Goal: Task Accomplishment & Management: Use online tool/utility

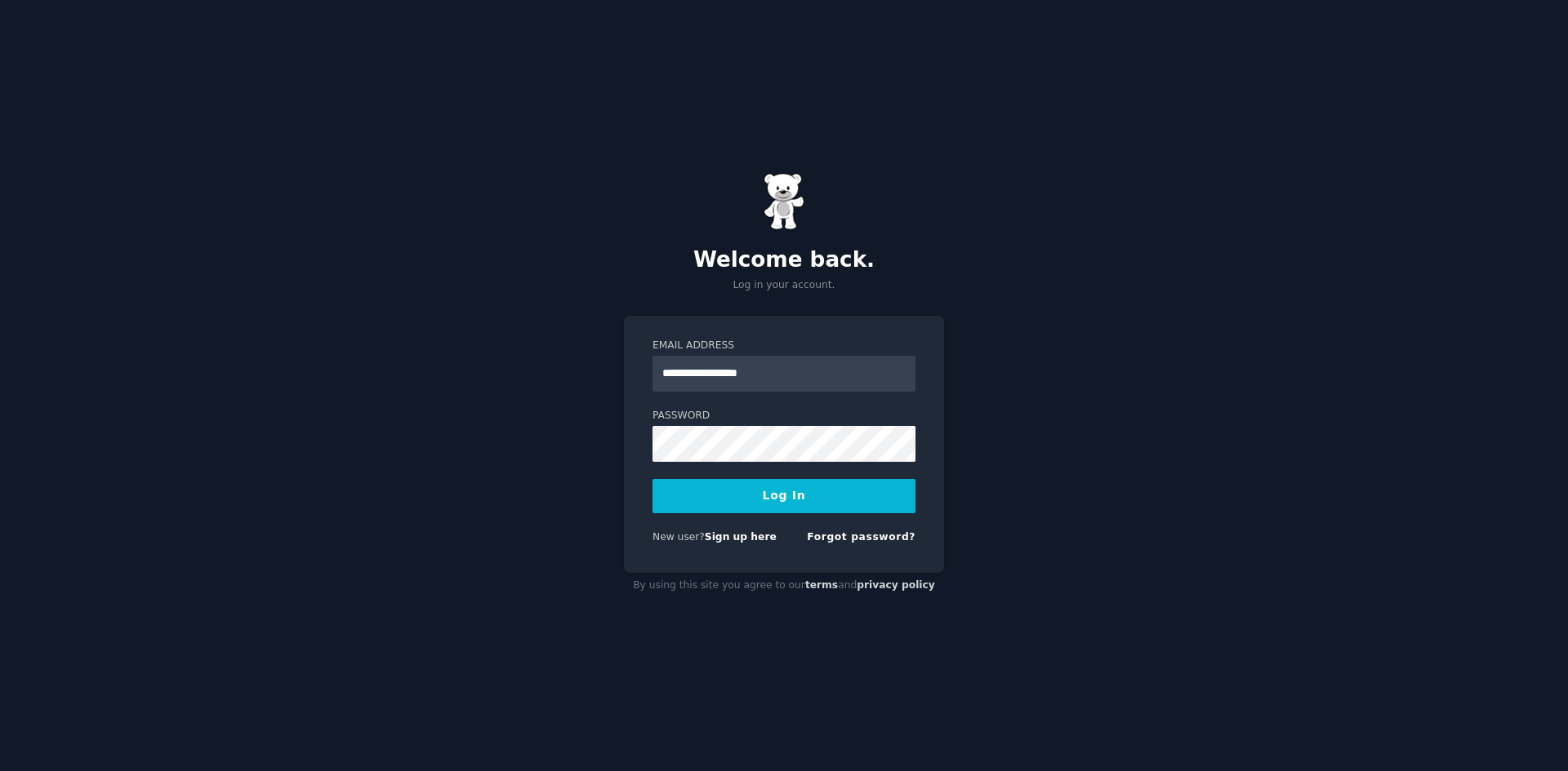
click at [793, 493] on button "Log In" at bounding box center [783, 495] width 263 height 34
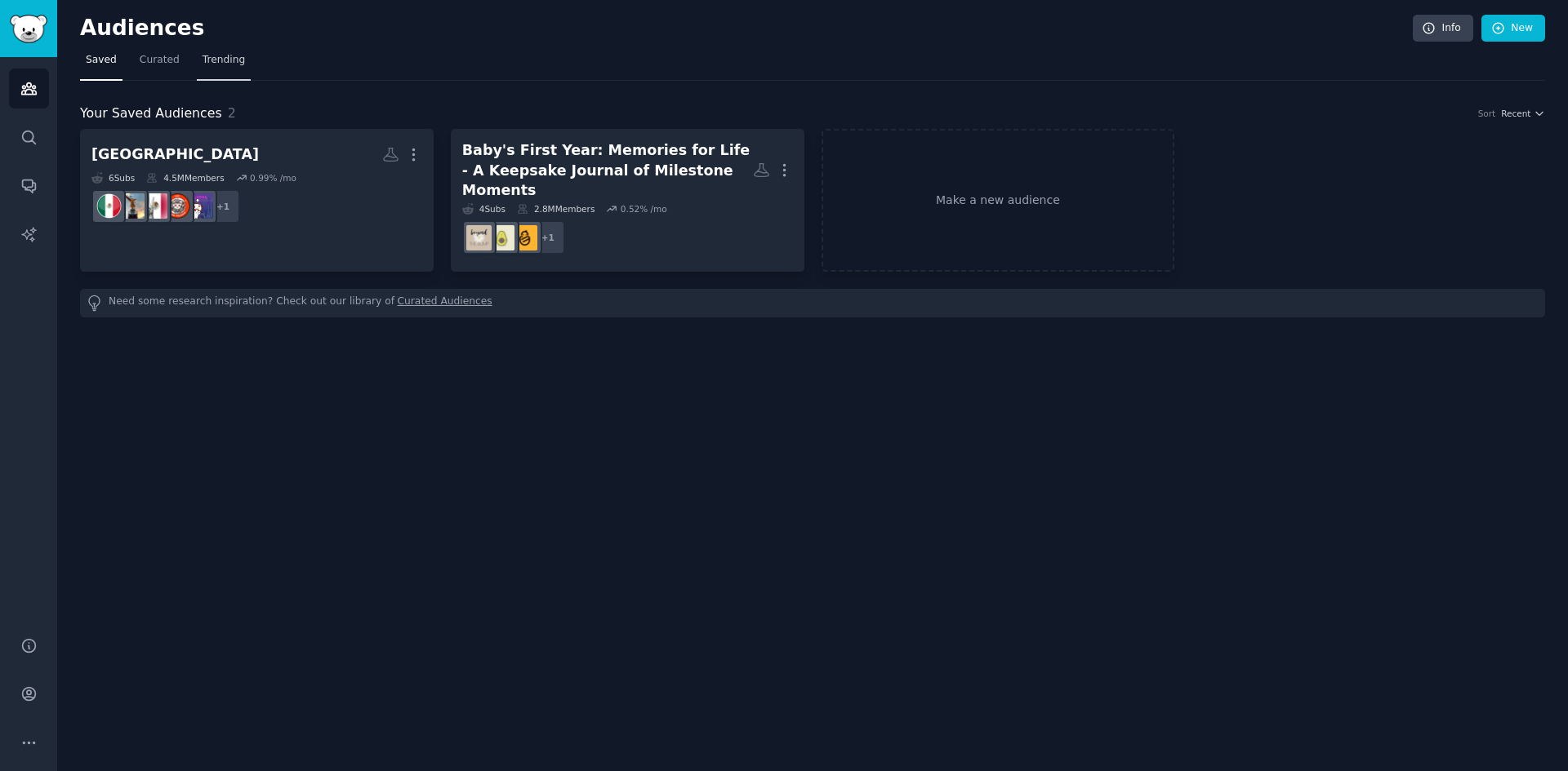
click at [206, 59] on span "Trending" at bounding box center [223, 60] width 42 height 15
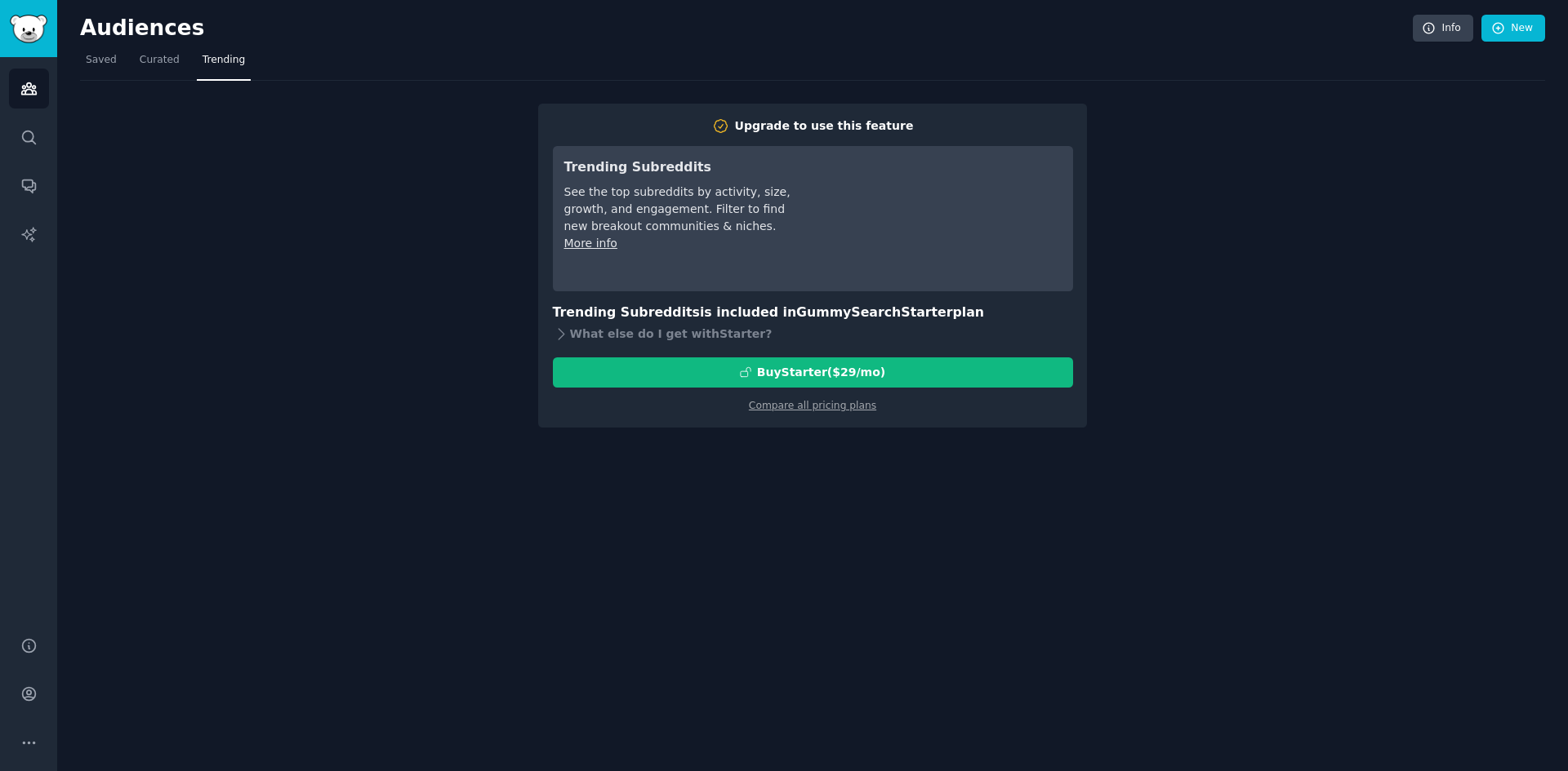
click at [831, 473] on div "Audiences Info New Saved Curated Trending Upgrade to use this feature Trending …" at bounding box center [811, 385] width 1510 height 771
click at [34, 94] on icon "Sidebar" at bounding box center [28, 89] width 15 height 12
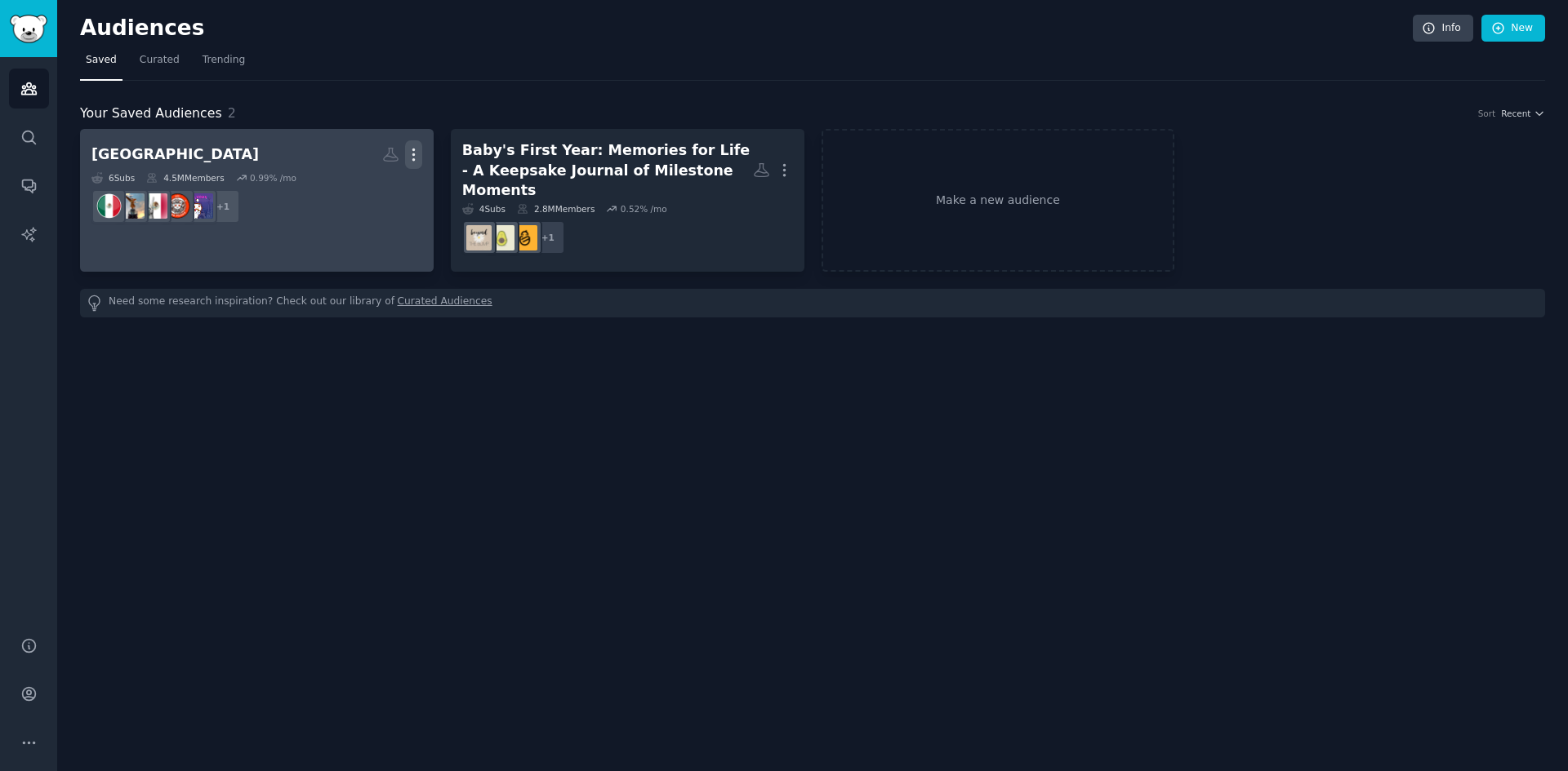
click at [415, 150] on icon "button" at bounding box center [414, 155] width 18 height 18
click at [238, 156] on h2 "[GEOGRAPHIC_DATA] More View Delete" at bounding box center [257, 154] width 330 height 28
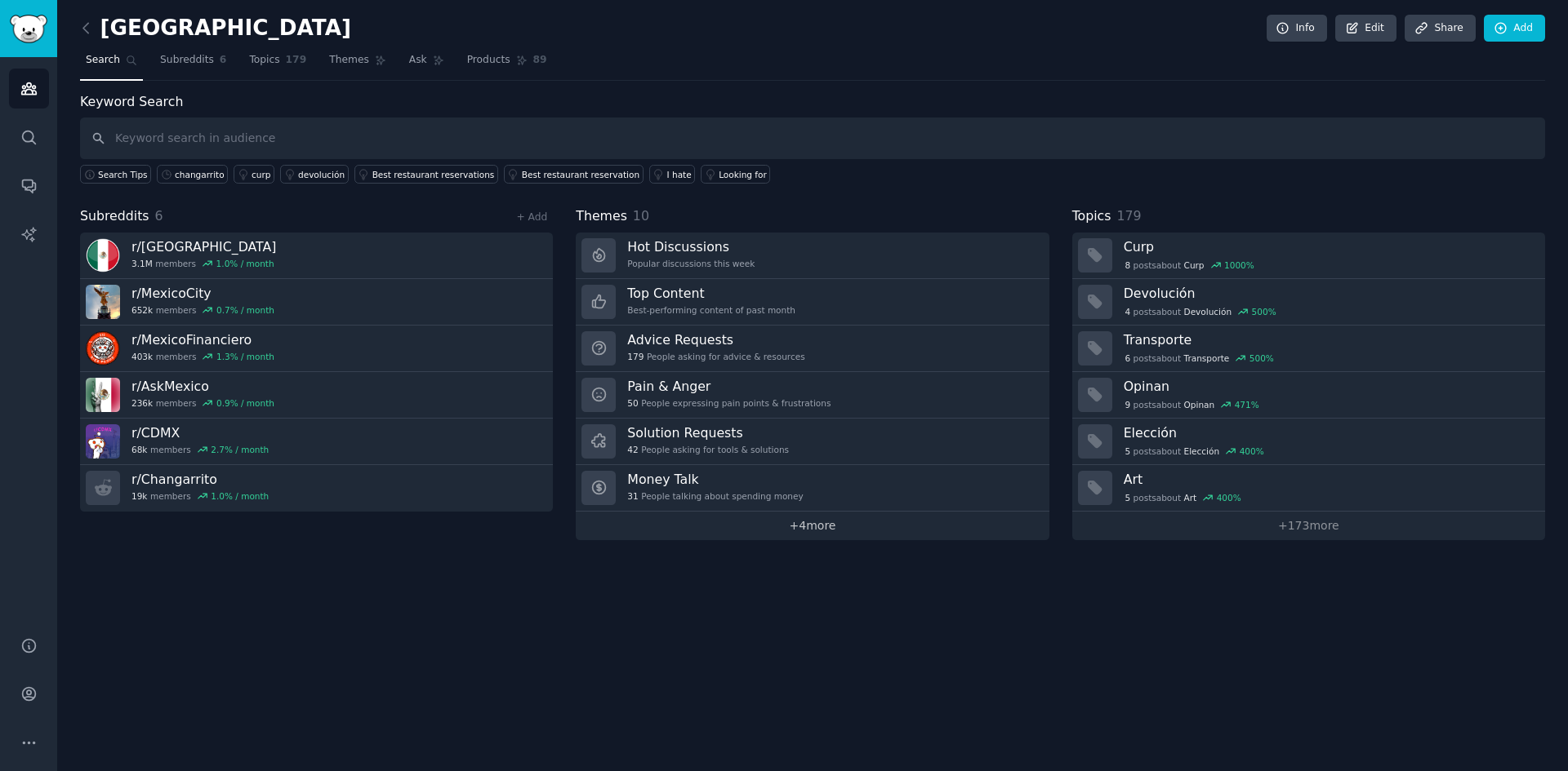
click at [815, 524] on link "+ 4 more" at bounding box center [812, 526] width 473 height 28
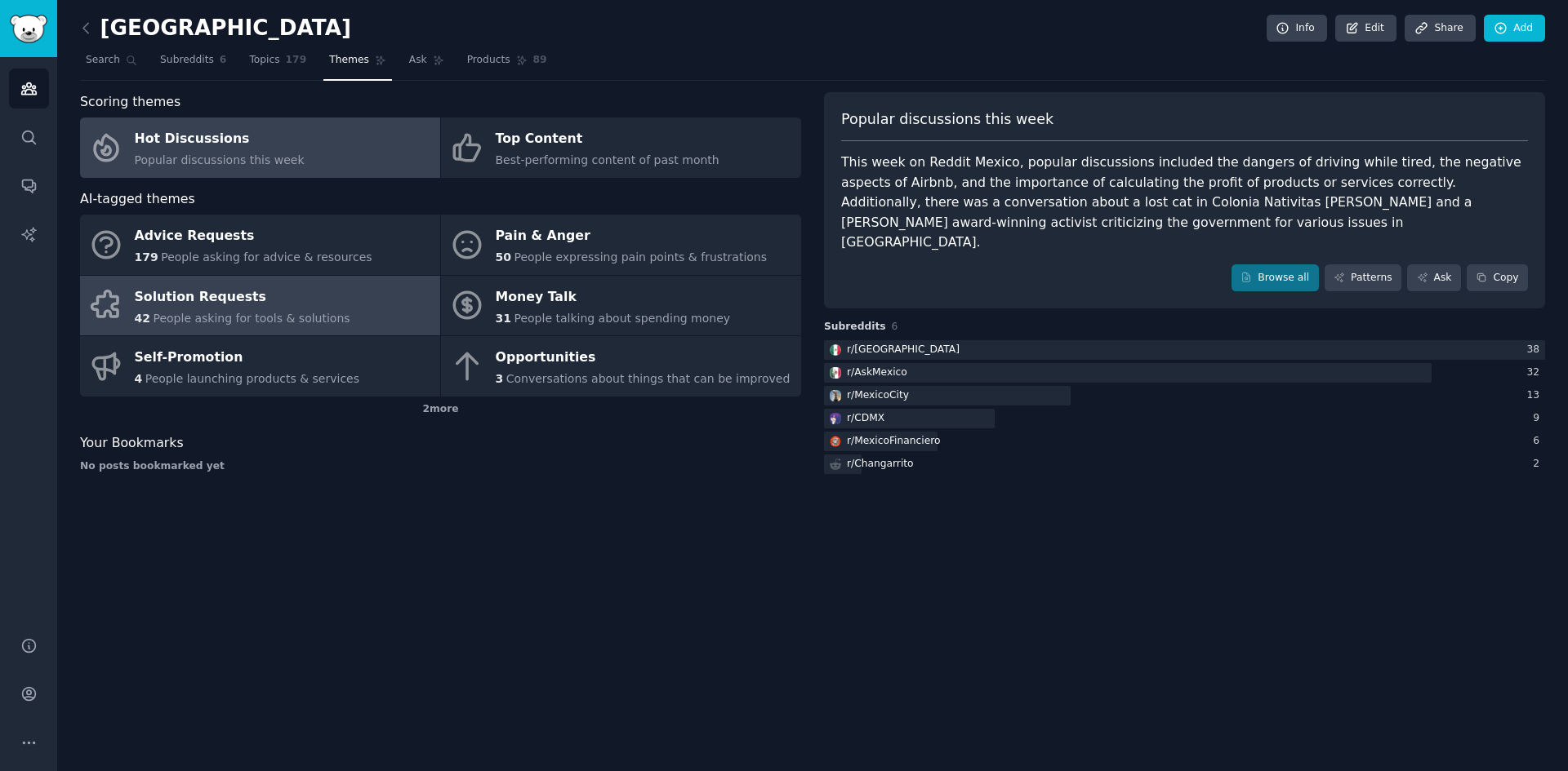
click at [344, 300] on link "Solution Requests 42 People asking for tools & solutions" at bounding box center [260, 306] width 360 height 61
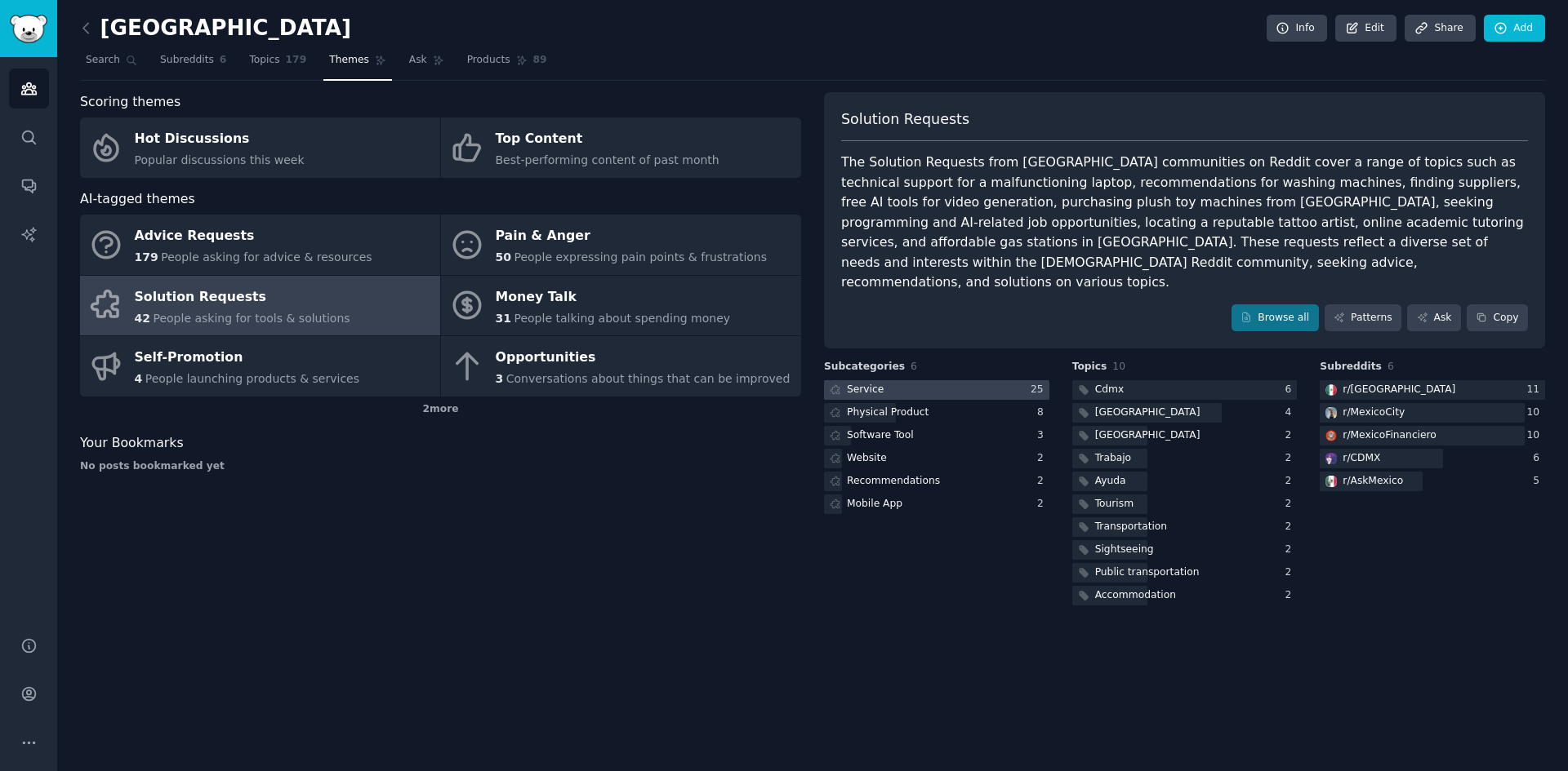
click at [953, 380] on div at bounding box center [936, 390] width 226 height 21
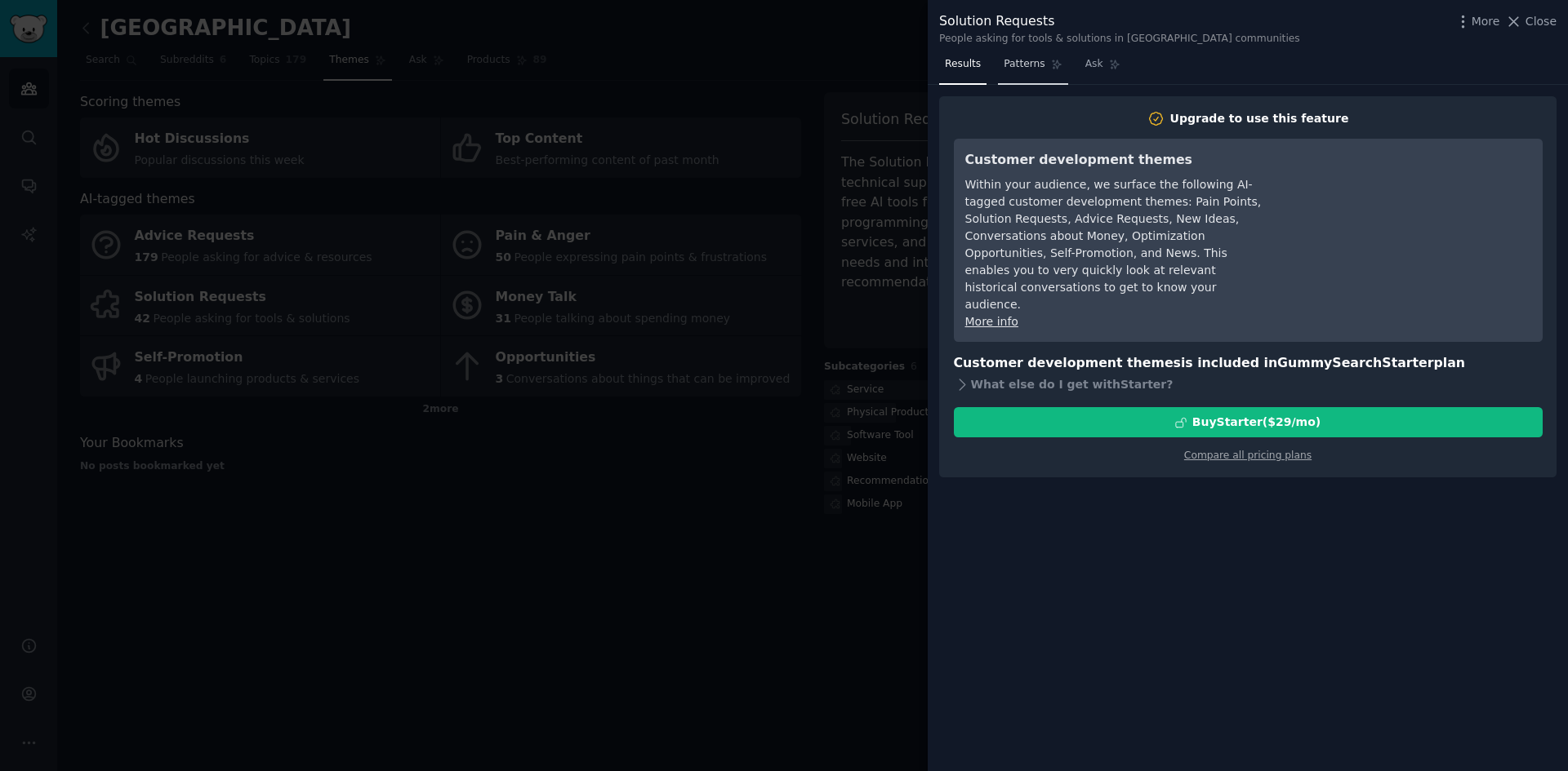
click at [1001, 77] on link "Patterns" at bounding box center [1032, 68] width 69 height 33
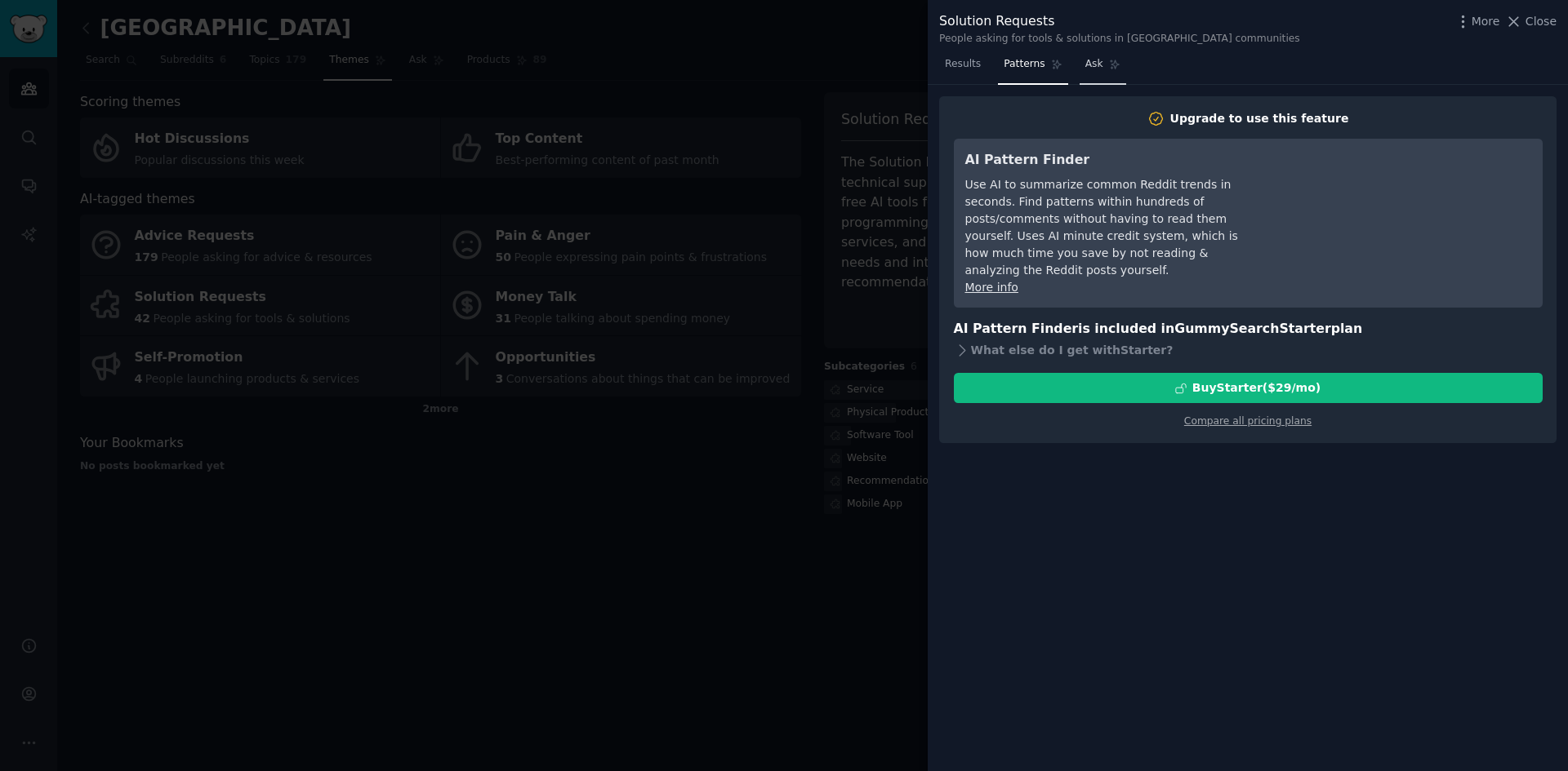
click at [1109, 62] on icon at bounding box center [1114, 64] width 12 height 12
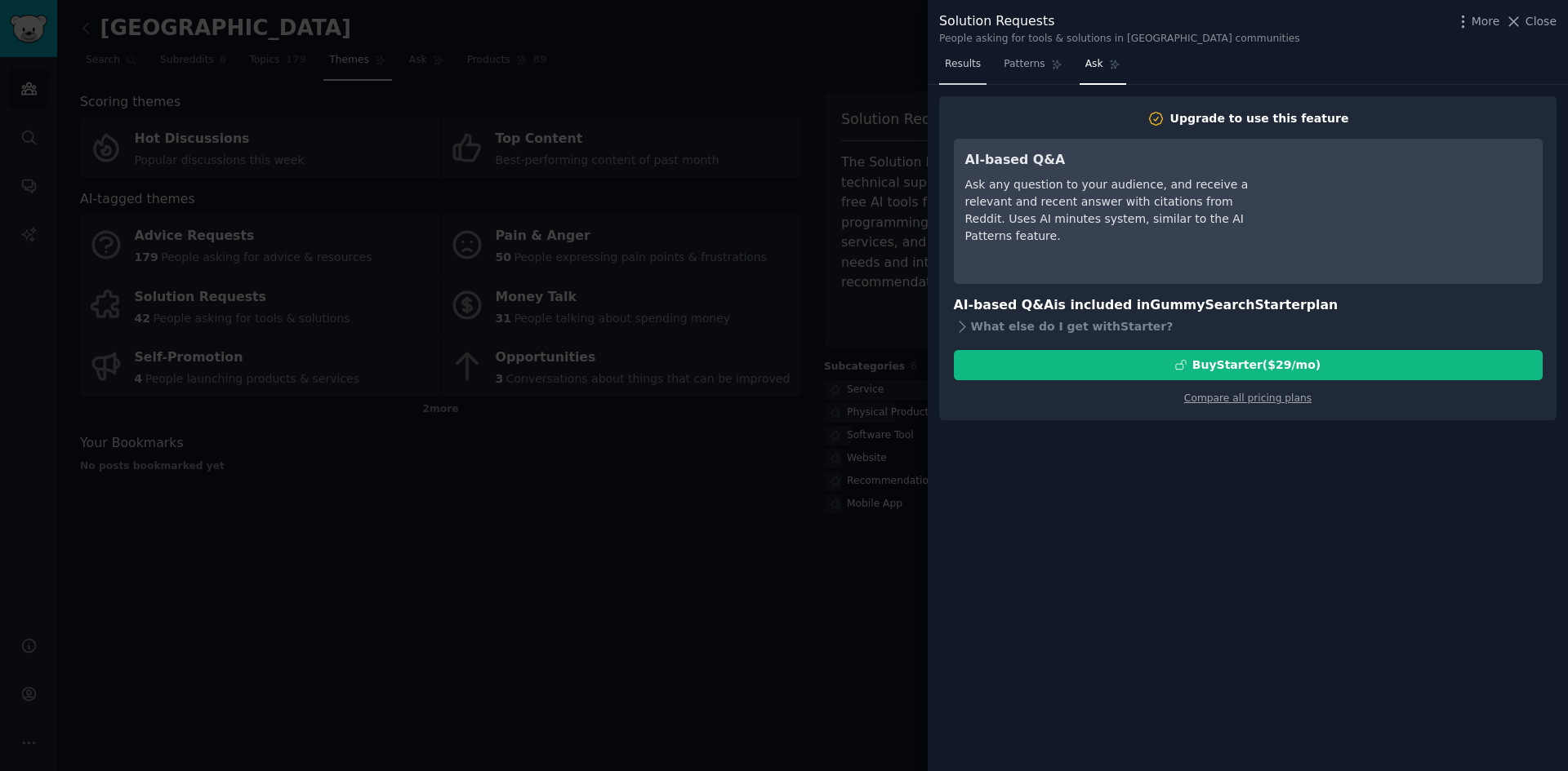
click at [954, 72] on link "Results" at bounding box center [963, 68] width 47 height 33
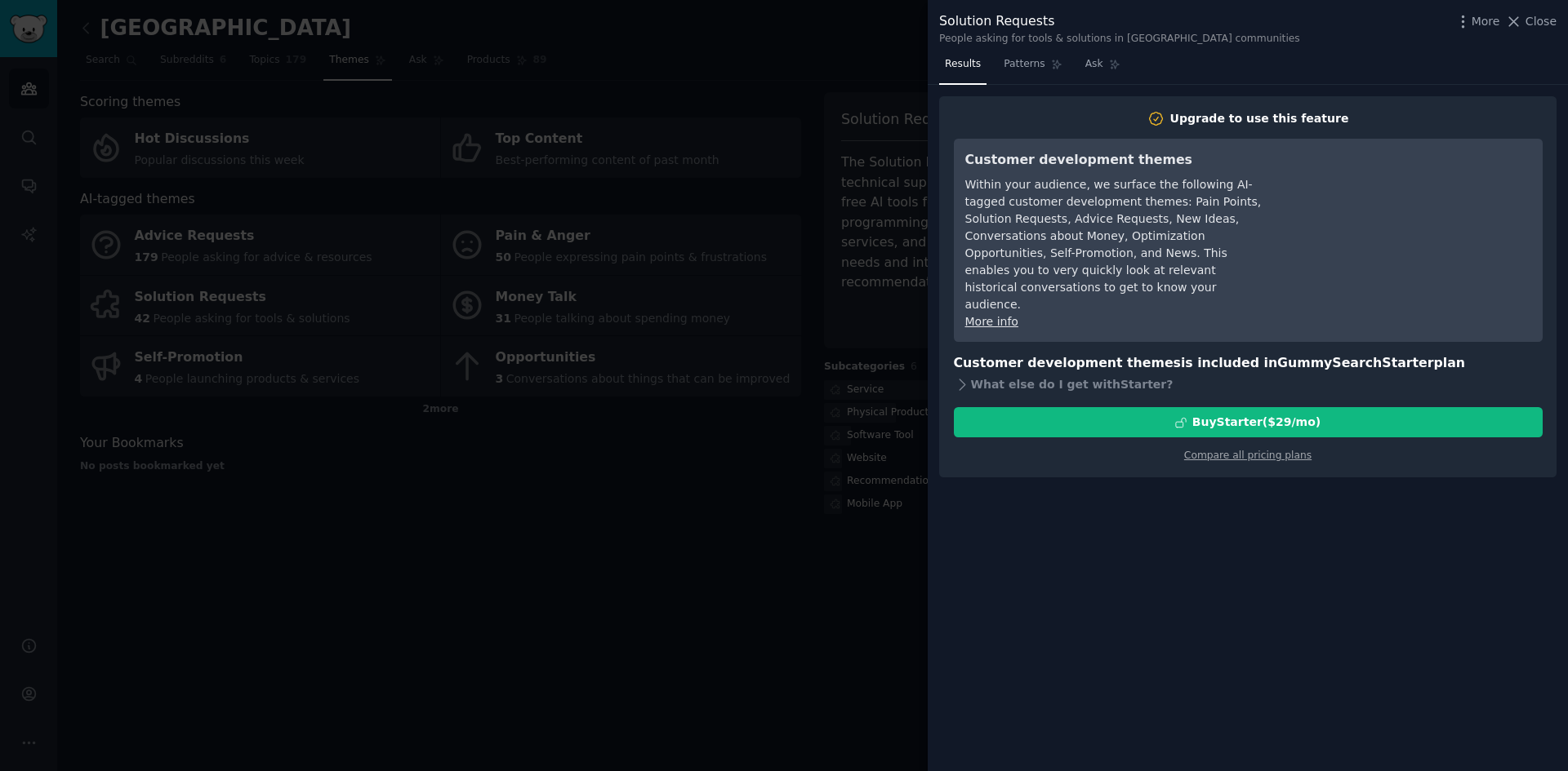
click at [865, 46] on div at bounding box center [784, 385] width 1568 height 771
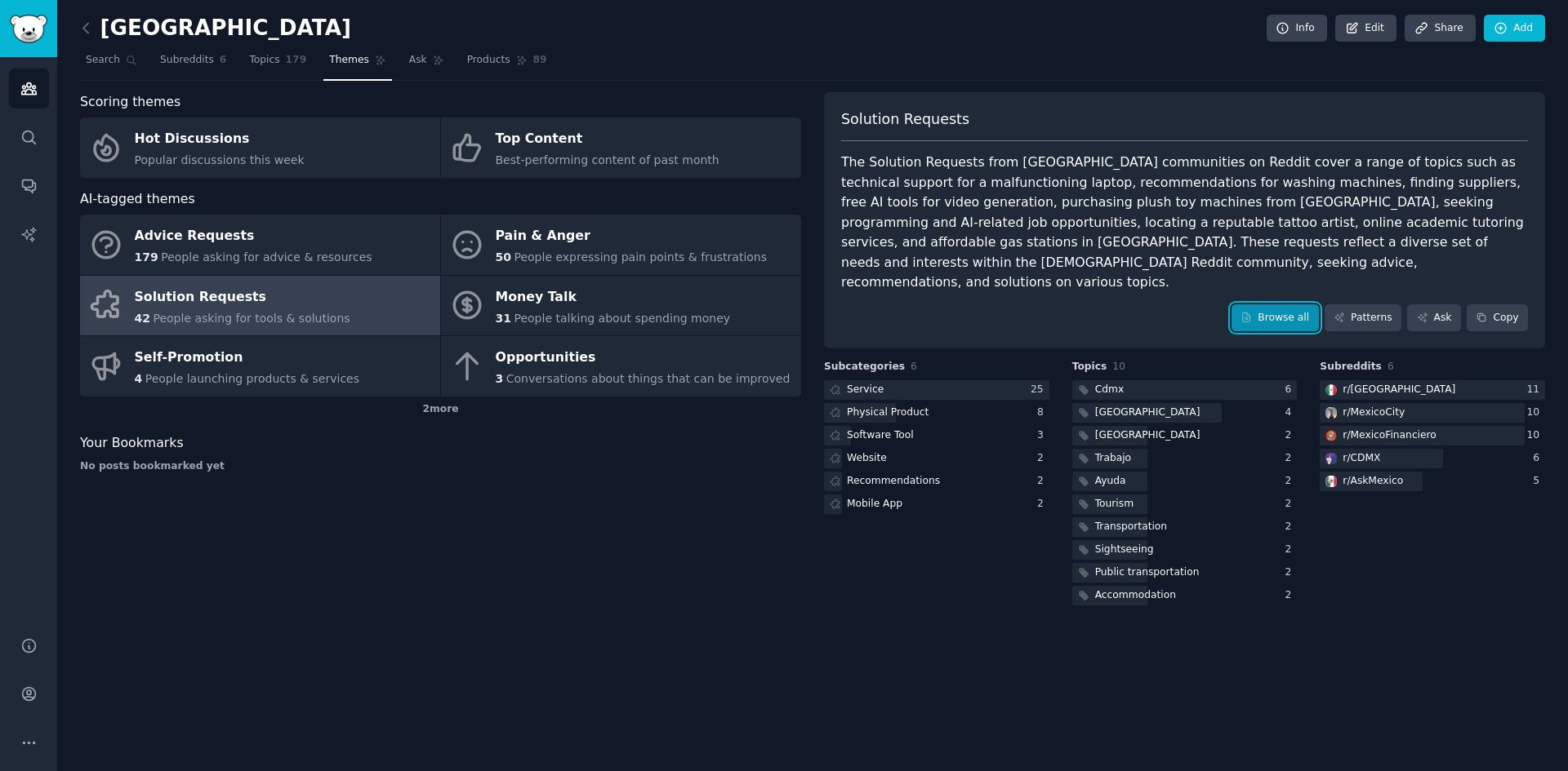
click at [1285, 305] on link "Browse all" at bounding box center [1275, 319] width 87 height 27
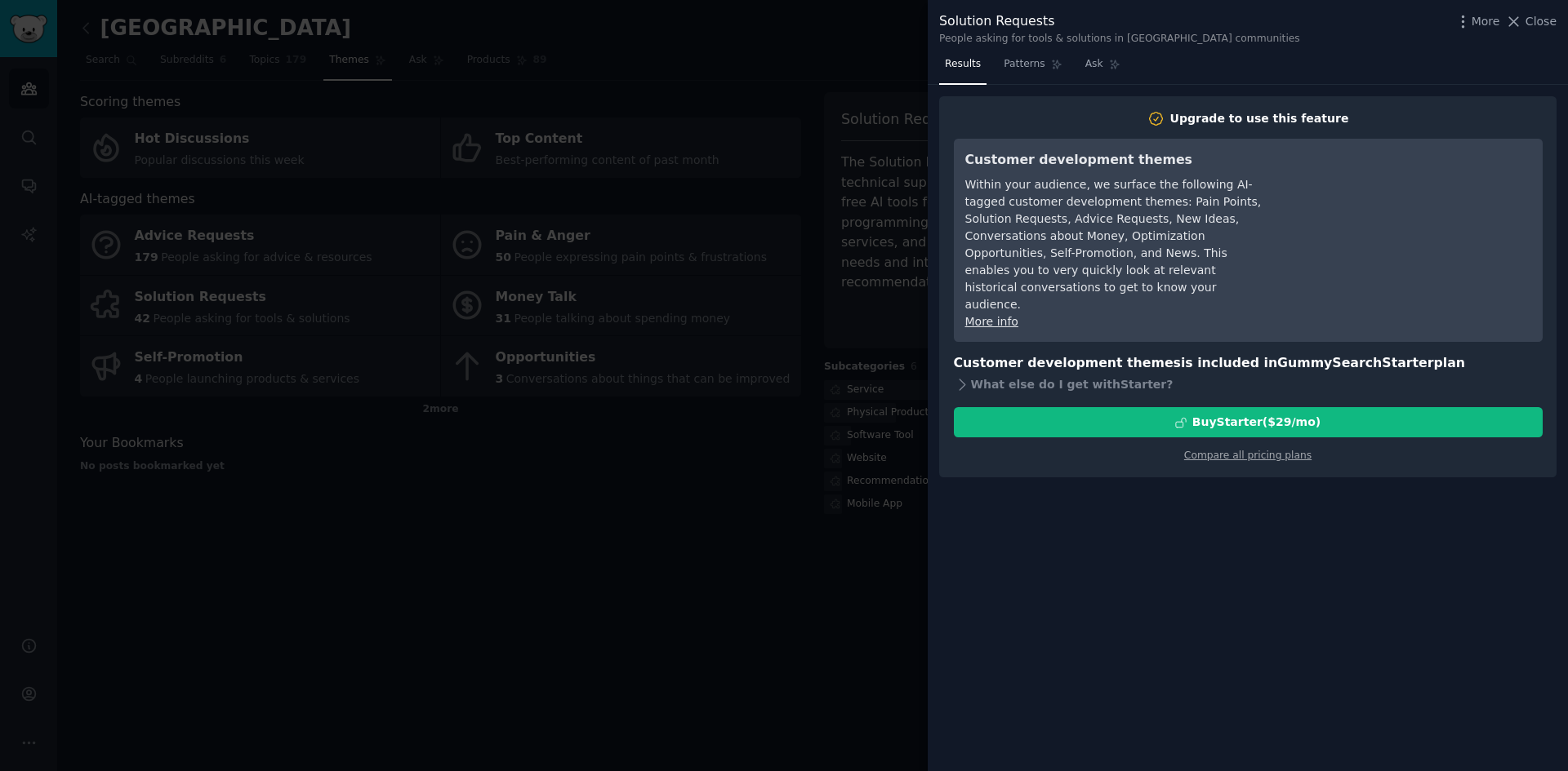
click at [839, 209] on div at bounding box center [784, 385] width 1568 height 771
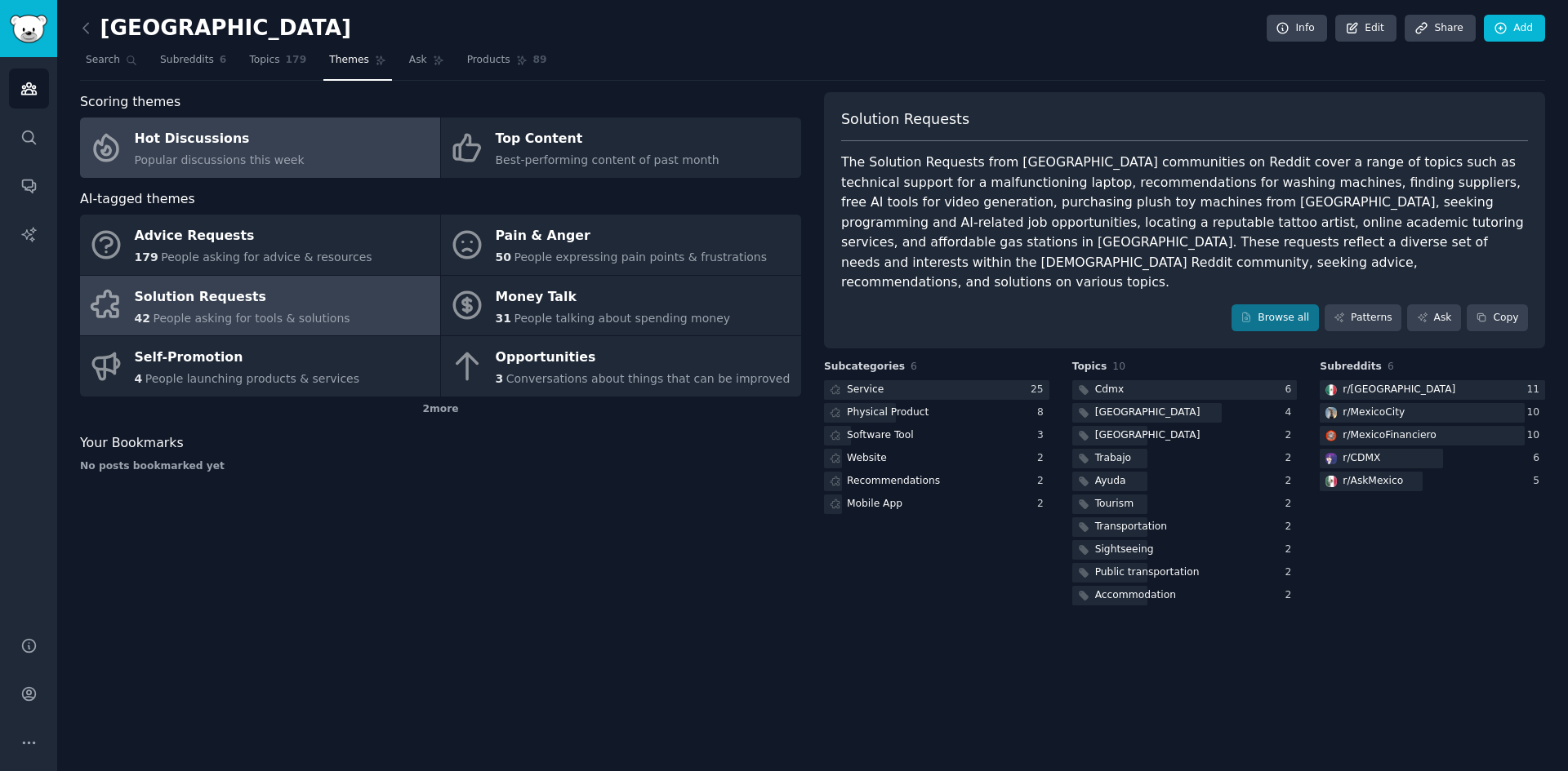
click at [227, 148] on div "Hot Discussions" at bounding box center [220, 139] width 170 height 26
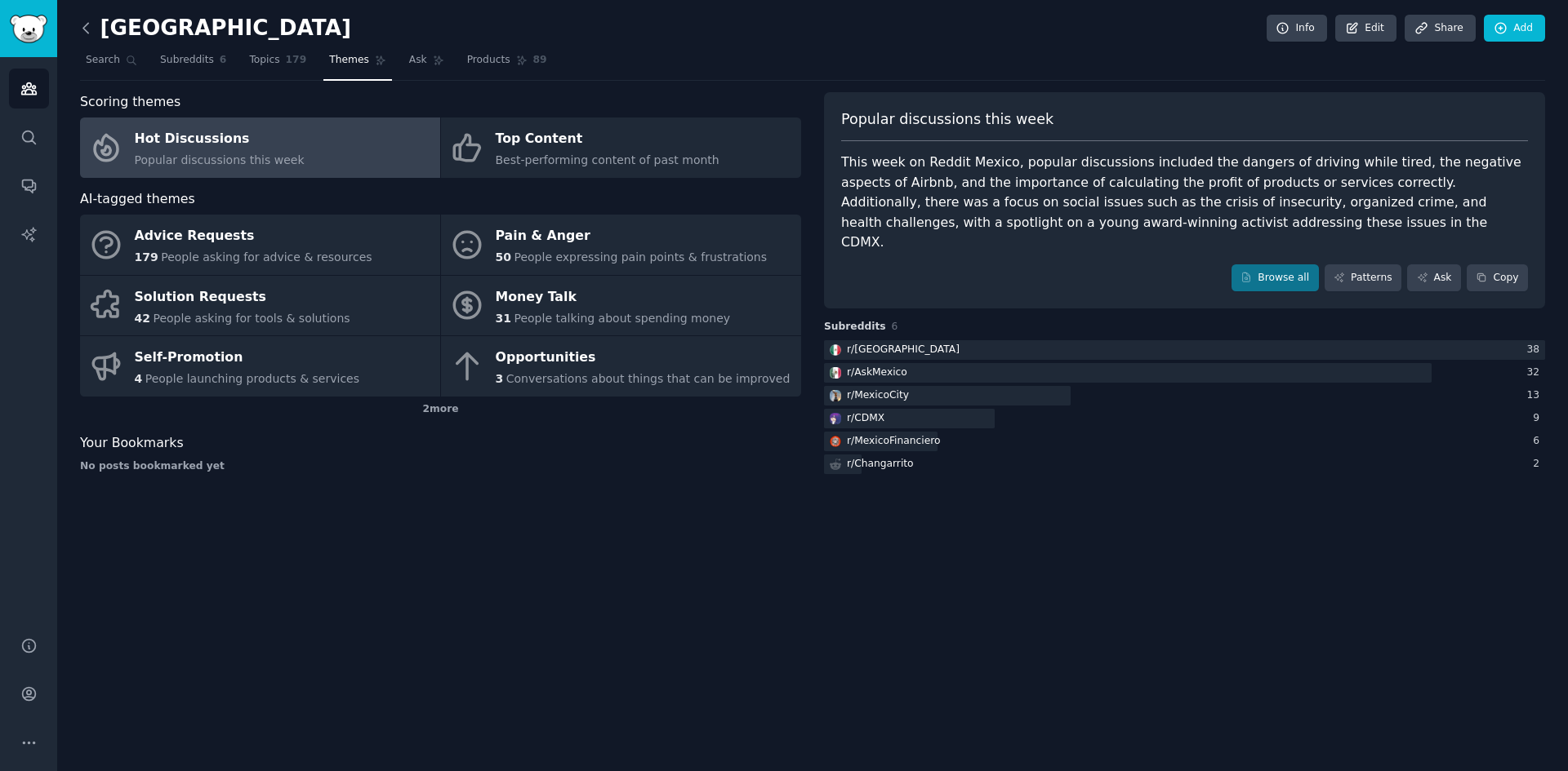
click at [92, 24] on icon at bounding box center [86, 28] width 18 height 18
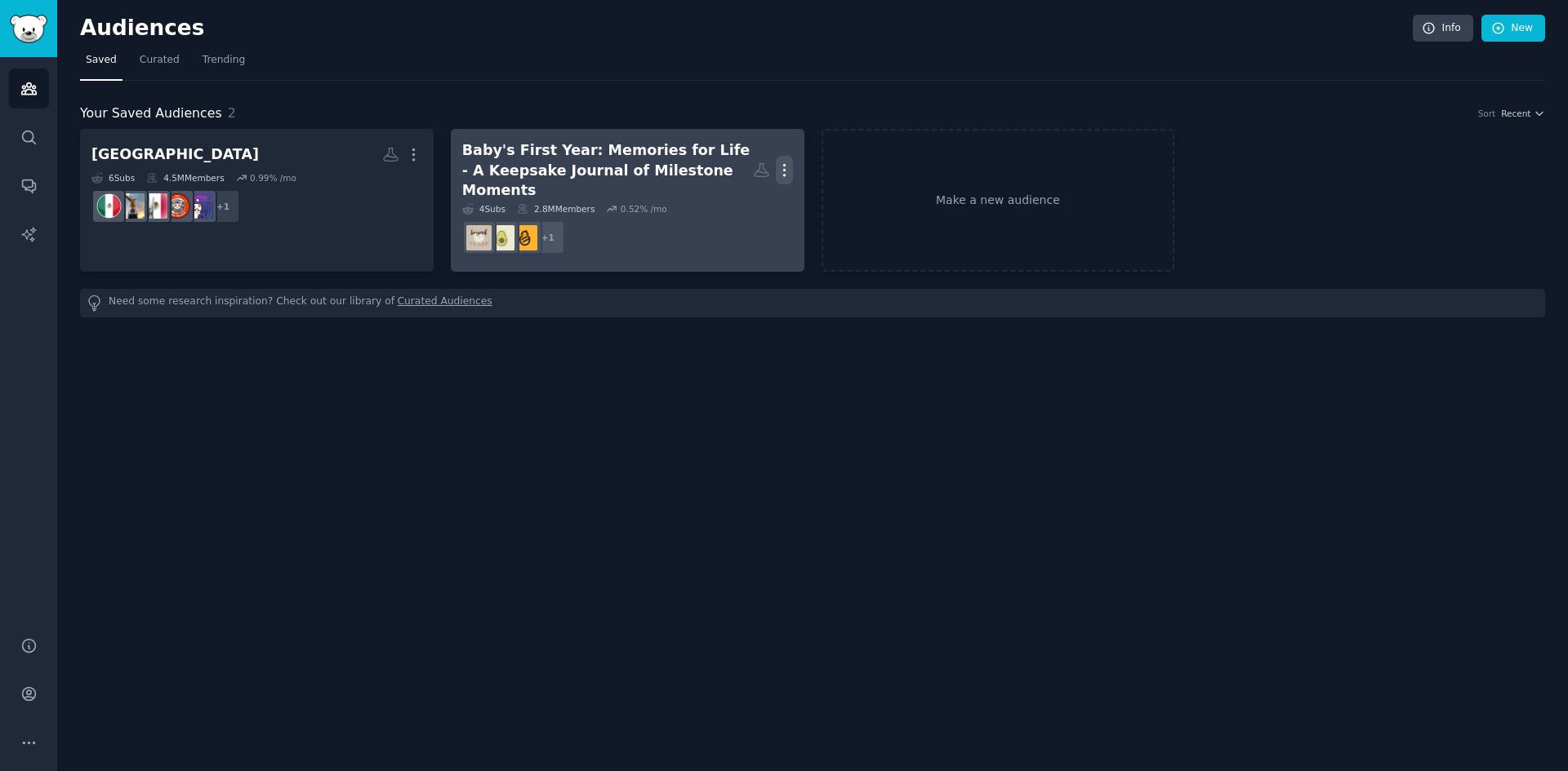
click at [780, 161] on icon "button" at bounding box center [785, 170] width 18 height 18
click at [738, 195] on p "Delete" at bounding box center [740, 204] width 37 height 18
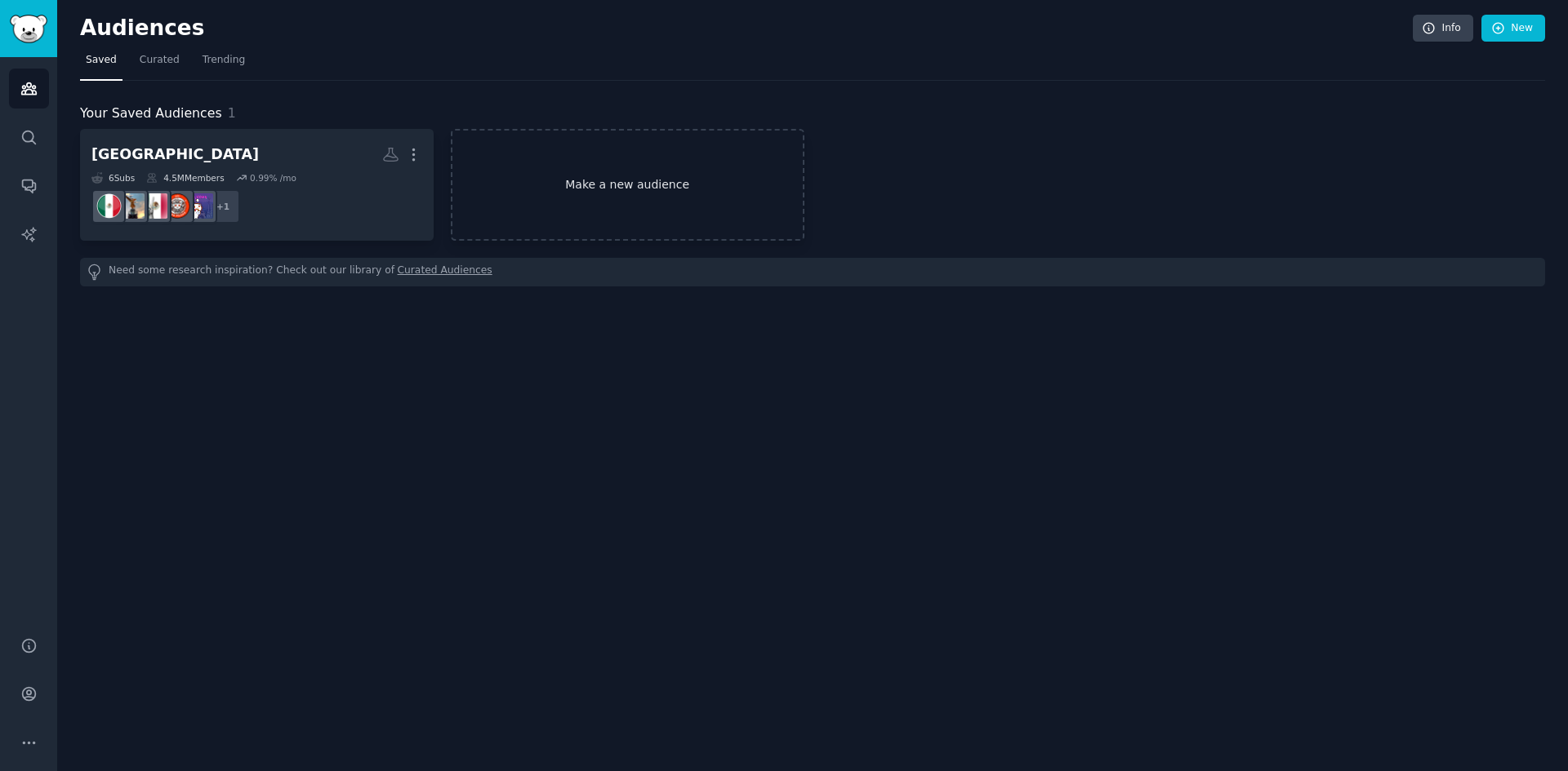
click at [667, 183] on link "Make a new audience" at bounding box center [628, 185] width 354 height 111
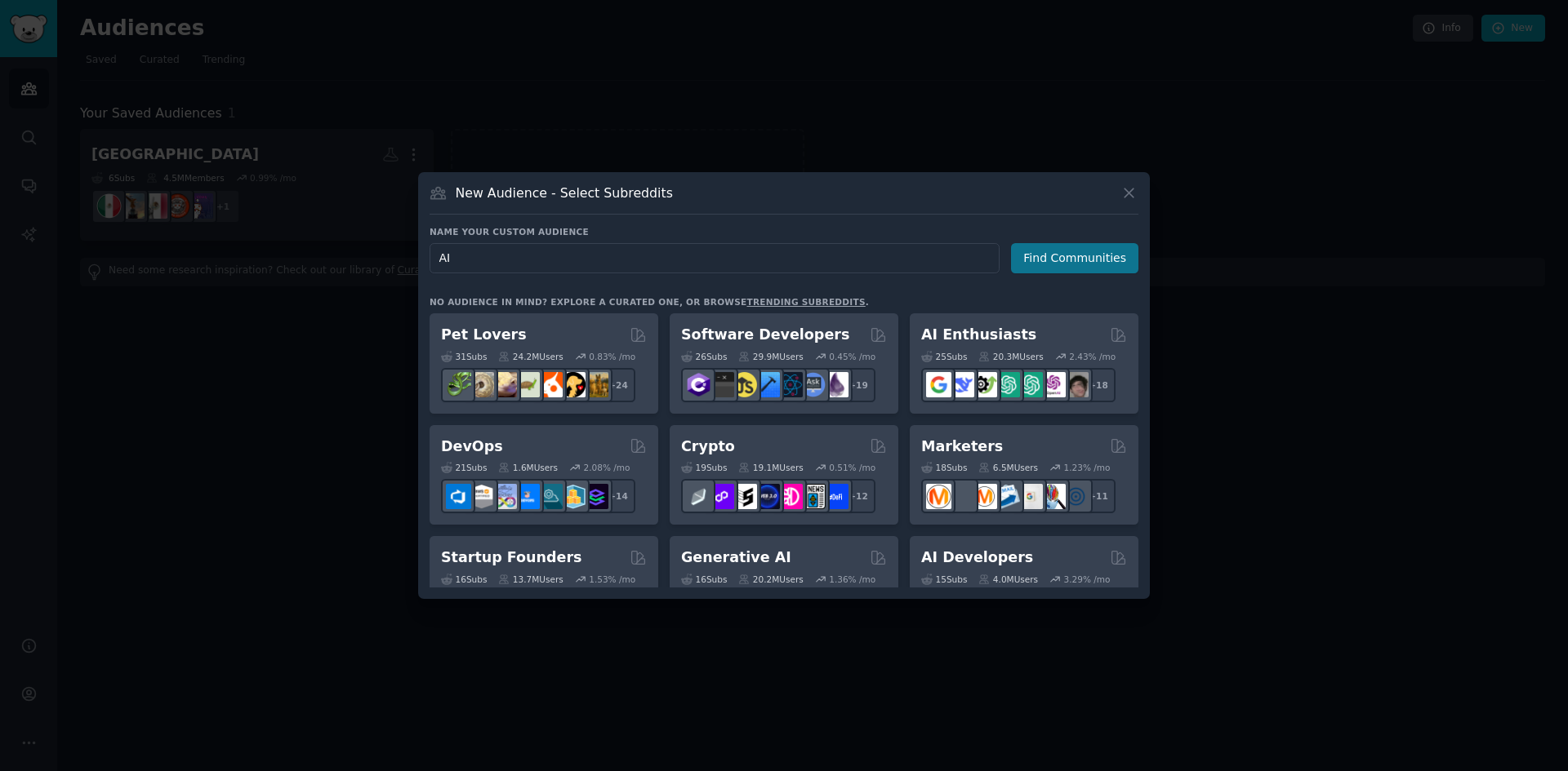
type input "AI"
click at [1064, 267] on button "Find Communities" at bounding box center [1074, 258] width 127 height 30
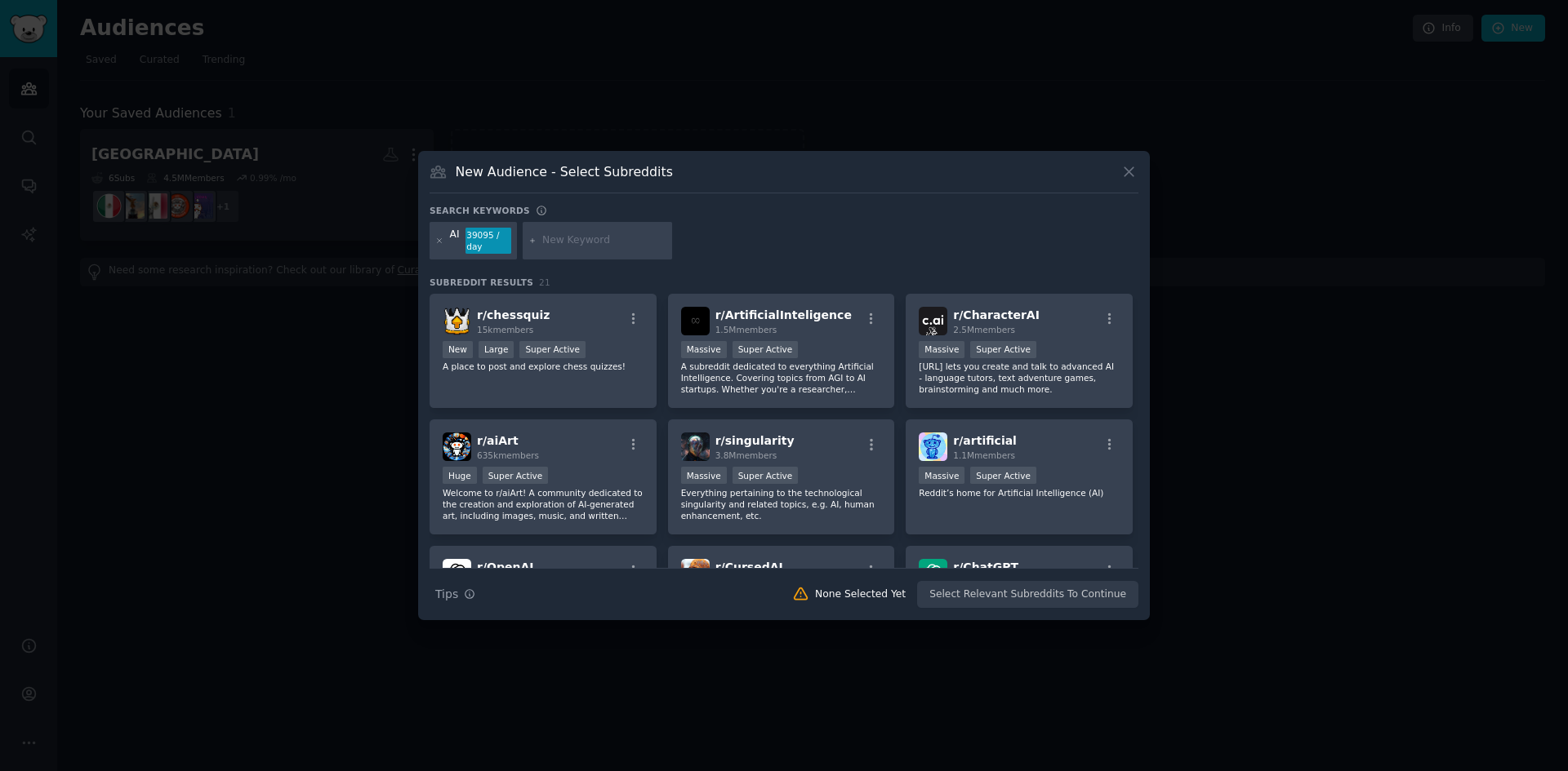
click at [588, 248] on div at bounding box center [598, 240] width 151 height 37
click at [594, 244] on input "text" at bounding box center [604, 240] width 124 height 15
type input "CHATGPT"
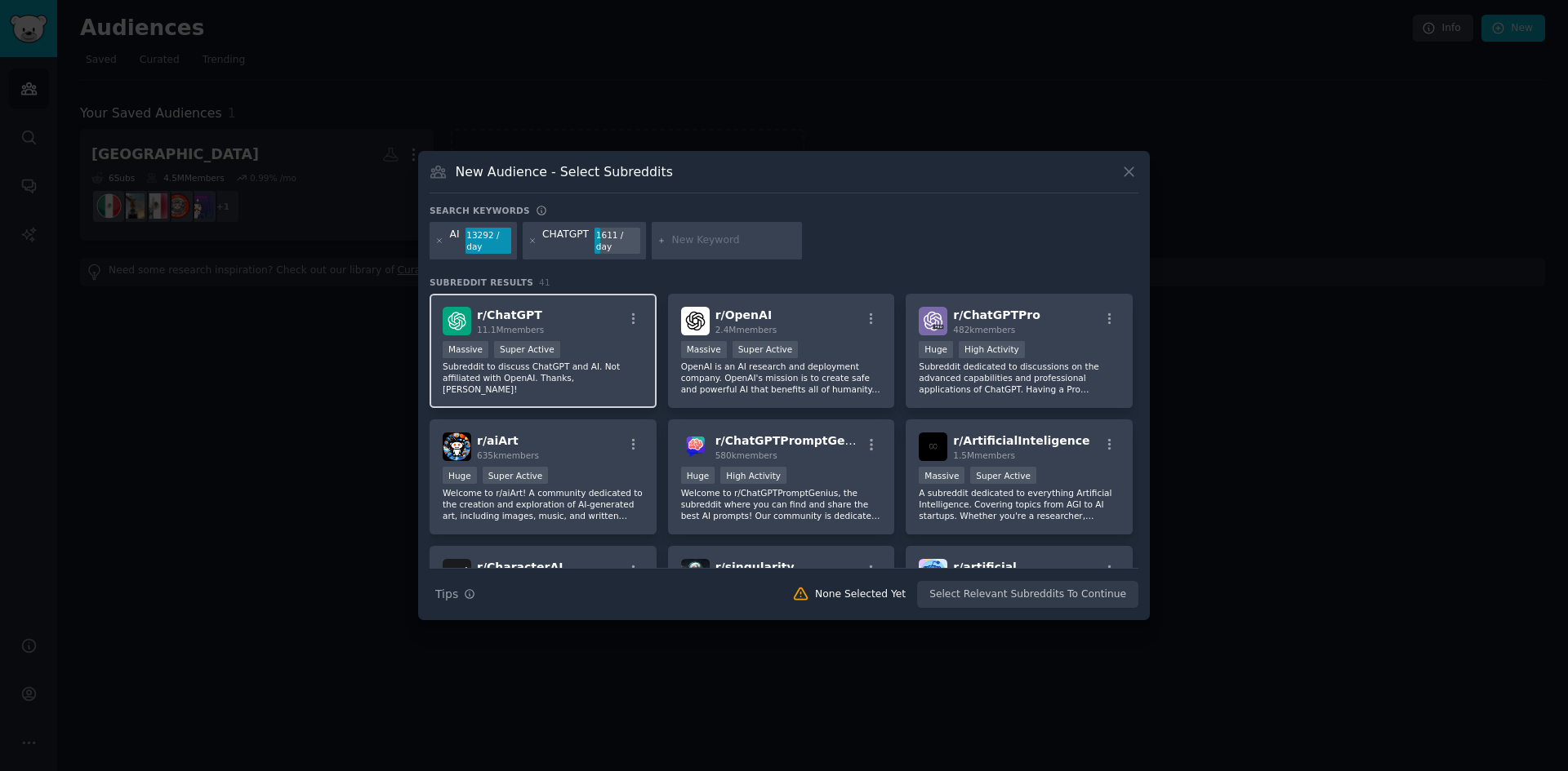
click at [587, 329] on div "r/ ChatGPT 11.1M members" at bounding box center [543, 321] width 200 height 28
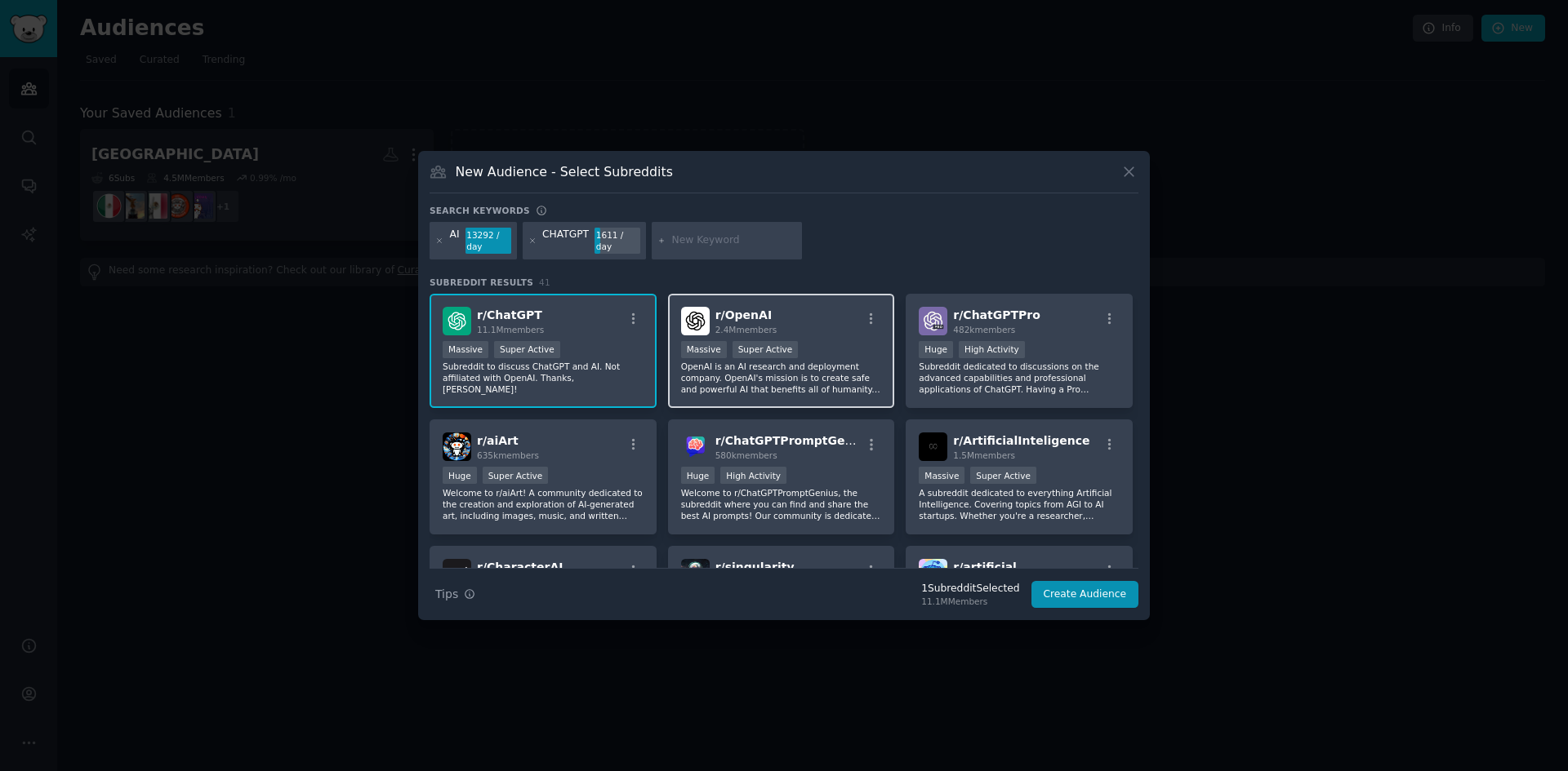
click at [822, 328] on div "r/ OpenAI 2.4M members" at bounding box center [781, 321] width 200 height 28
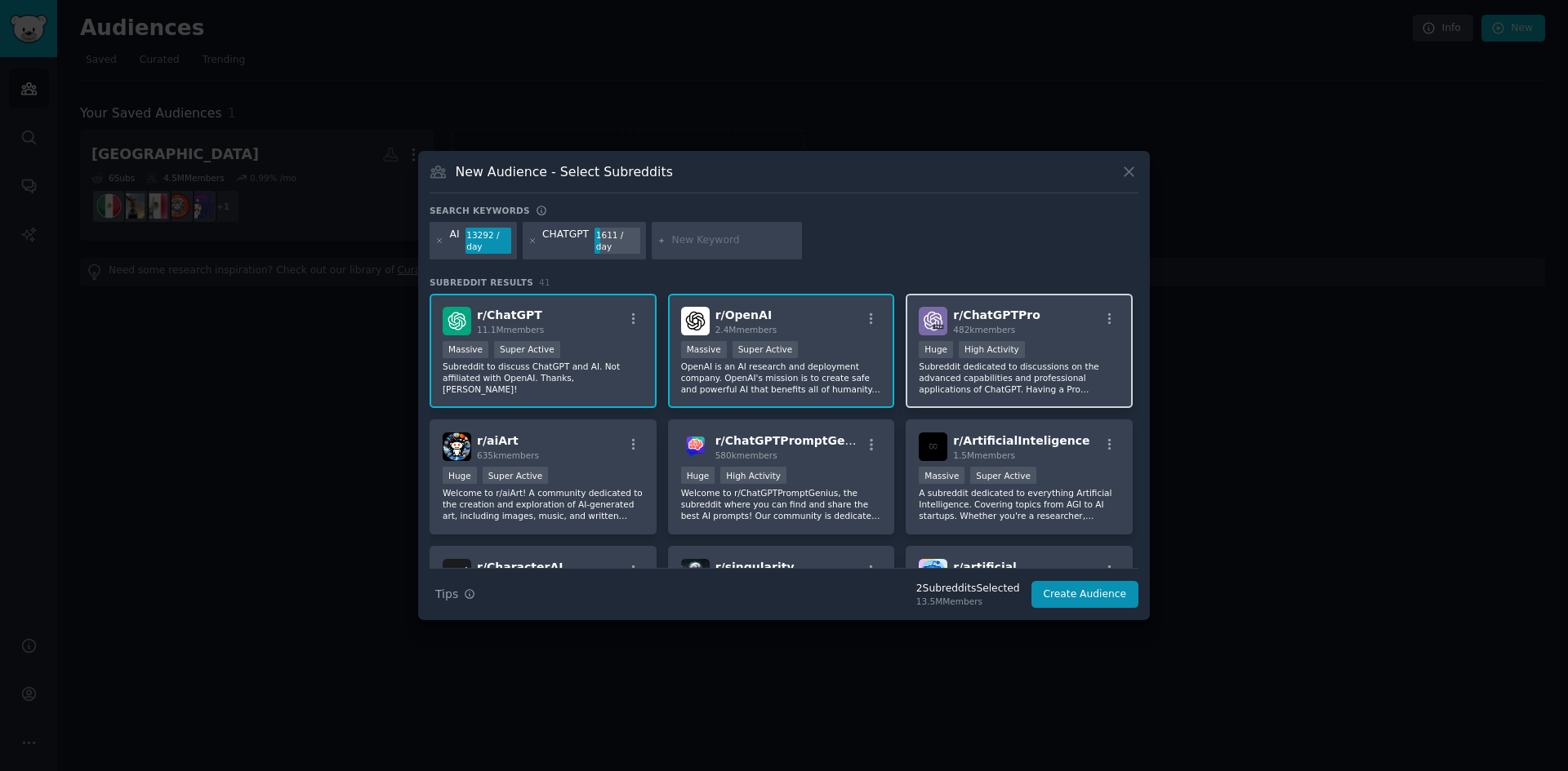
click at [1060, 328] on div "r/ ChatGPTPro 482k members" at bounding box center [1019, 321] width 200 height 28
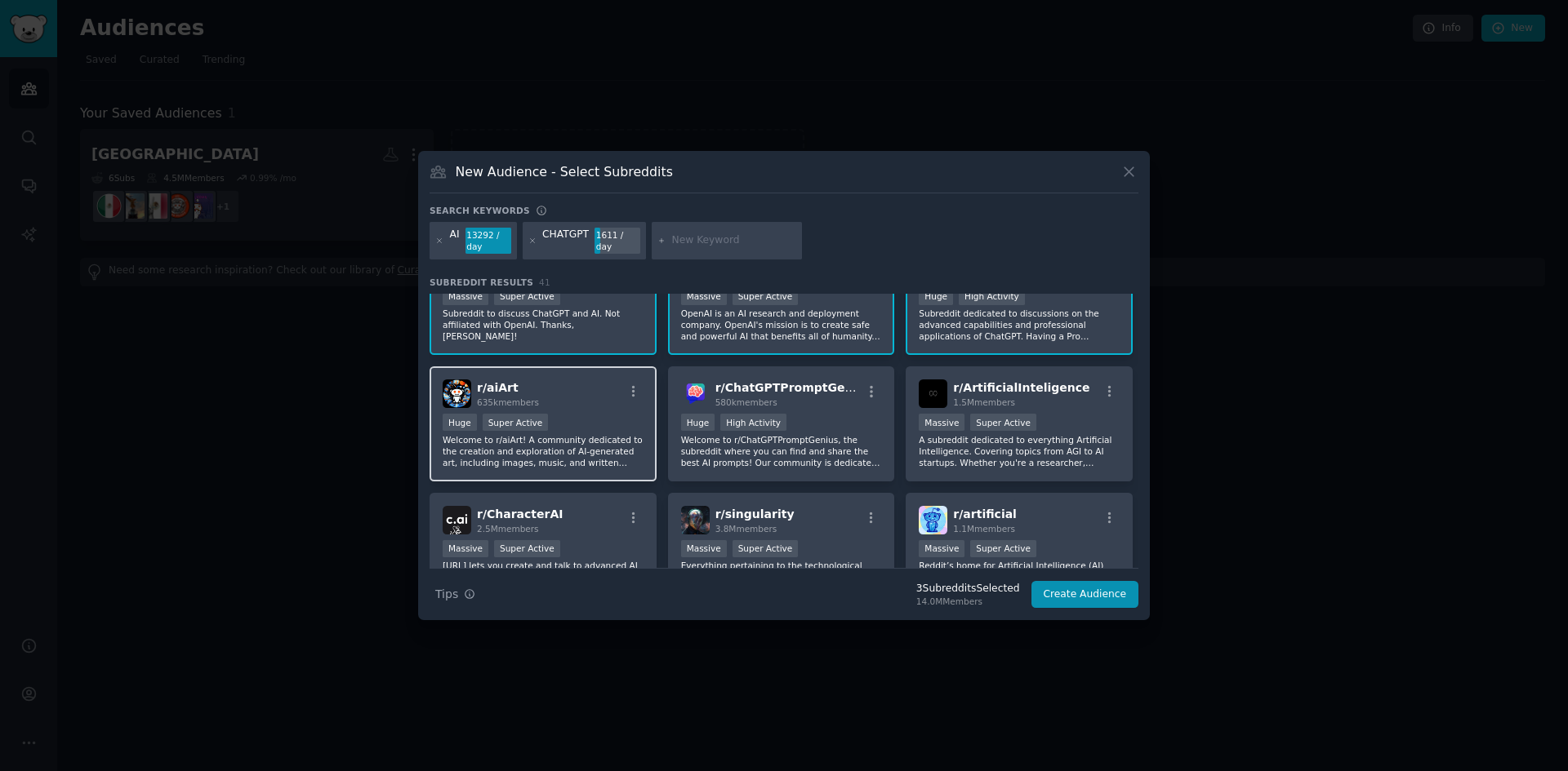
scroll to position [82, 0]
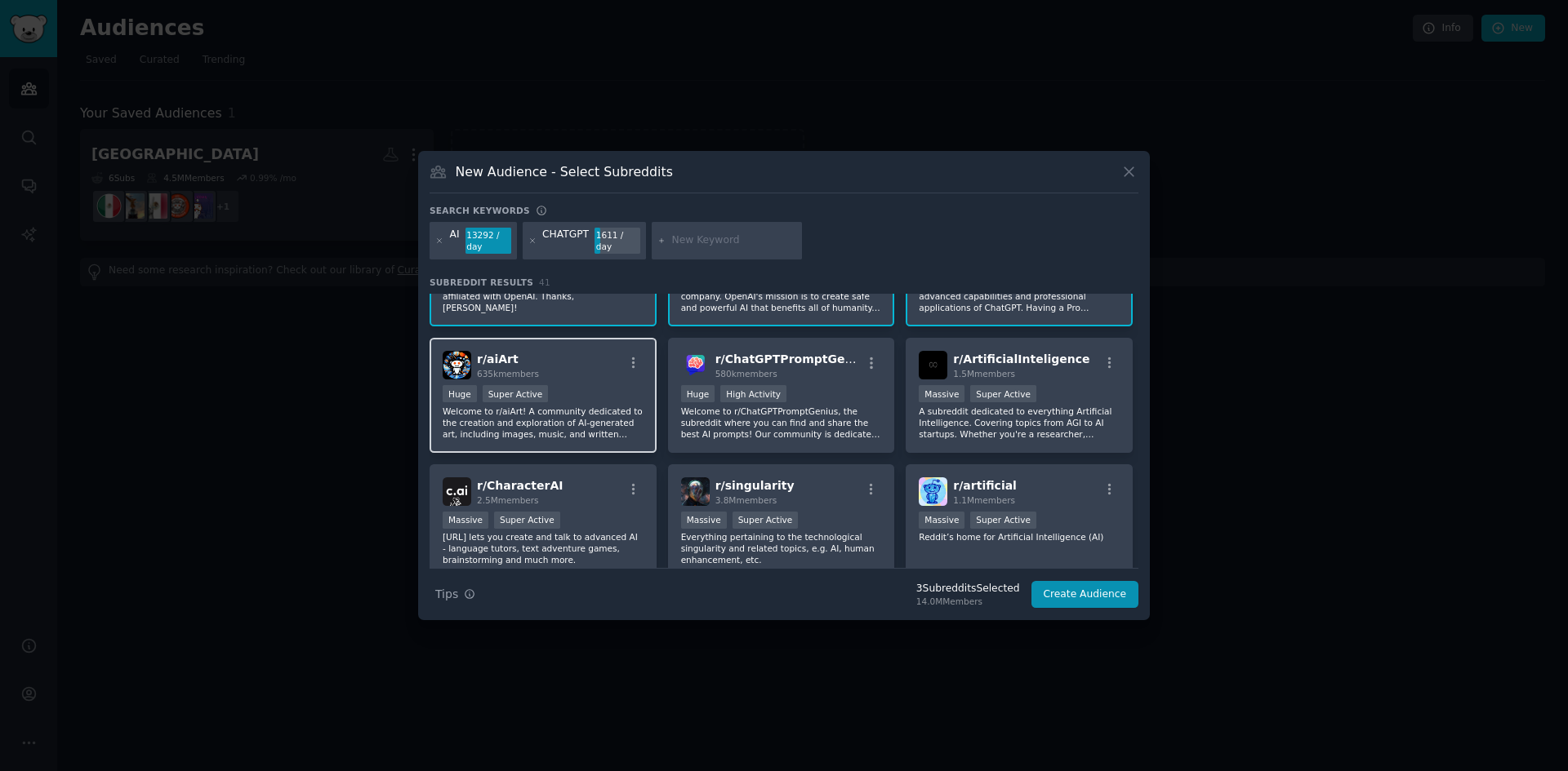
click at [604, 375] on div "r/ aiArt 635k members" at bounding box center [543, 364] width 200 height 28
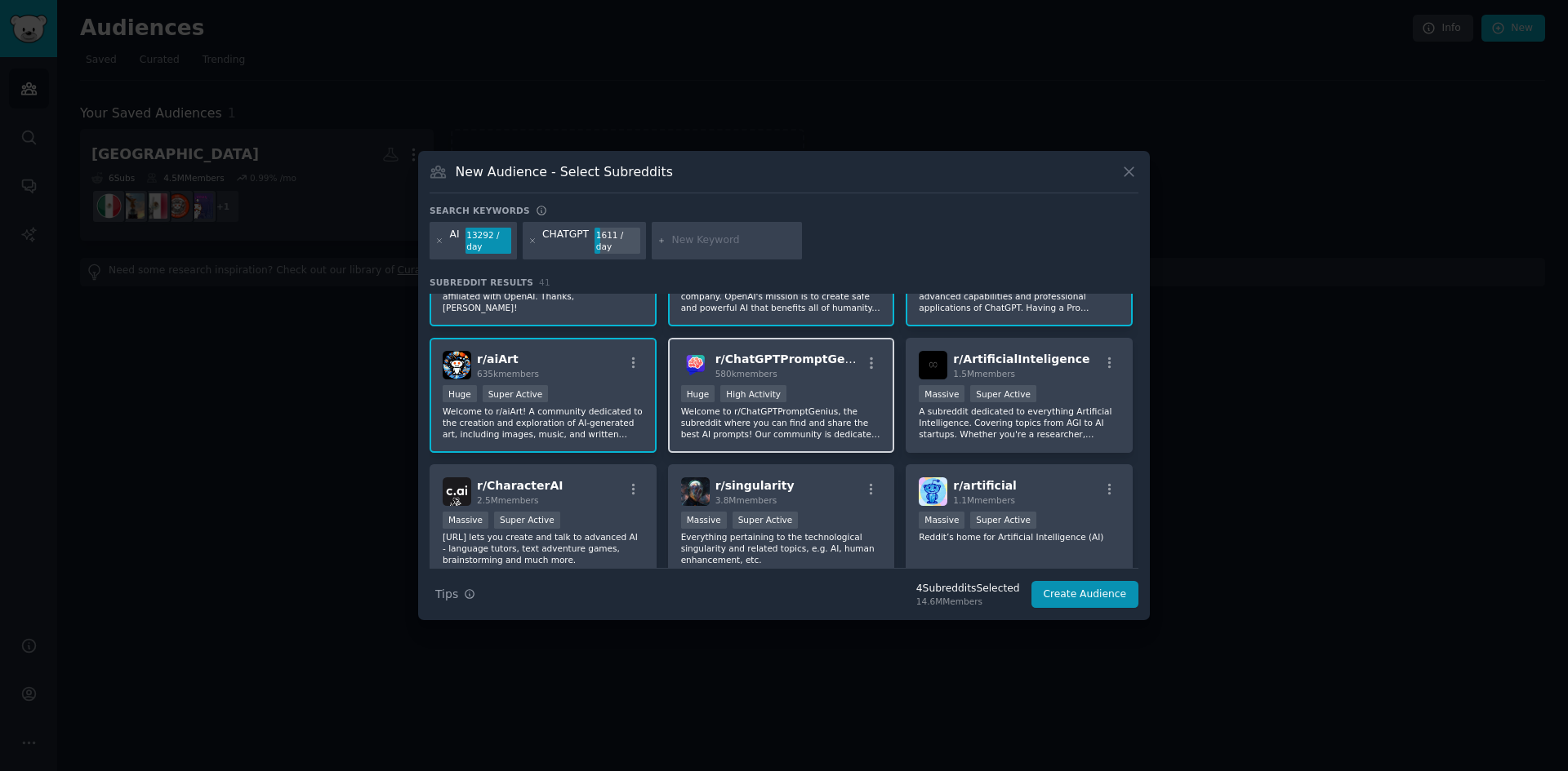
click at [796, 390] on div ">= 80th percentile for submissions / day Huge High Activity" at bounding box center [781, 395] width 200 height 21
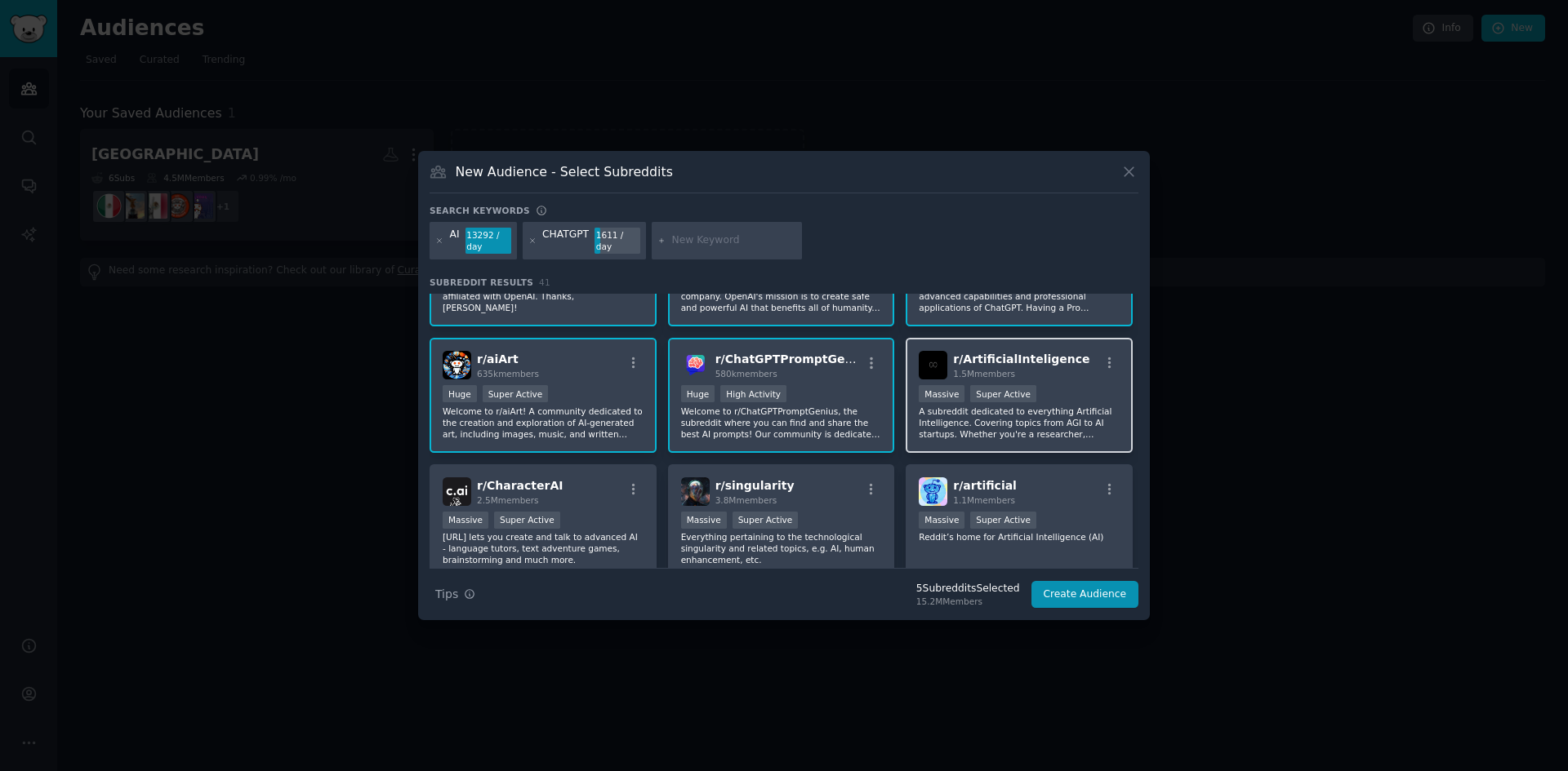
click at [1055, 376] on div "1.5M members" at bounding box center [1021, 374] width 136 height 12
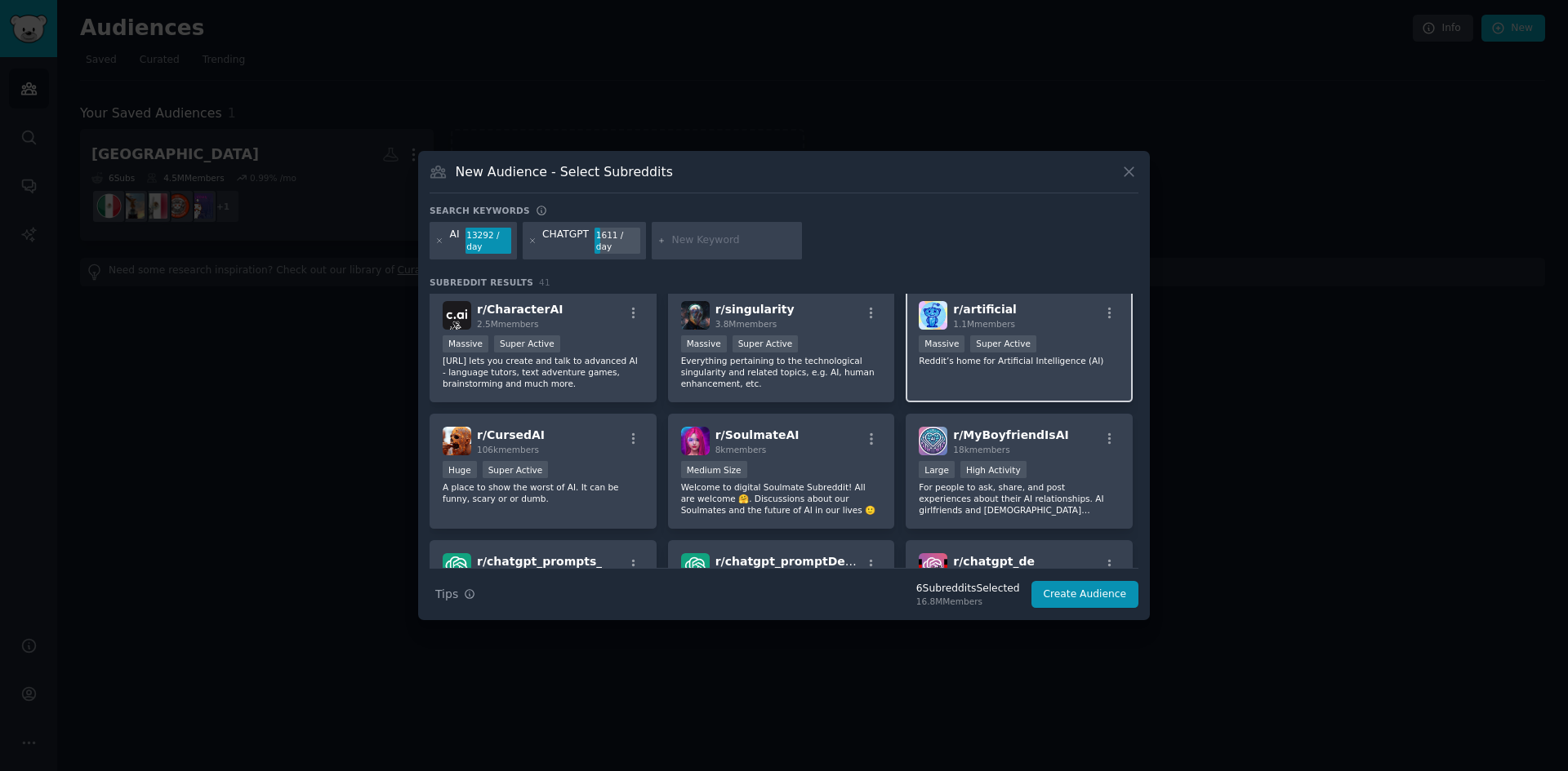
scroll to position [163, 0]
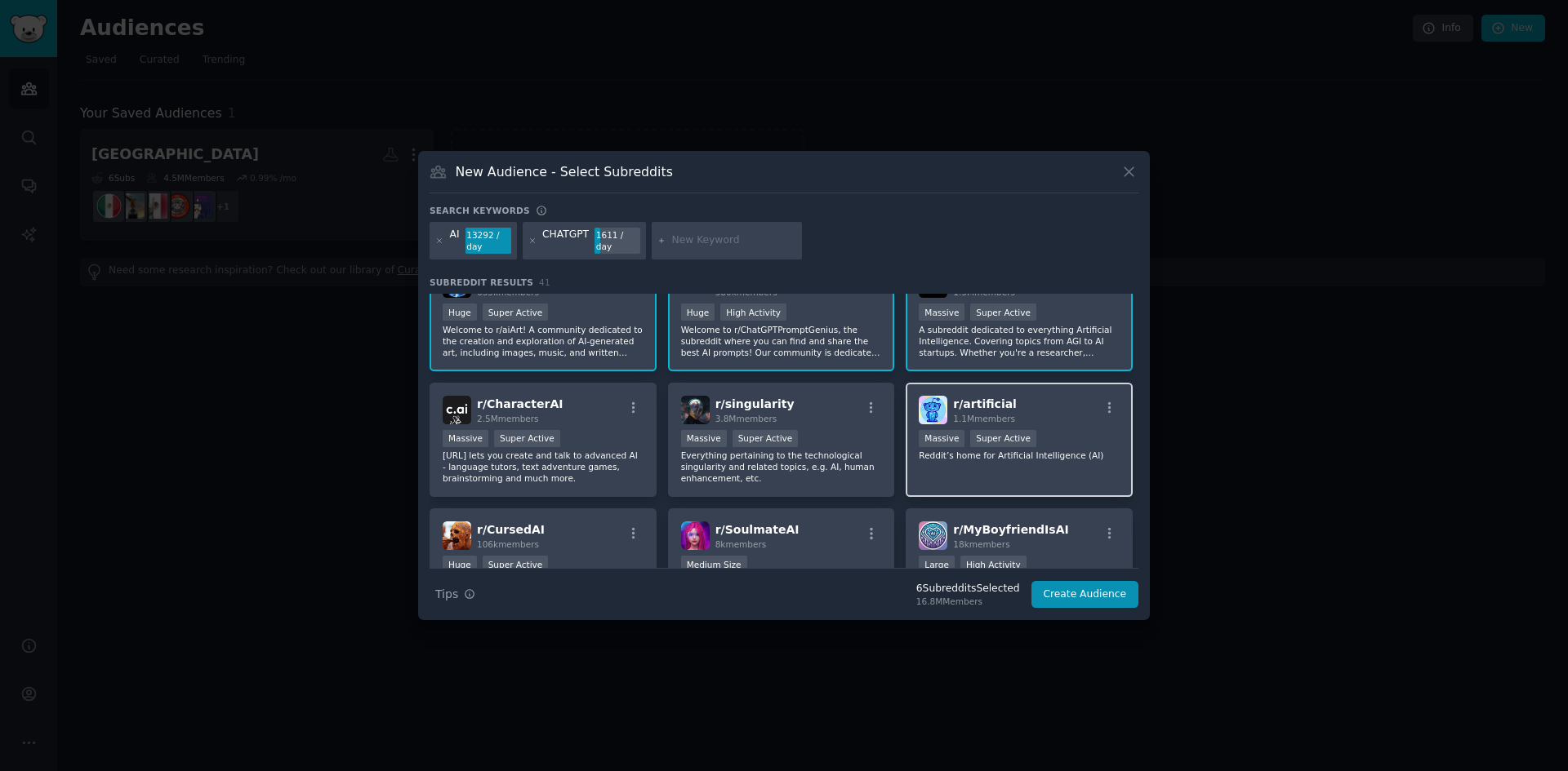
click at [1083, 402] on div "r/ artificial 1.1M members" at bounding box center [1019, 409] width 200 height 28
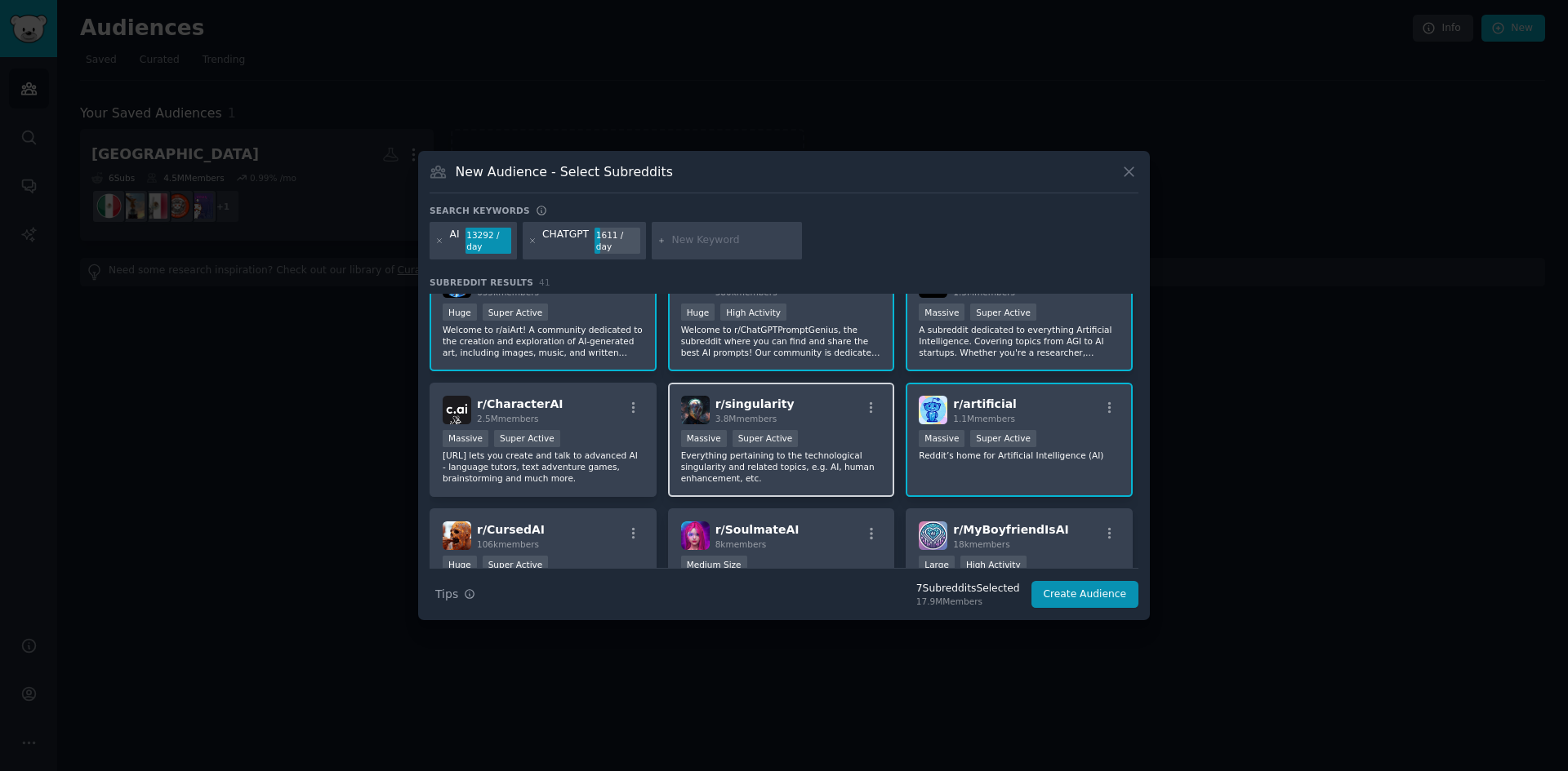
drag, startPoint x: 829, startPoint y: 420, endPoint x: 570, endPoint y: 430, distance: 259.2
click at [826, 420] on div "r/ singularity 3.8M members" at bounding box center [781, 409] width 200 height 28
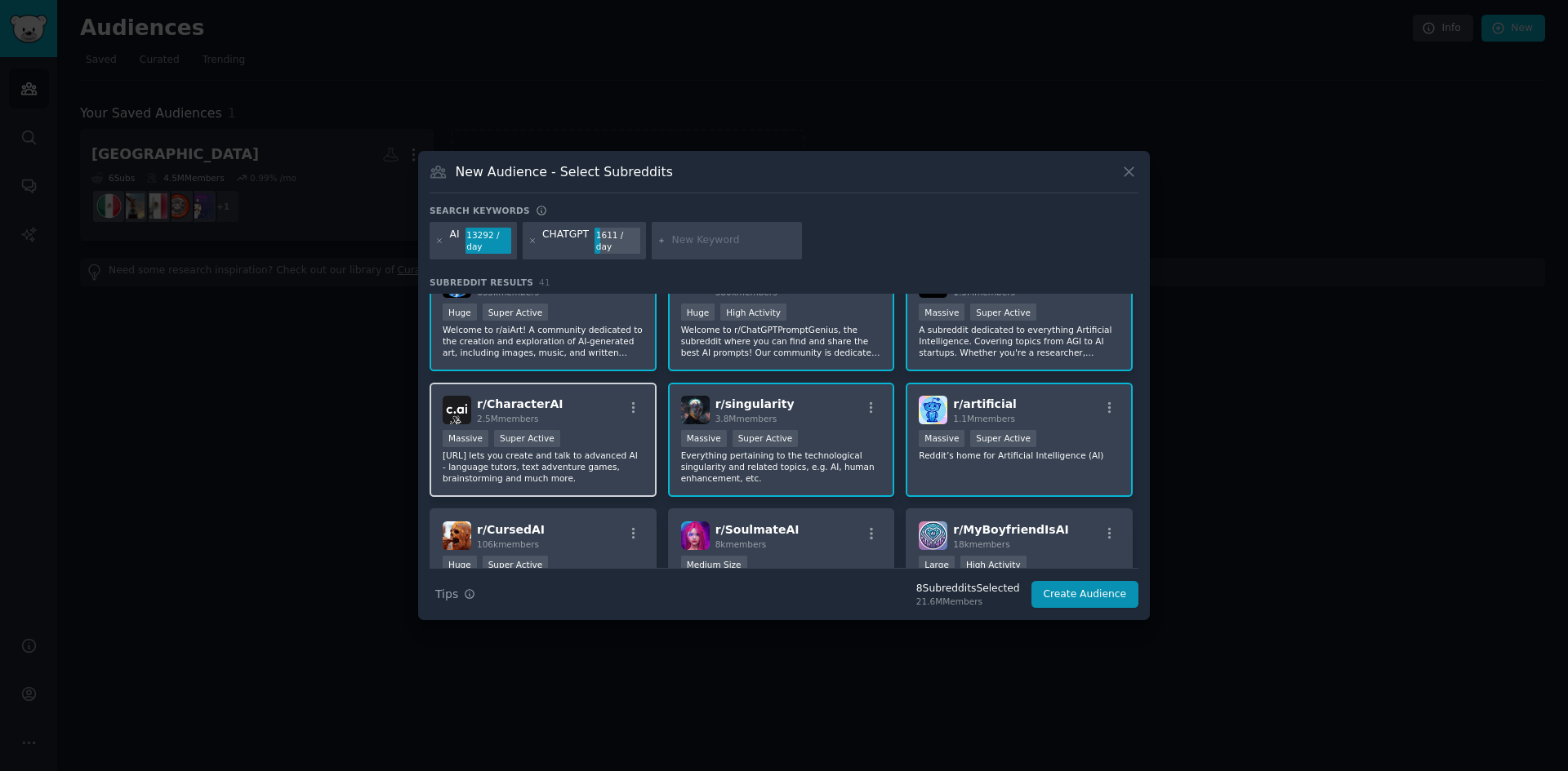
click at [589, 421] on div "r/ CharacterAI 2.5M members" at bounding box center [543, 409] width 200 height 28
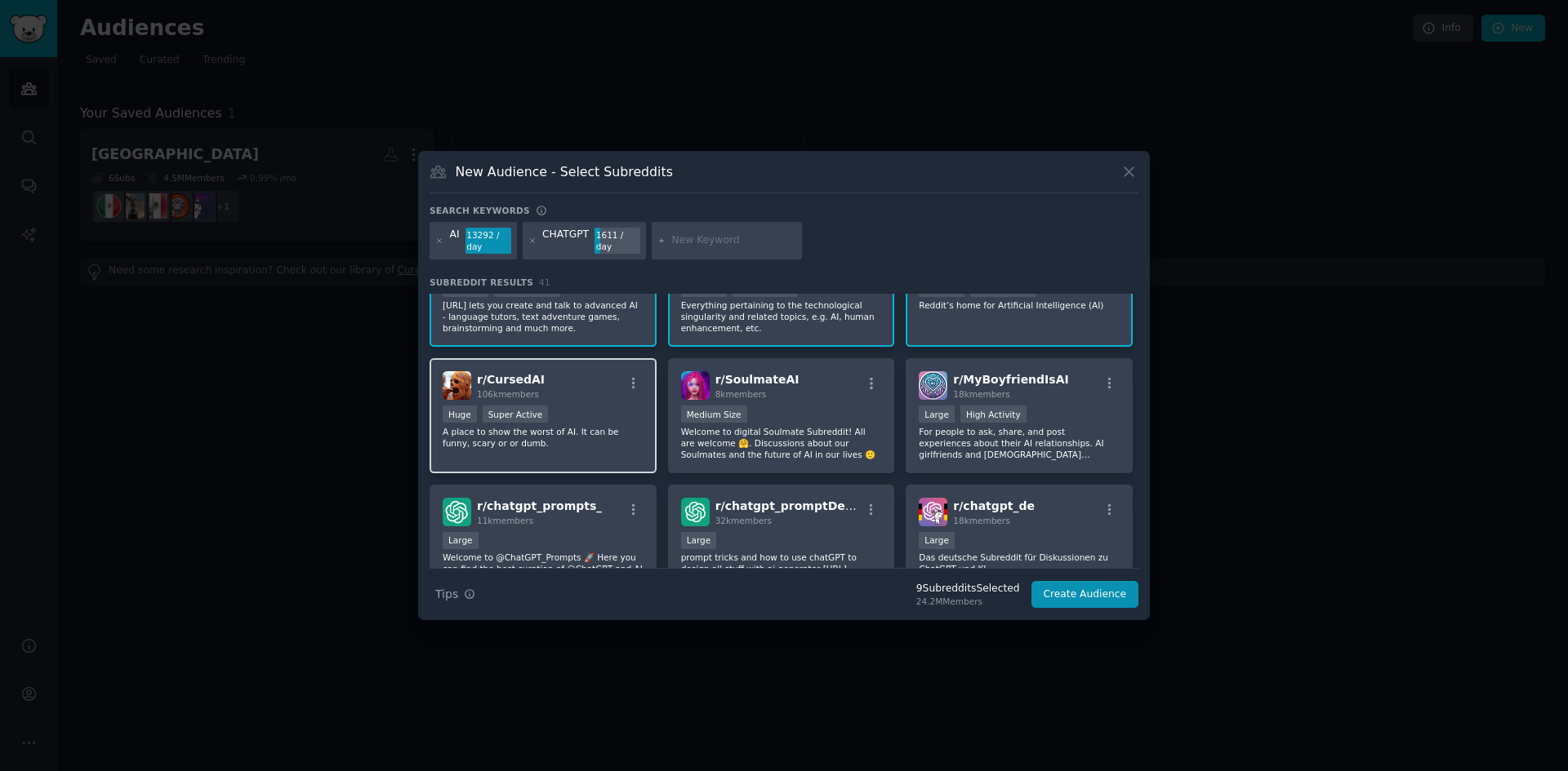
scroll to position [326, 0]
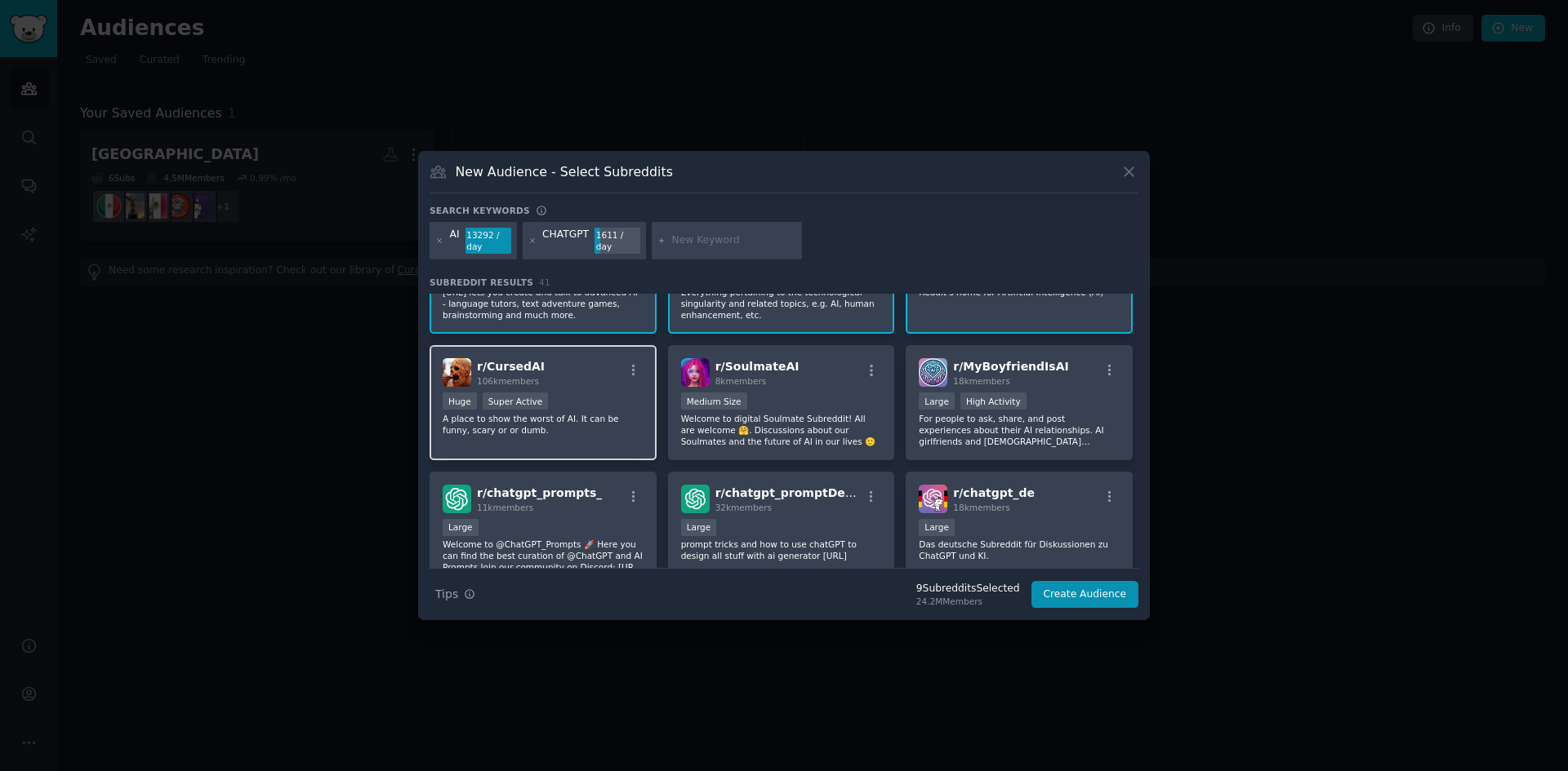
click at [610, 387] on div "r/ CursedAI 106k members" at bounding box center [543, 372] width 200 height 28
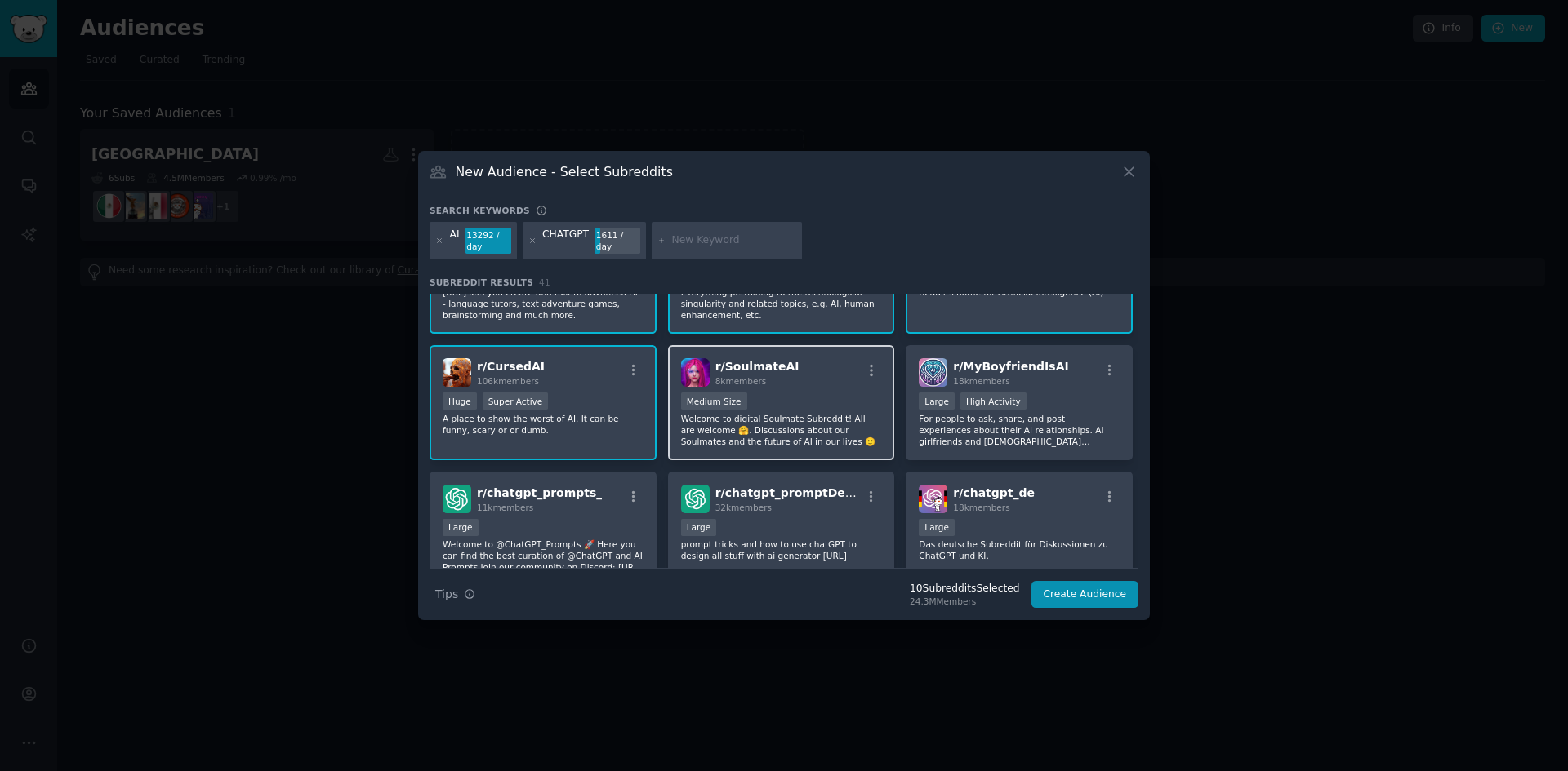
drag, startPoint x: 832, startPoint y: 375, endPoint x: 852, endPoint y: 378, distance: 20.2
click at [832, 377] on div "r/ SoulmateAI 8k members" at bounding box center [781, 372] width 200 height 28
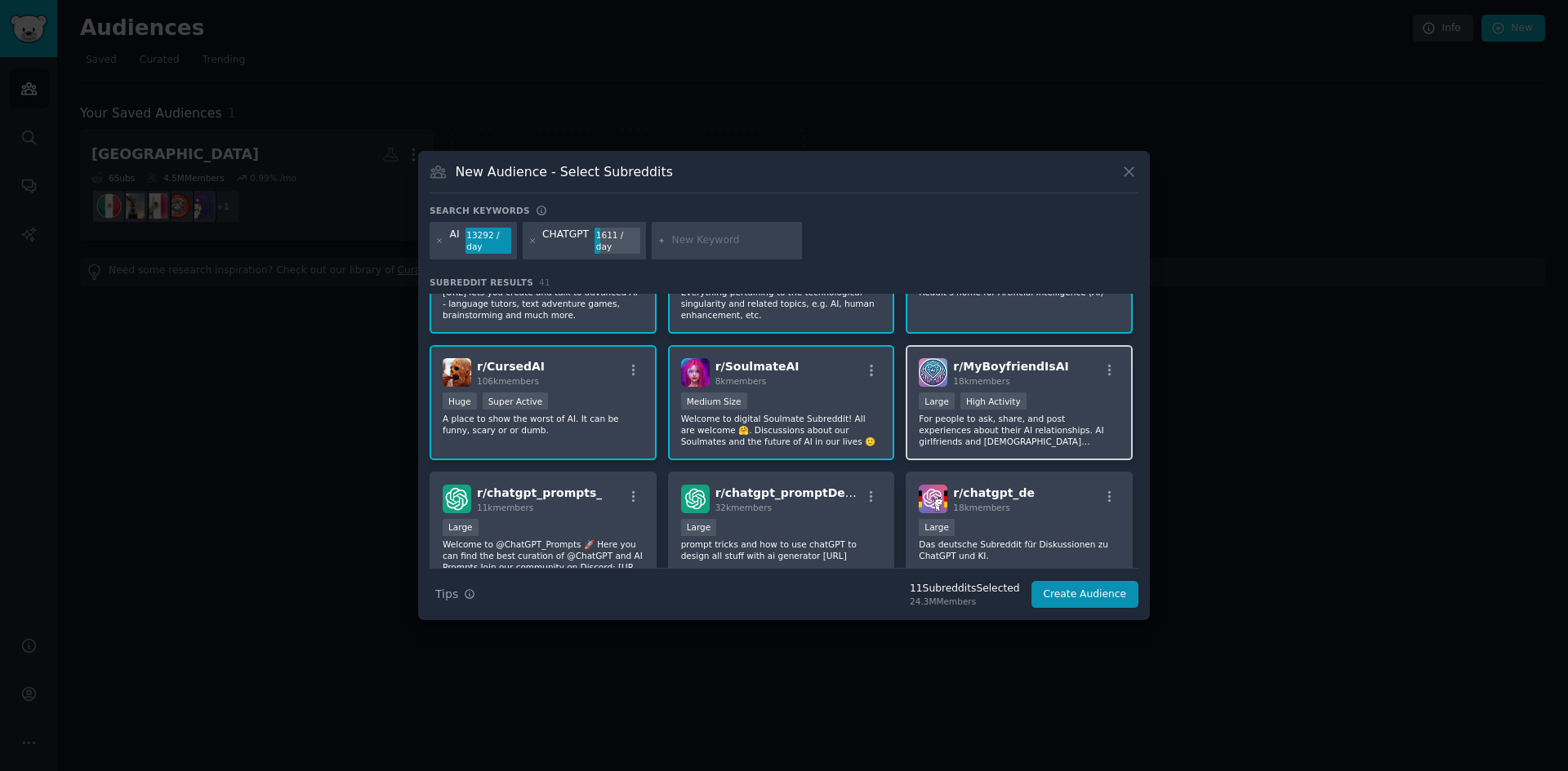
click at [1069, 379] on div "r/ [PERSON_NAME] 18k members" at bounding box center [1019, 372] width 200 height 28
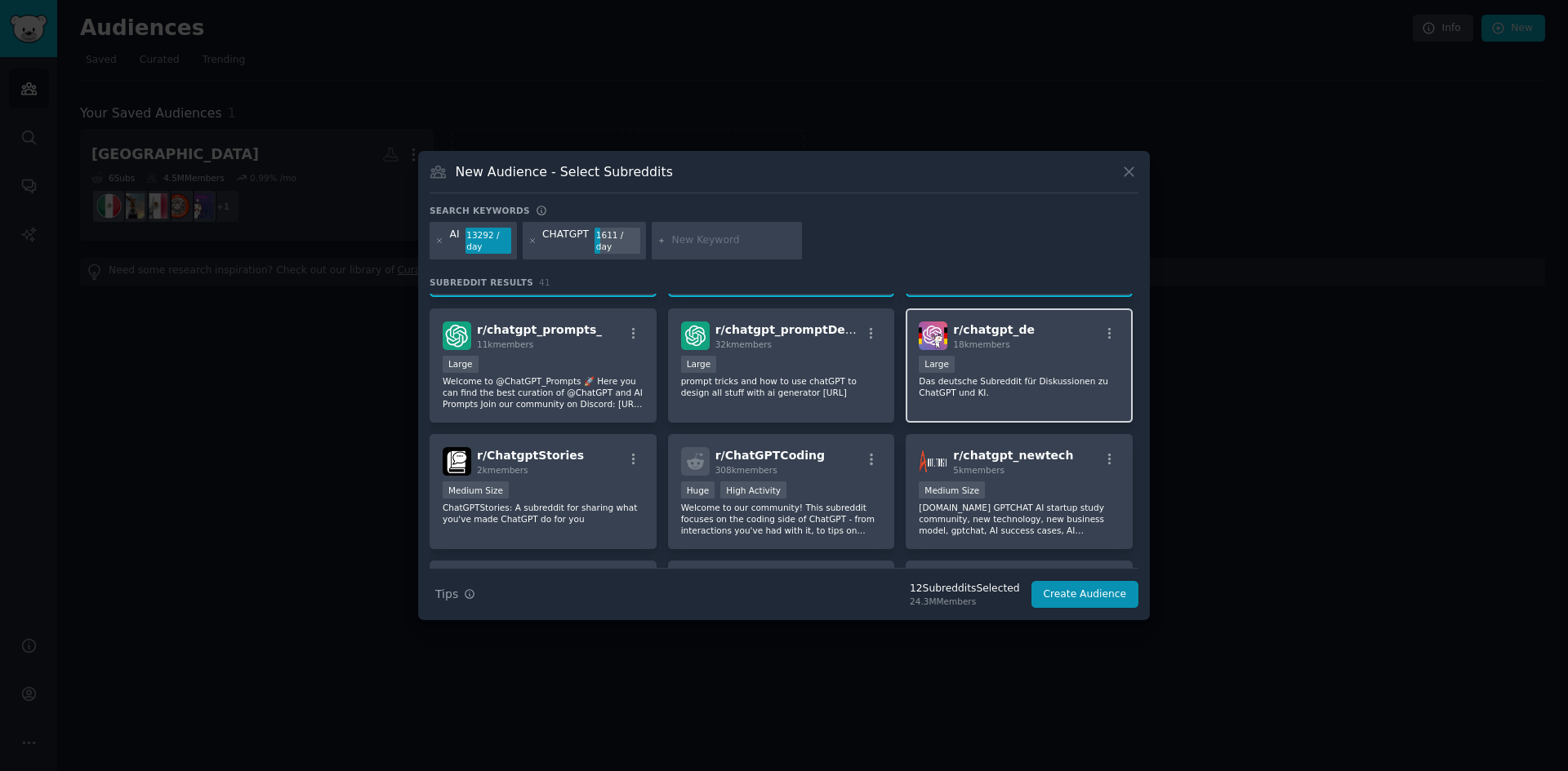
click at [1054, 359] on div "Large" at bounding box center [1019, 365] width 200 height 21
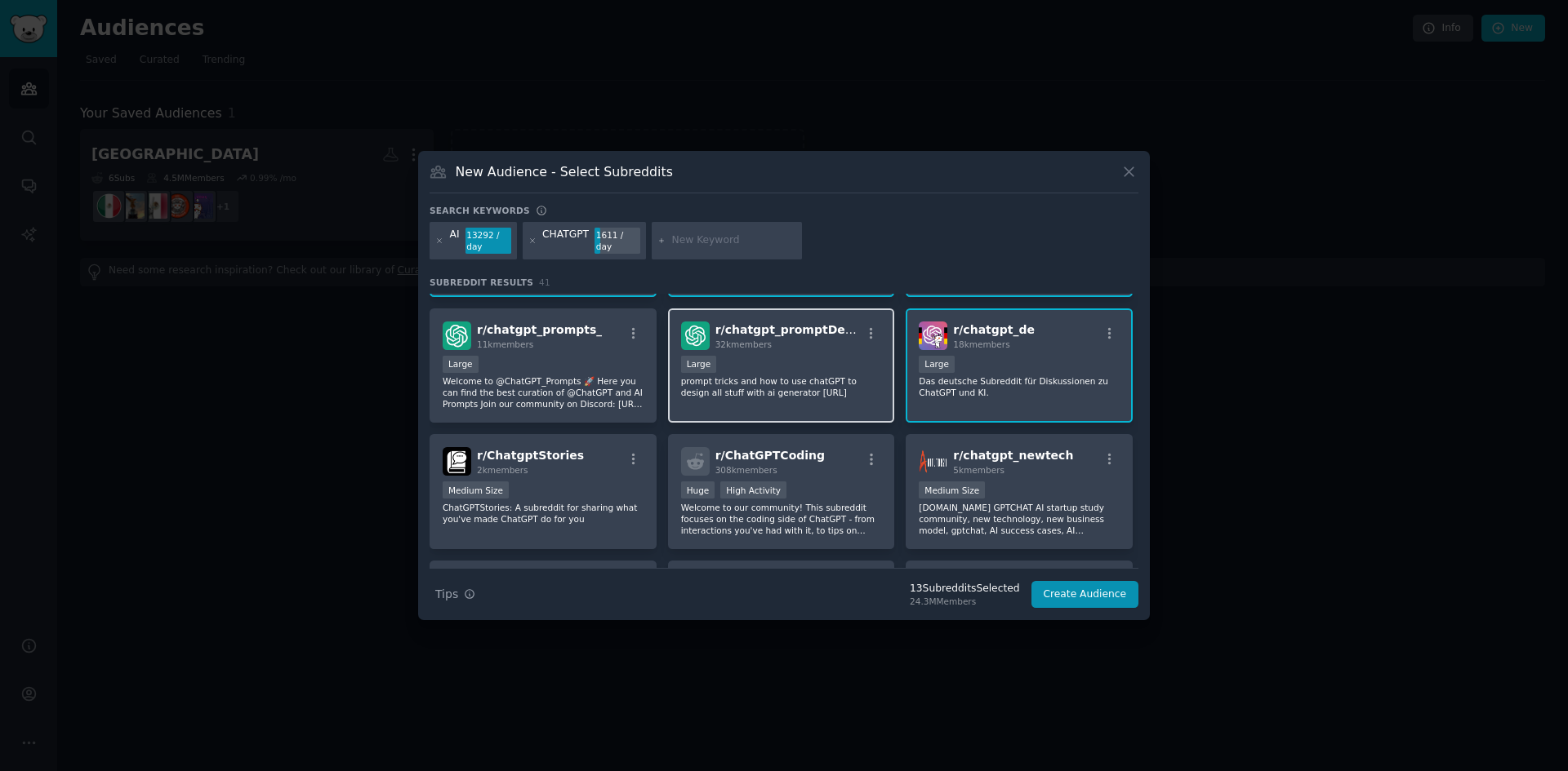
click at [830, 365] on div "Large" at bounding box center [781, 365] width 200 height 21
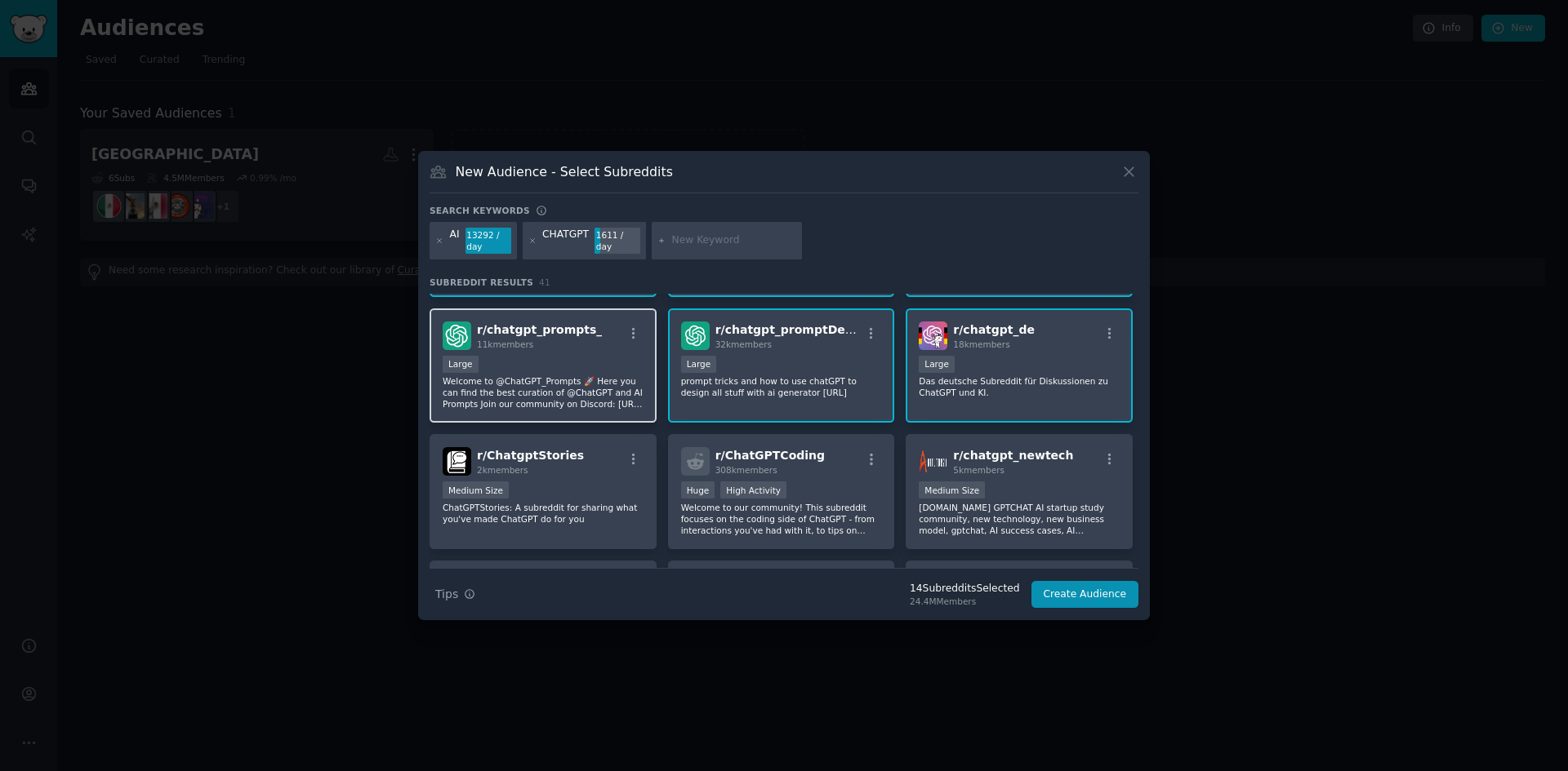
click at [603, 357] on div "Large" at bounding box center [543, 365] width 200 height 21
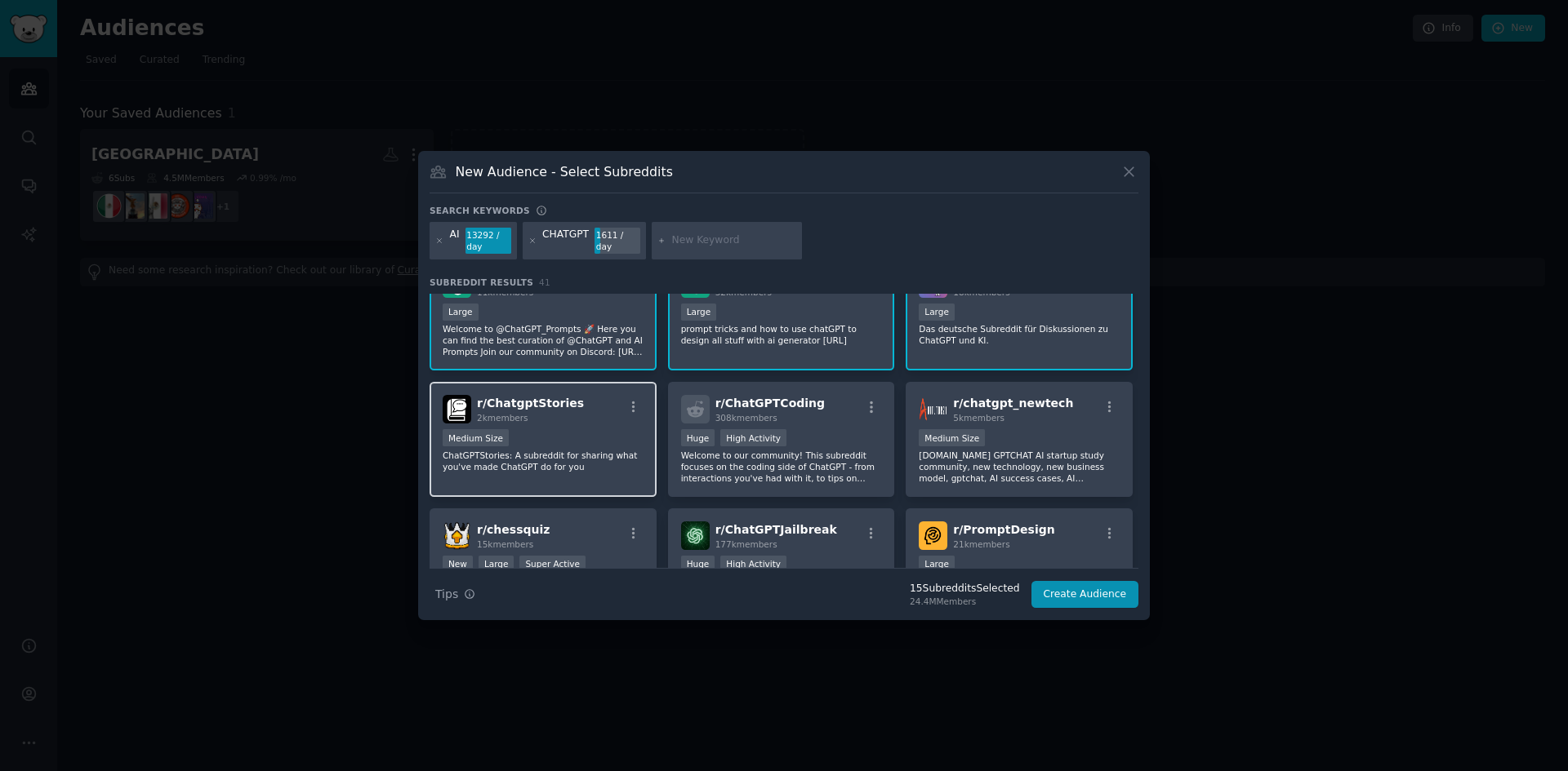
scroll to position [572, 0]
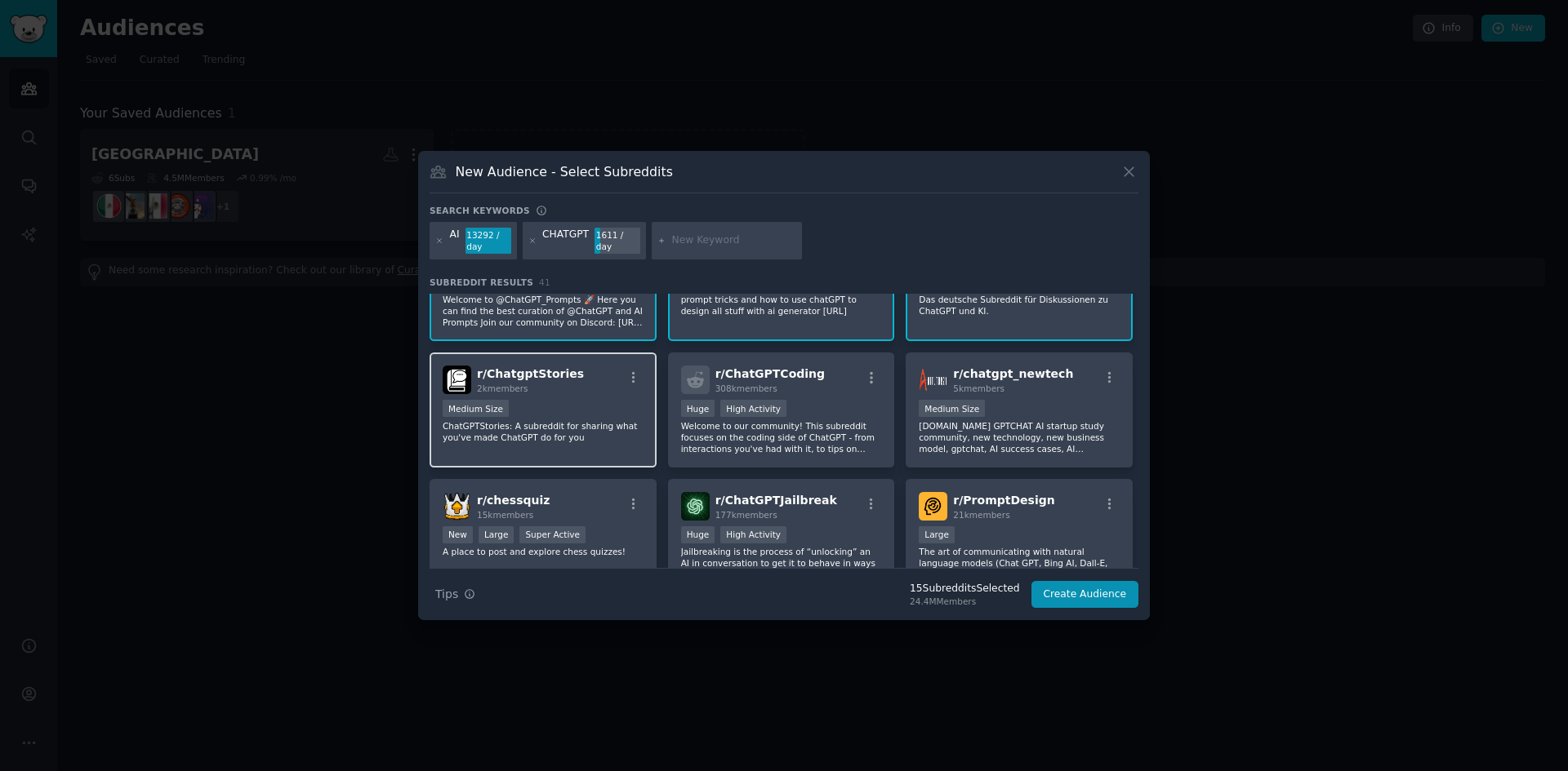
click at [607, 381] on div "r/ ChatgptStories 2k members" at bounding box center [543, 379] width 200 height 28
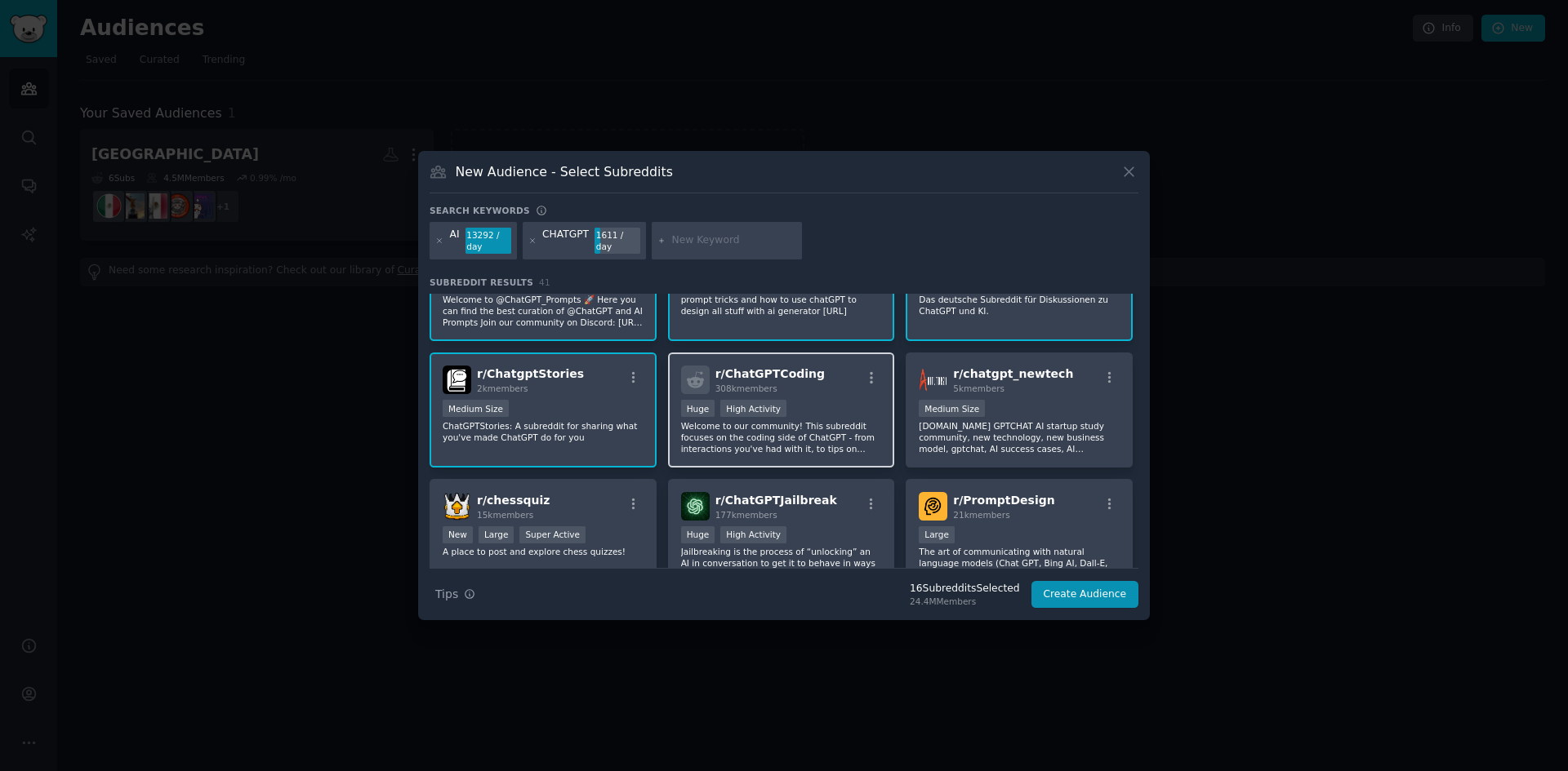
click at [847, 383] on div "r/ ChatGPTCoding 308k members" at bounding box center [781, 379] width 200 height 28
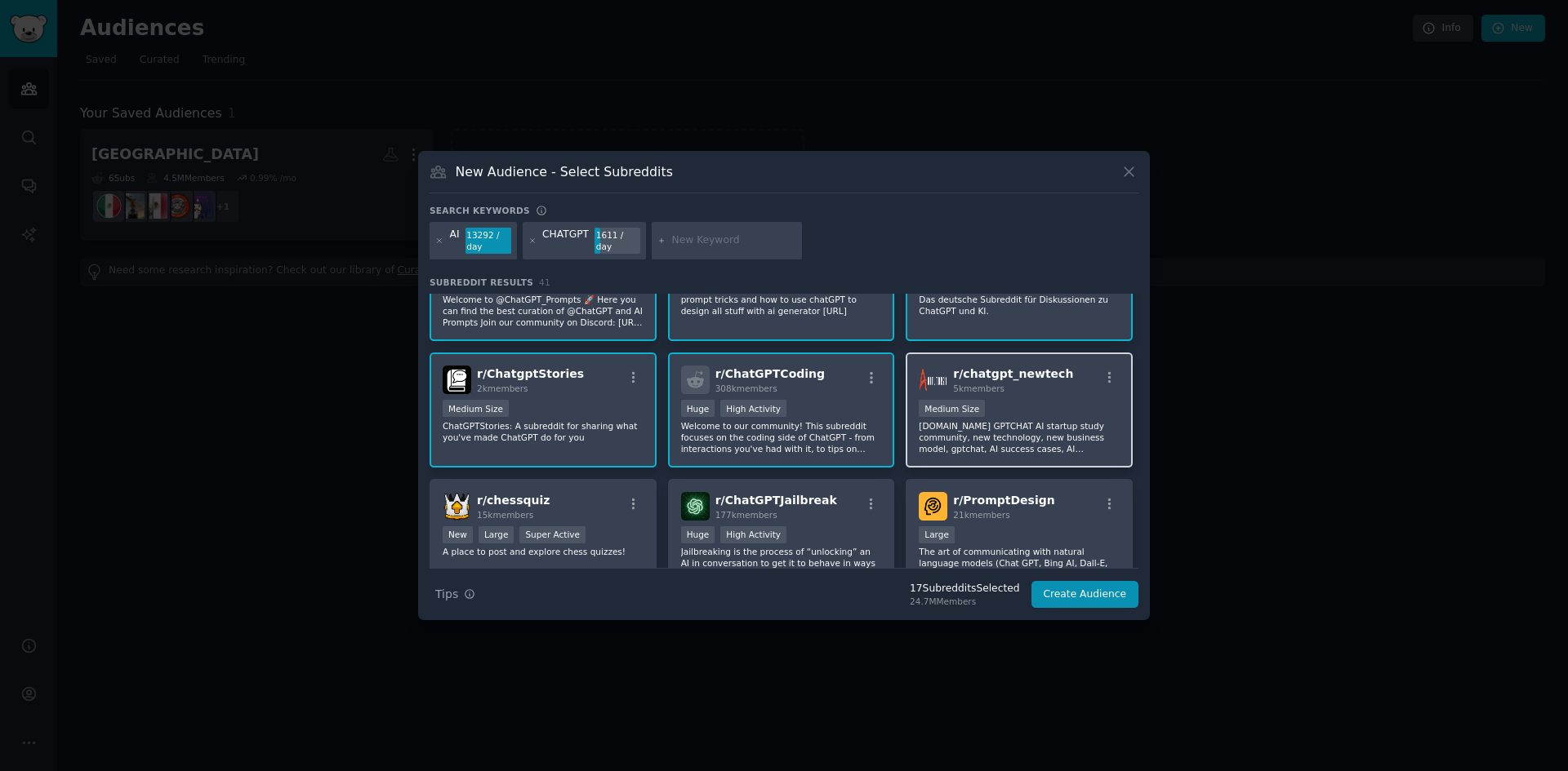
click at [1086, 384] on div "r/ chatgpt_newtech 5k members" at bounding box center [1019, 379] width 200 height 28
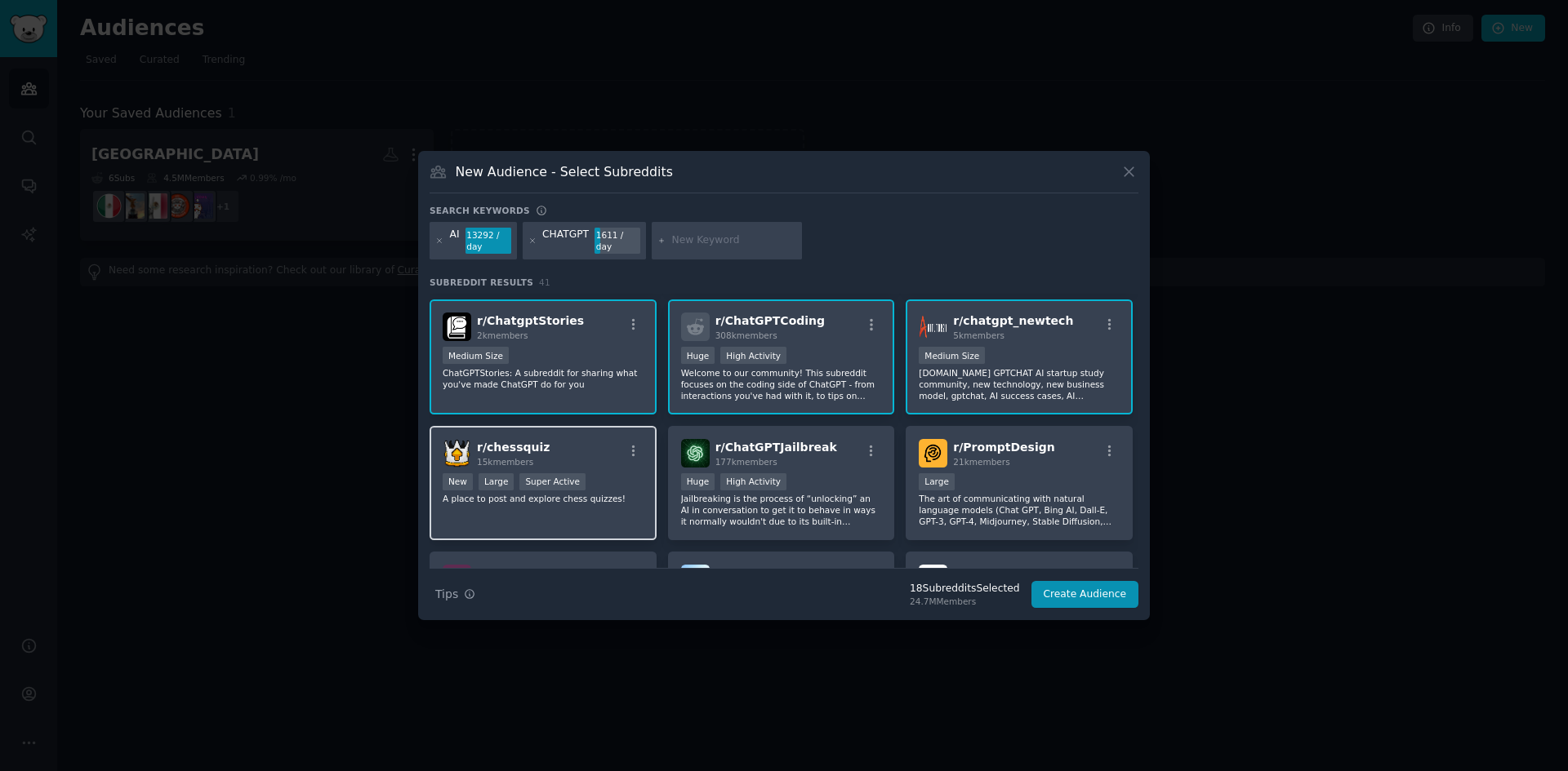
scroll to position [653, 0]
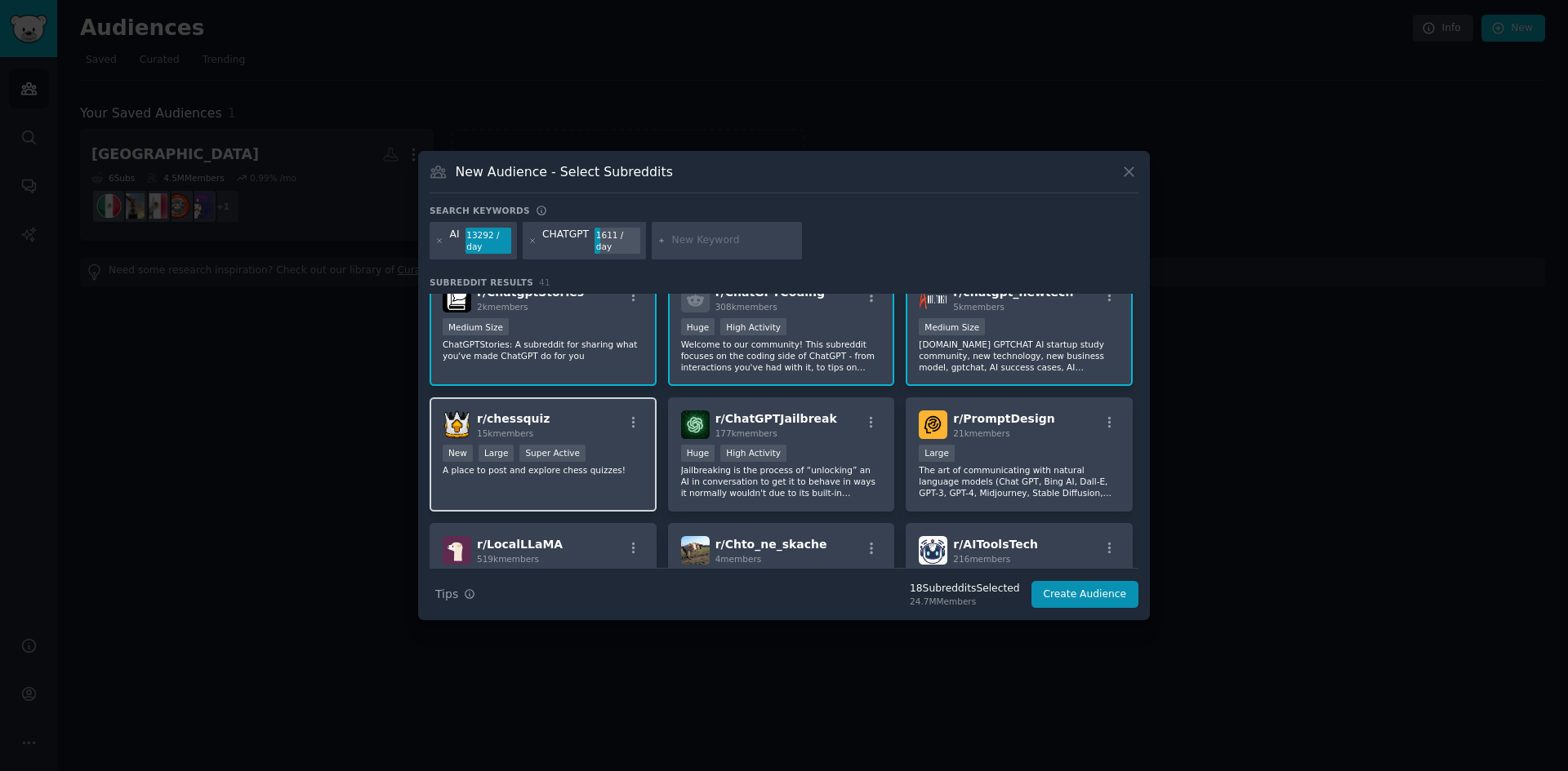
click at [607, 433] on div "r/ chessquiz 15k members" at bounding box center [543, 424] width 200 height 28
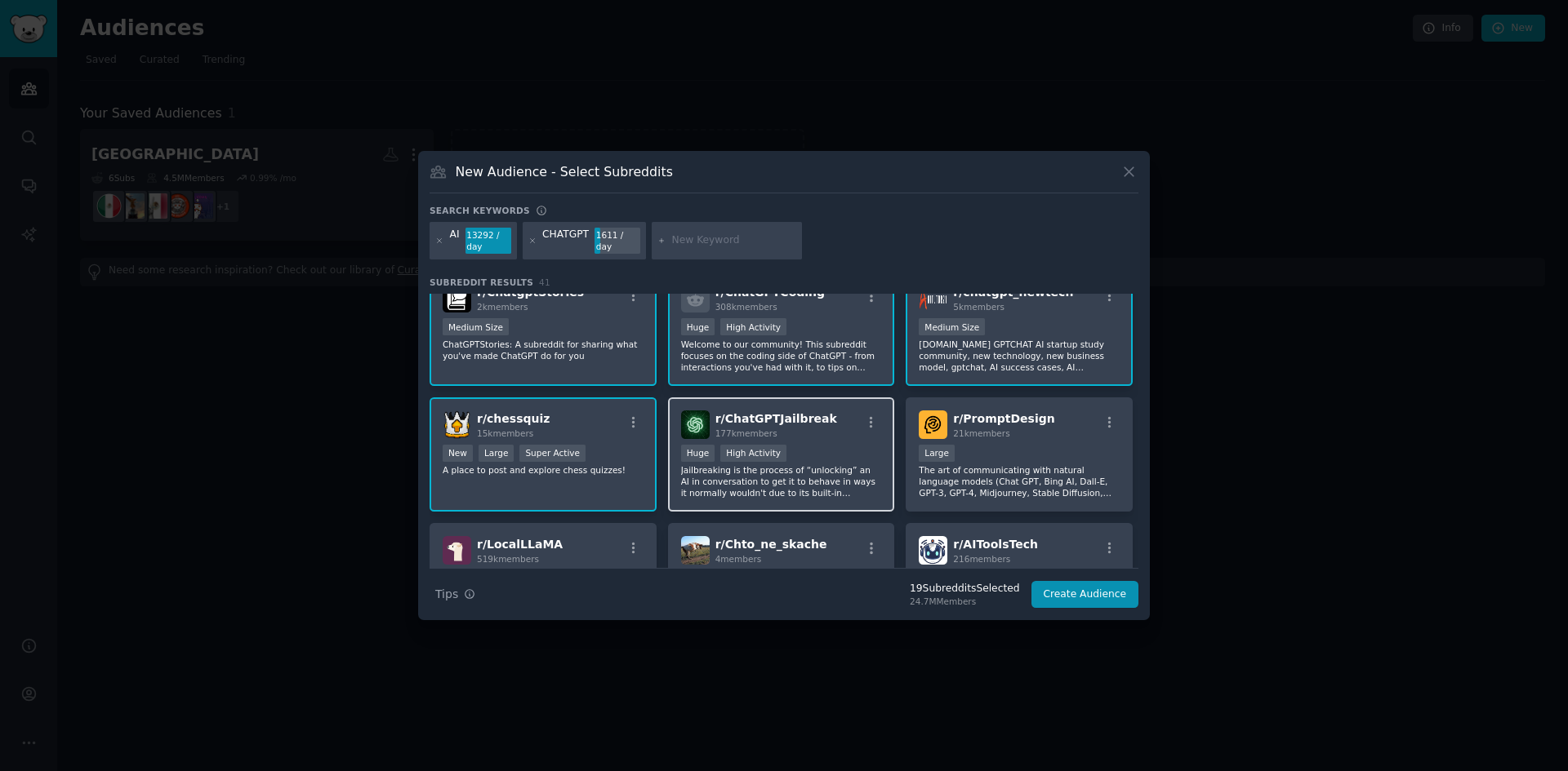
click at [847, 437] on div "r/ ChatGPTJailbreak 177k members" at bounding box center [781, 424] width 200 height 28
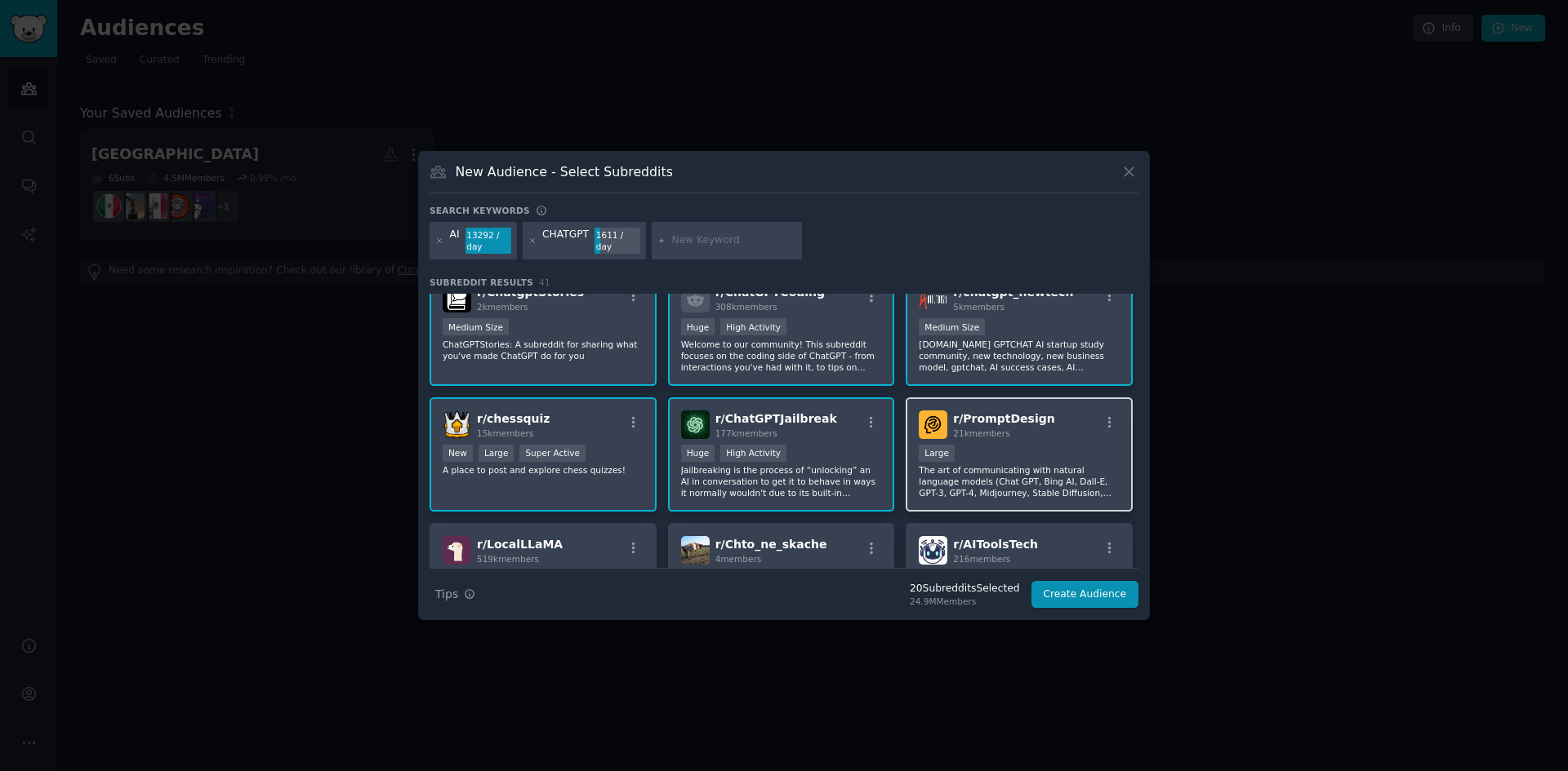
click at [1032, 439] on div "21k members" at bounding box center [1004, 434] width 102 height 12
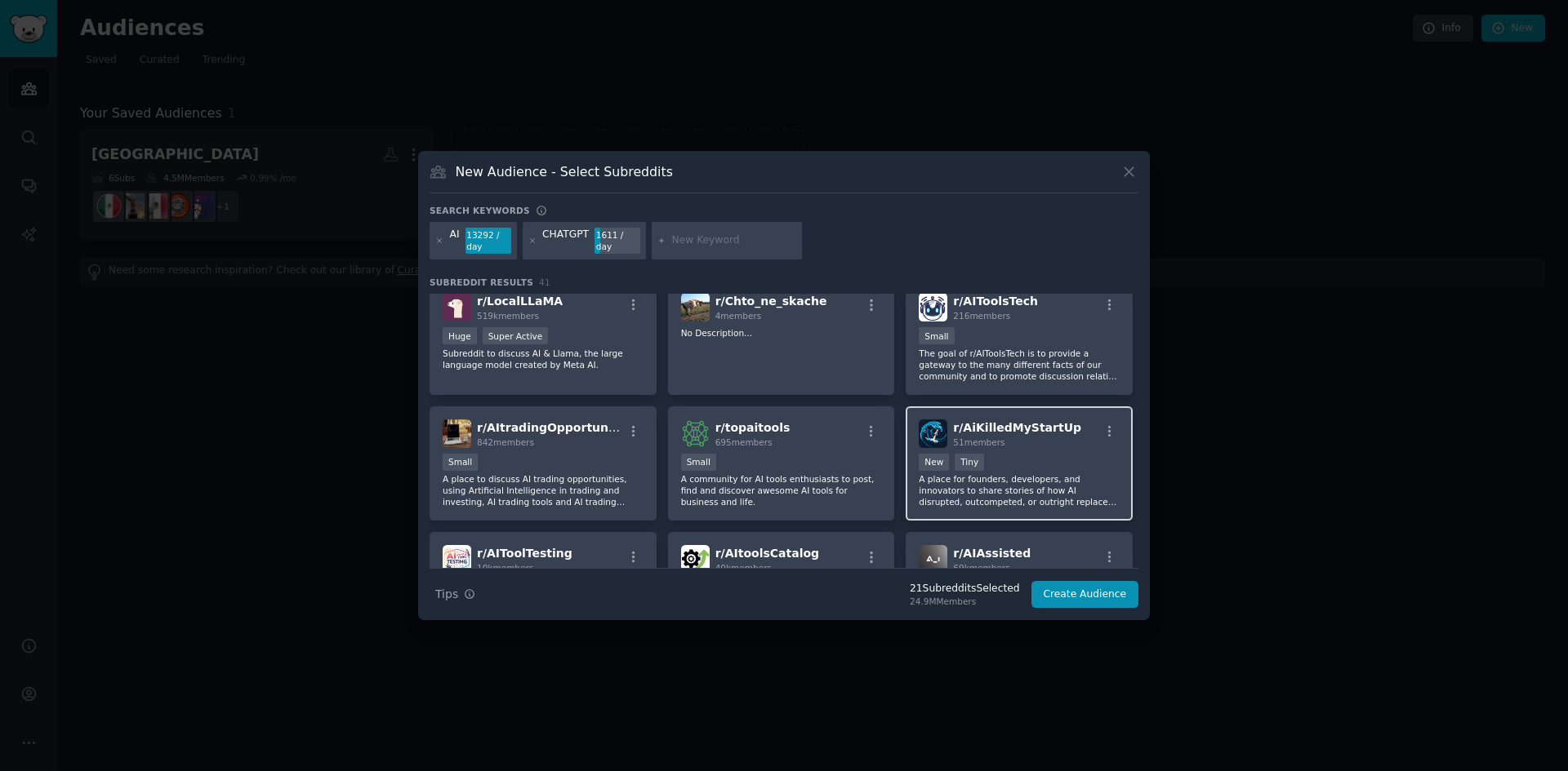
scroll to position [898, 0]
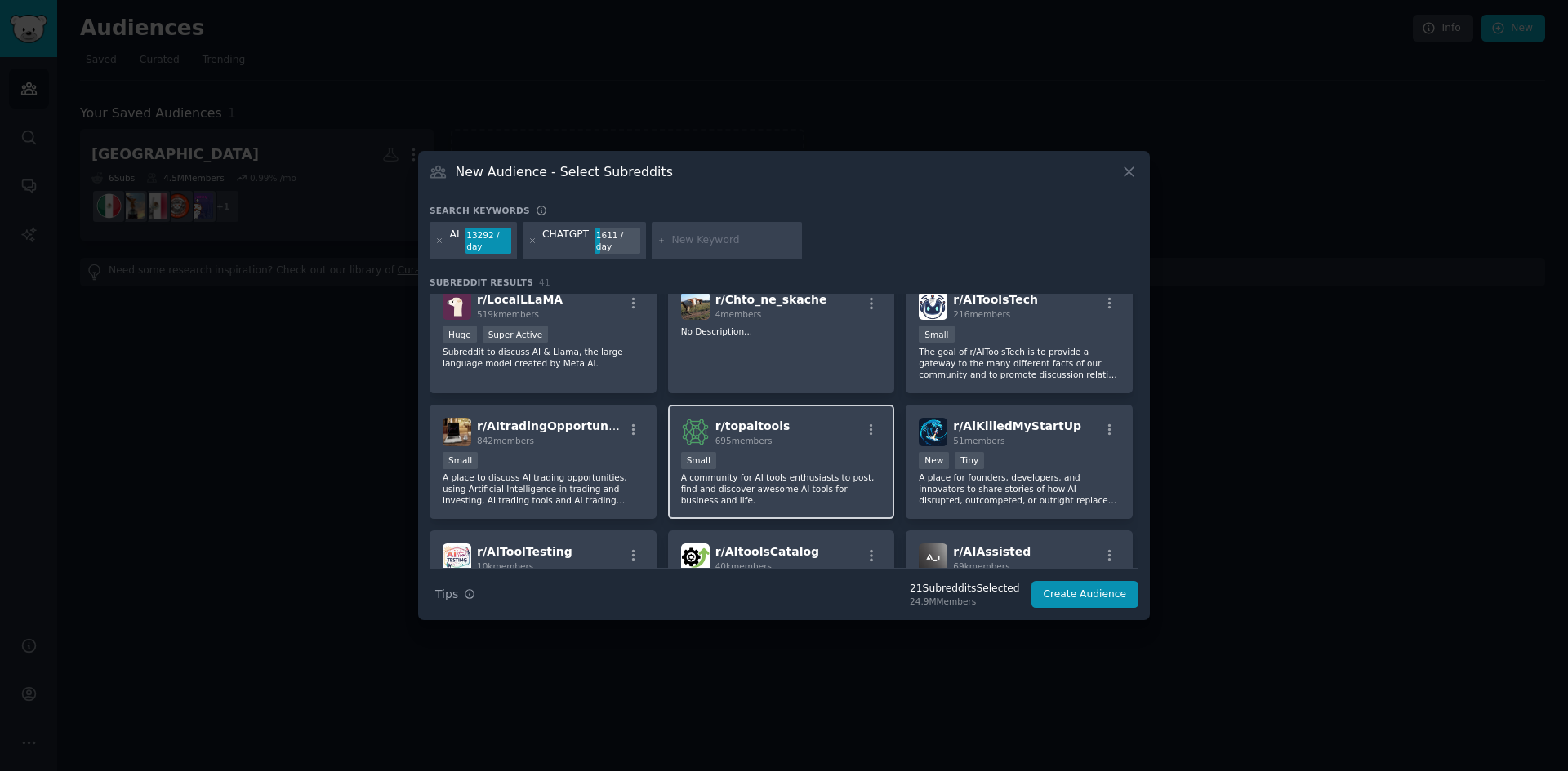
click at [825, 452] on div "Small" at bounding box center [781, 462] width 200 height 21
click at [824, 439] on div "r/ topaitools 695 members" at bounding box center [781, 432] width 200 height 28
click at [1075, 596] on button "Create Audience" at bounding box center [1085, 595] width 108 height 27
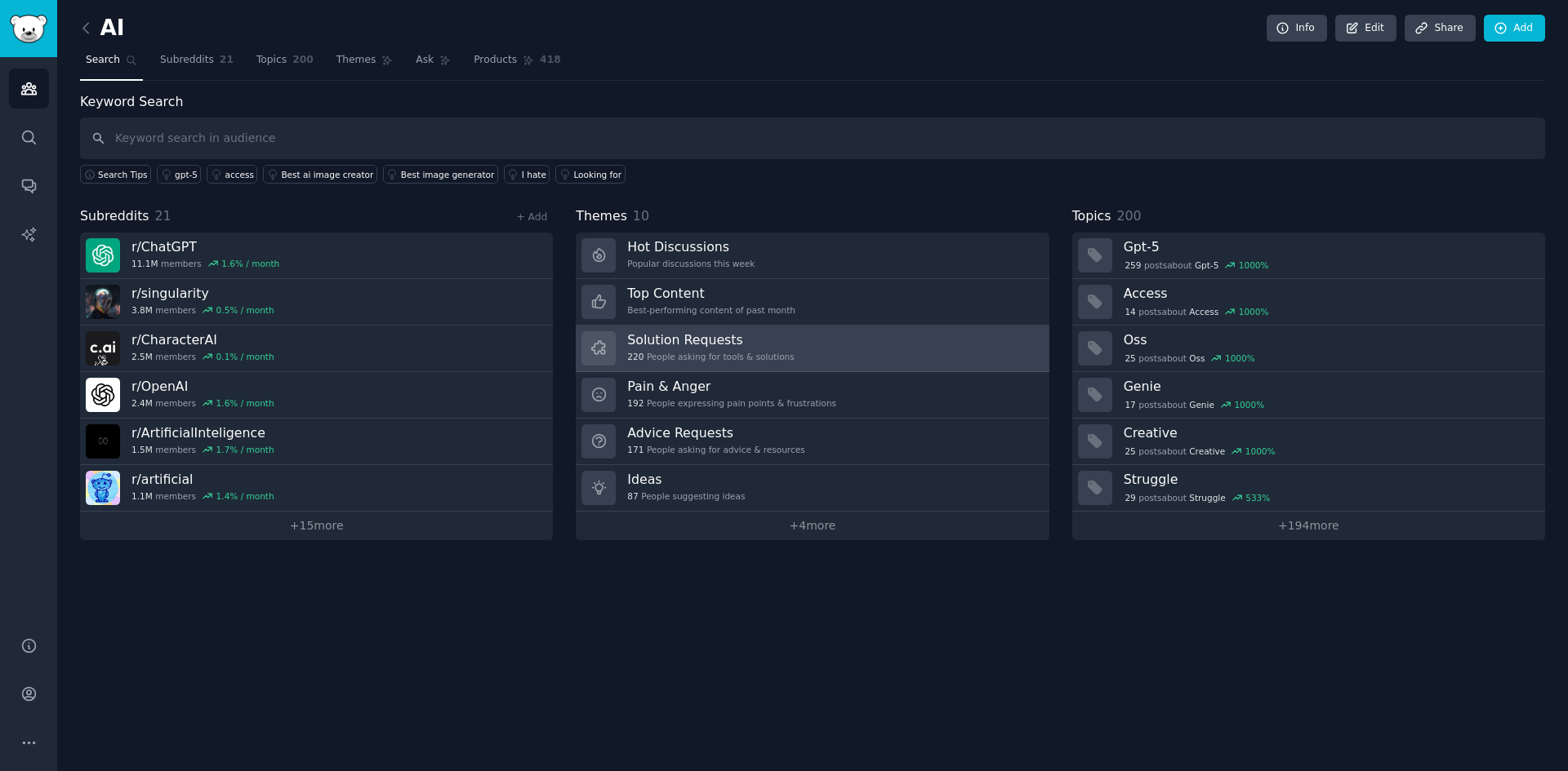
click at [774, 347] on h3 "Solution Requests" at bounding box center [710, 340] width 166 height 18
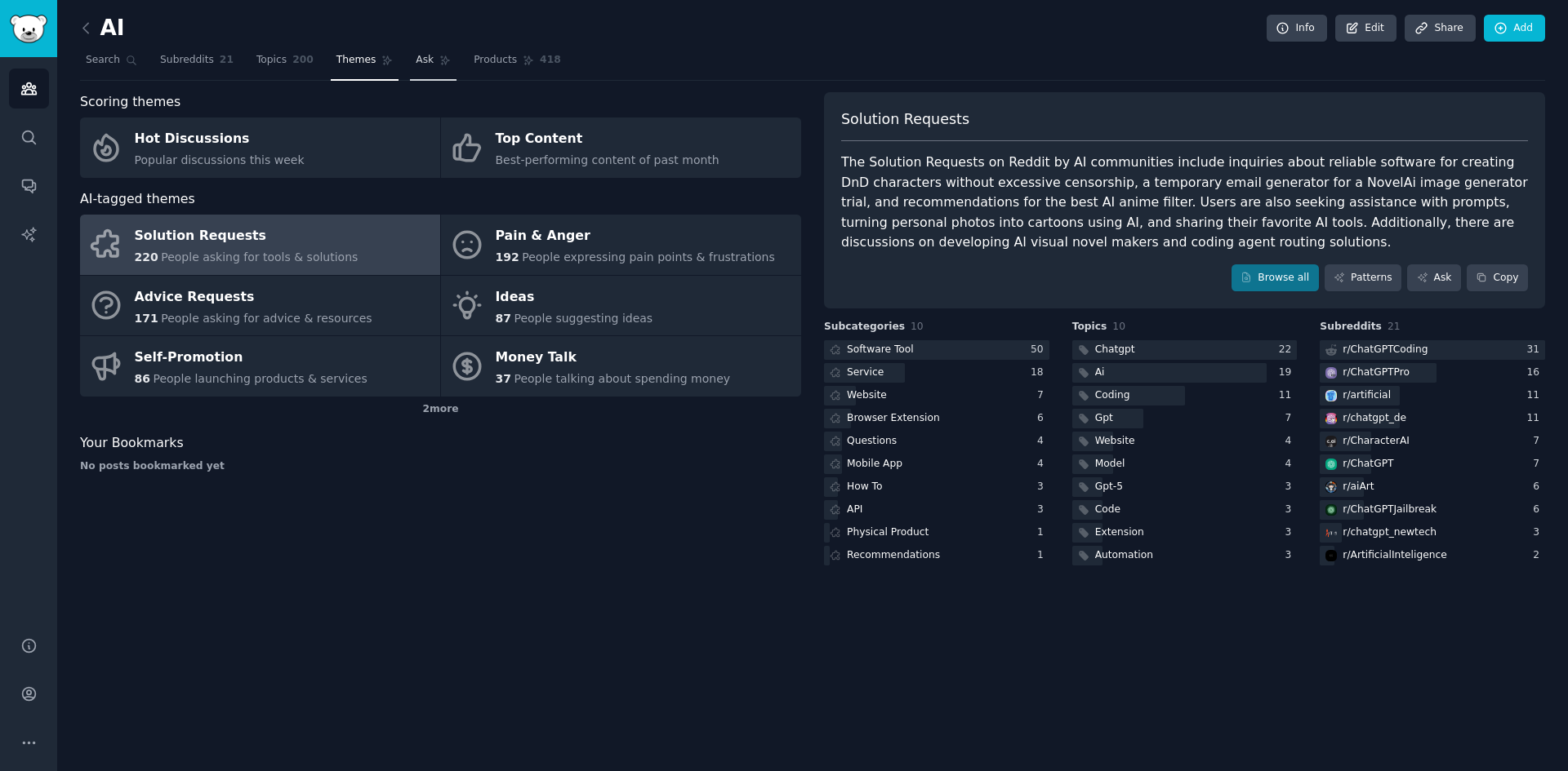
click at [414, 62] on link "Ask" at bounding box center [433, 64] width 47 height 33
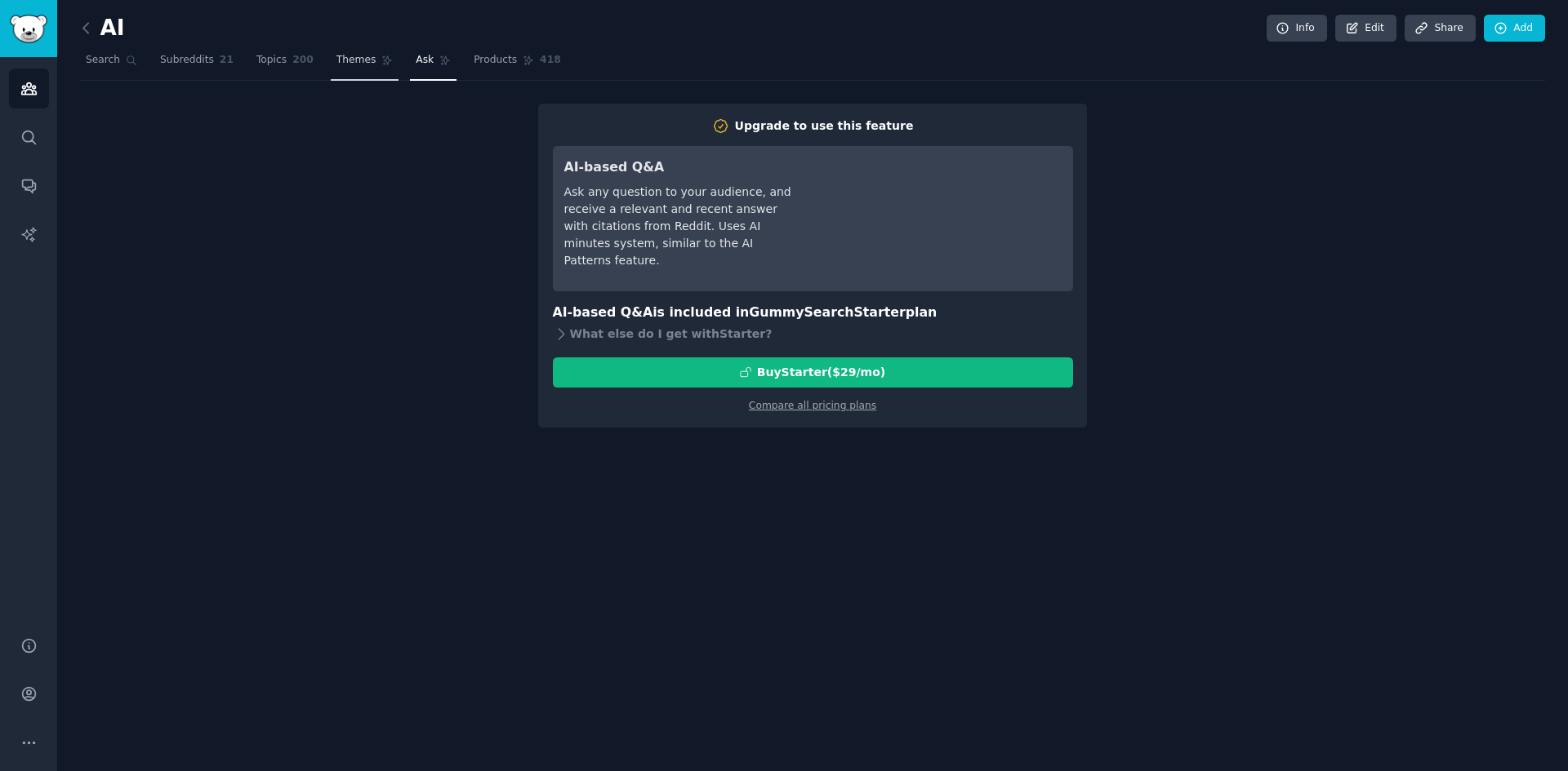
click at [336, 63] on span "Themes" at bounding box center [356, 60] width 40 height 15
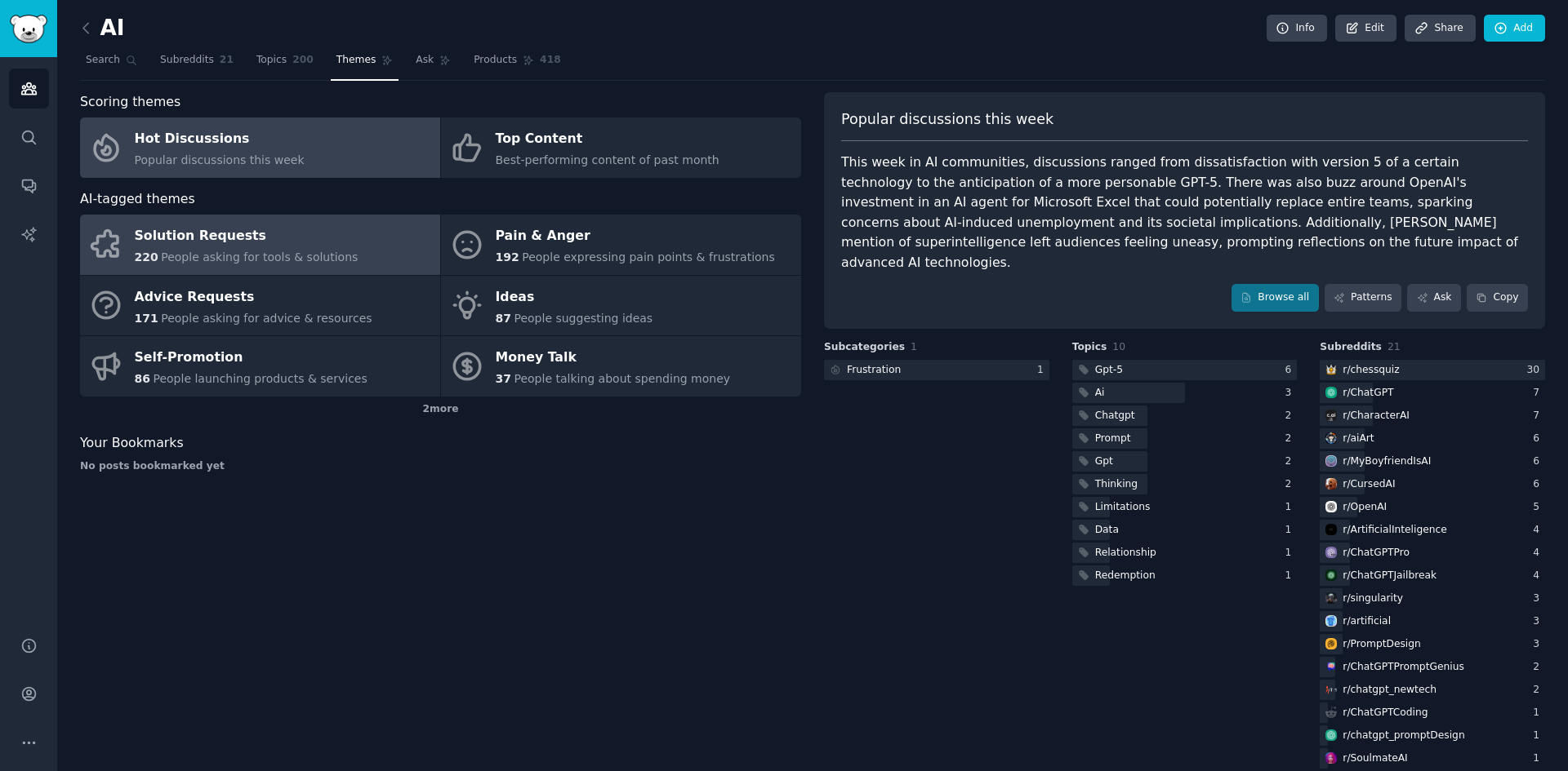
click at [269, 255] on span "People asking for tools & solutions" at bounding box center [259, 256] width 196 height 13
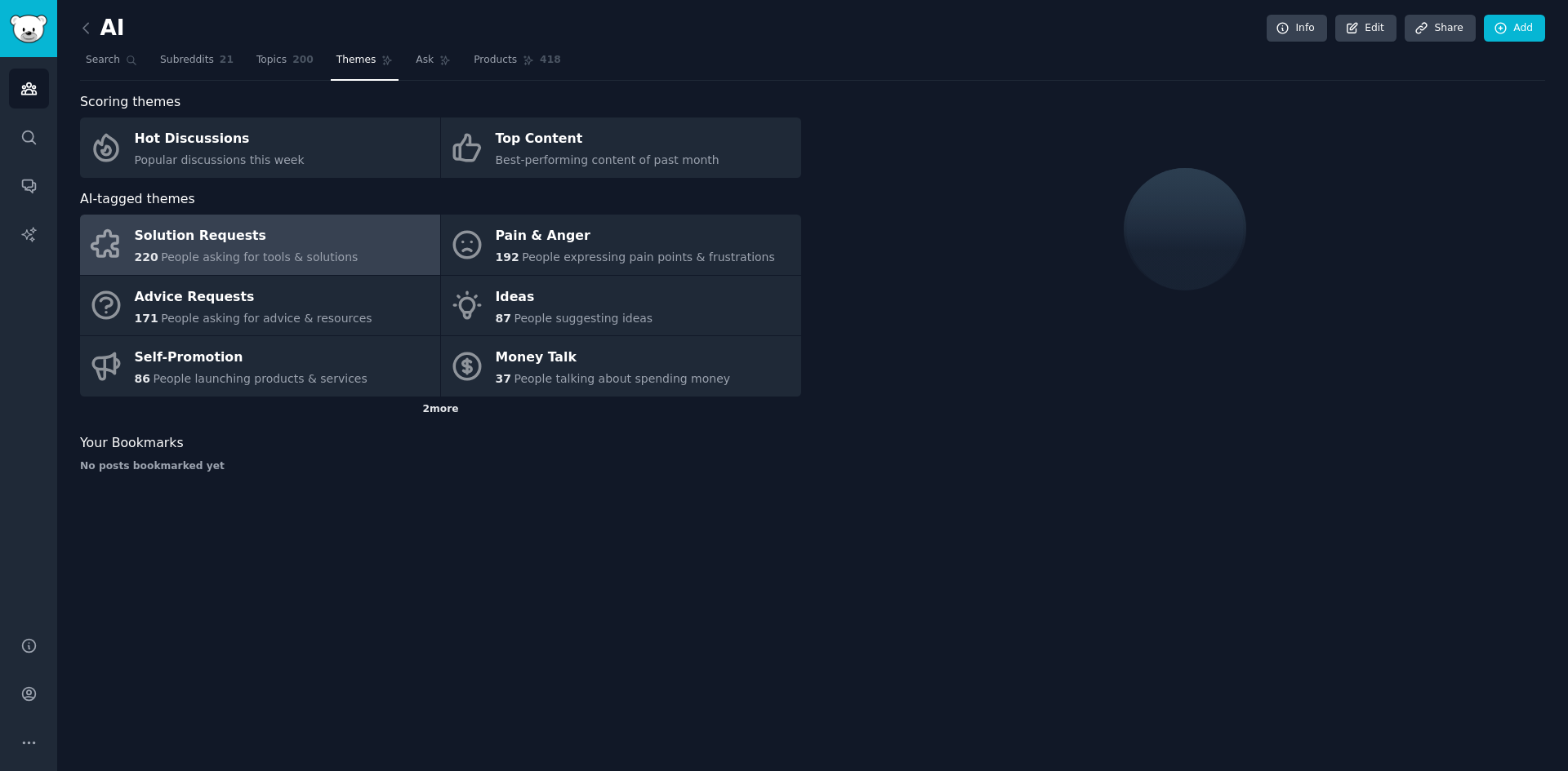
click at [433, 408] on div "2 more" at bounding box center [441, 409] width 721 height 26
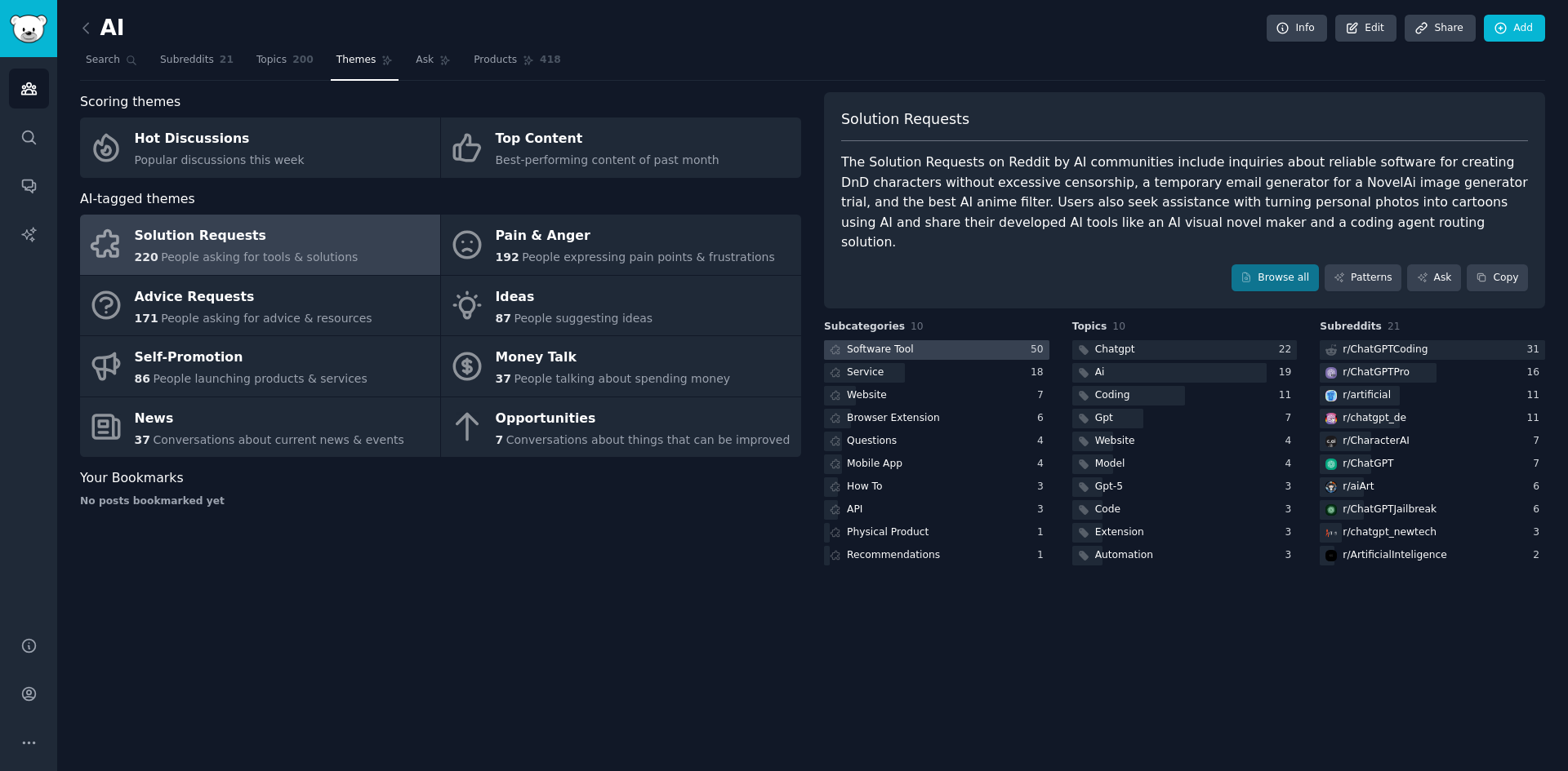
click at [905, 343] on div "Software Tool" at bounding box center [880, 350] width 66 height 15
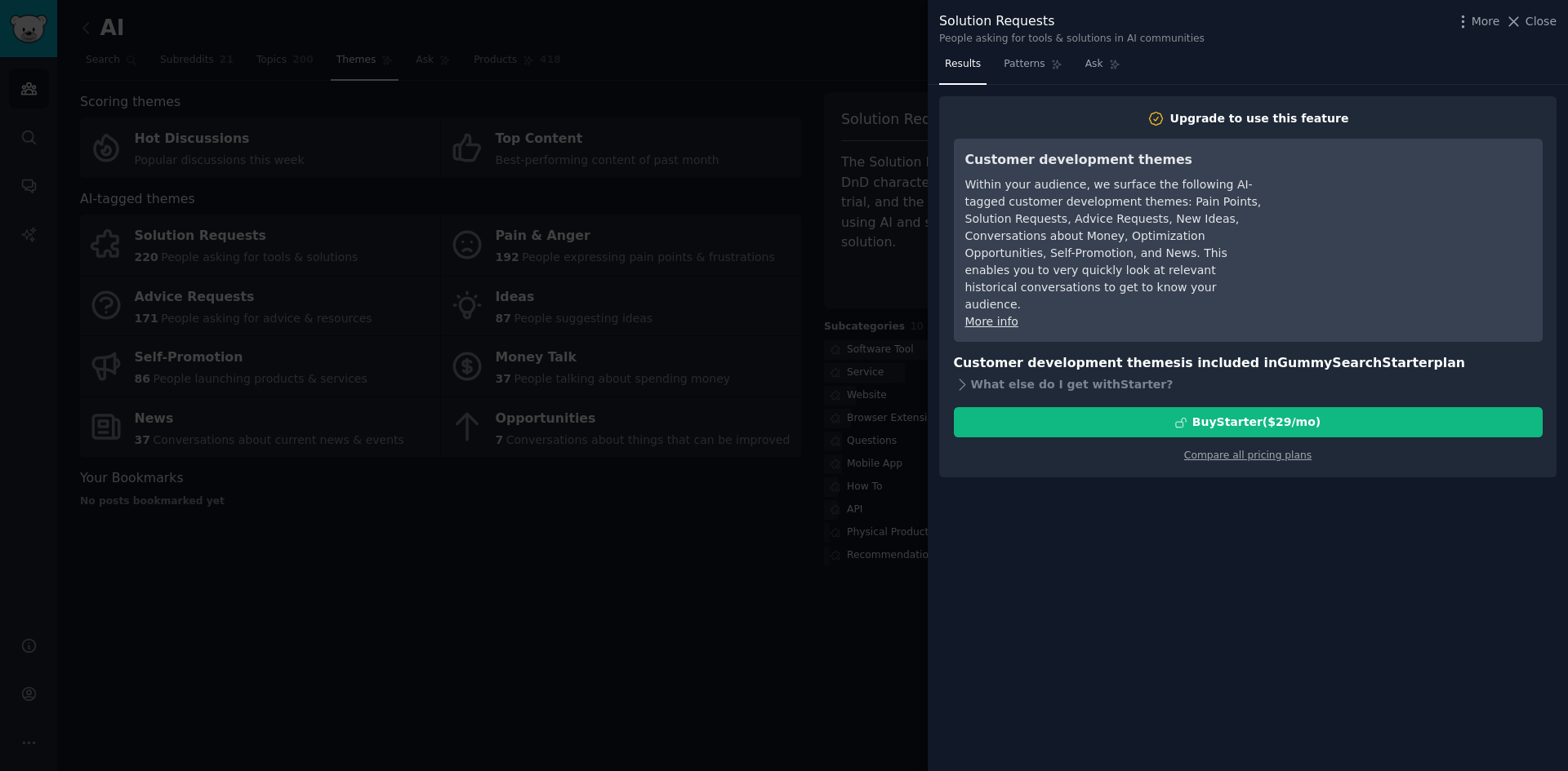
click at [874, 260] on div at bounding box center [784, 385] width 1568 height 771
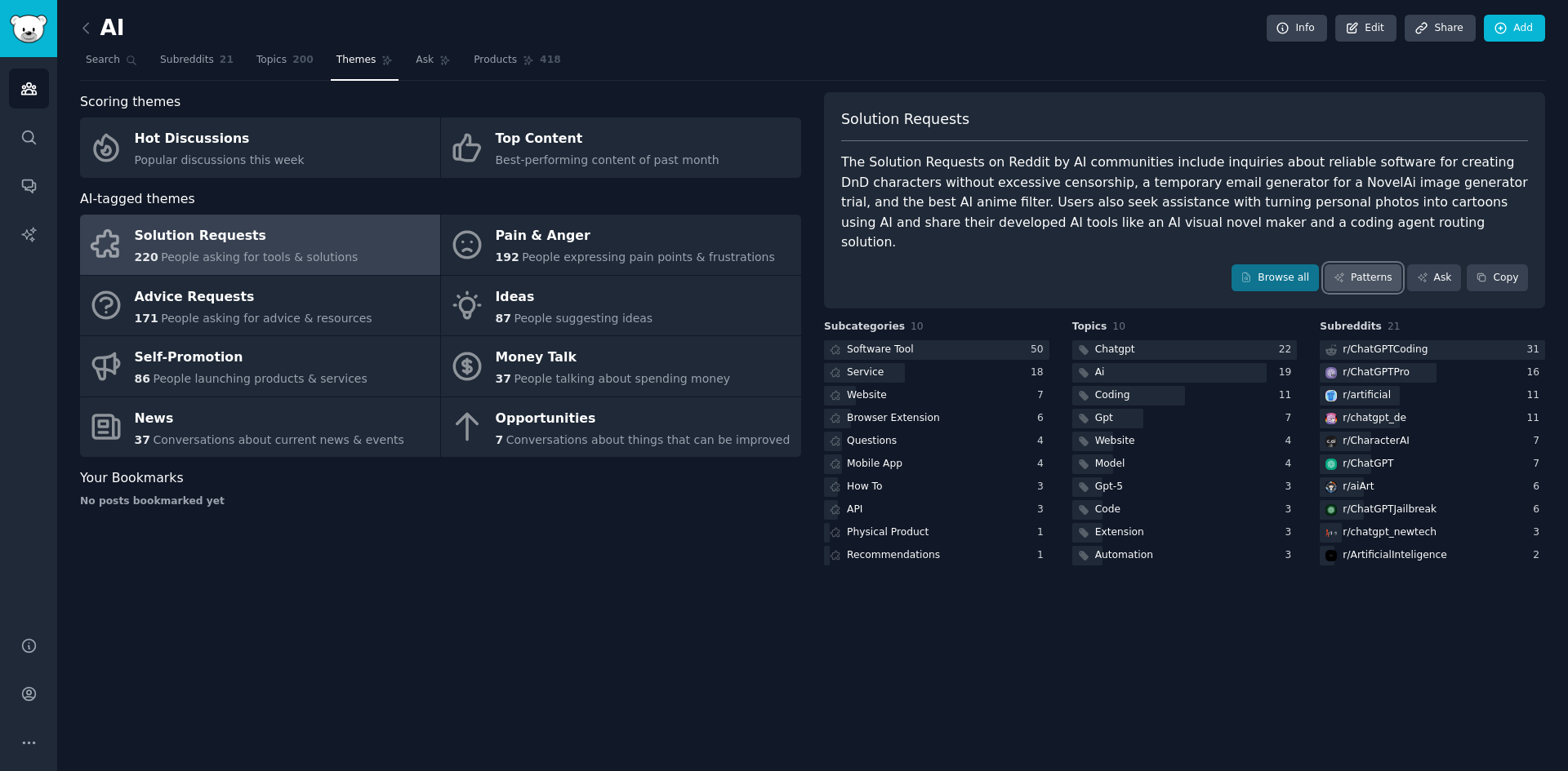
click at [1379, 265] on link "Patterns" at bounding box center [1363, 278] width 77 height 27
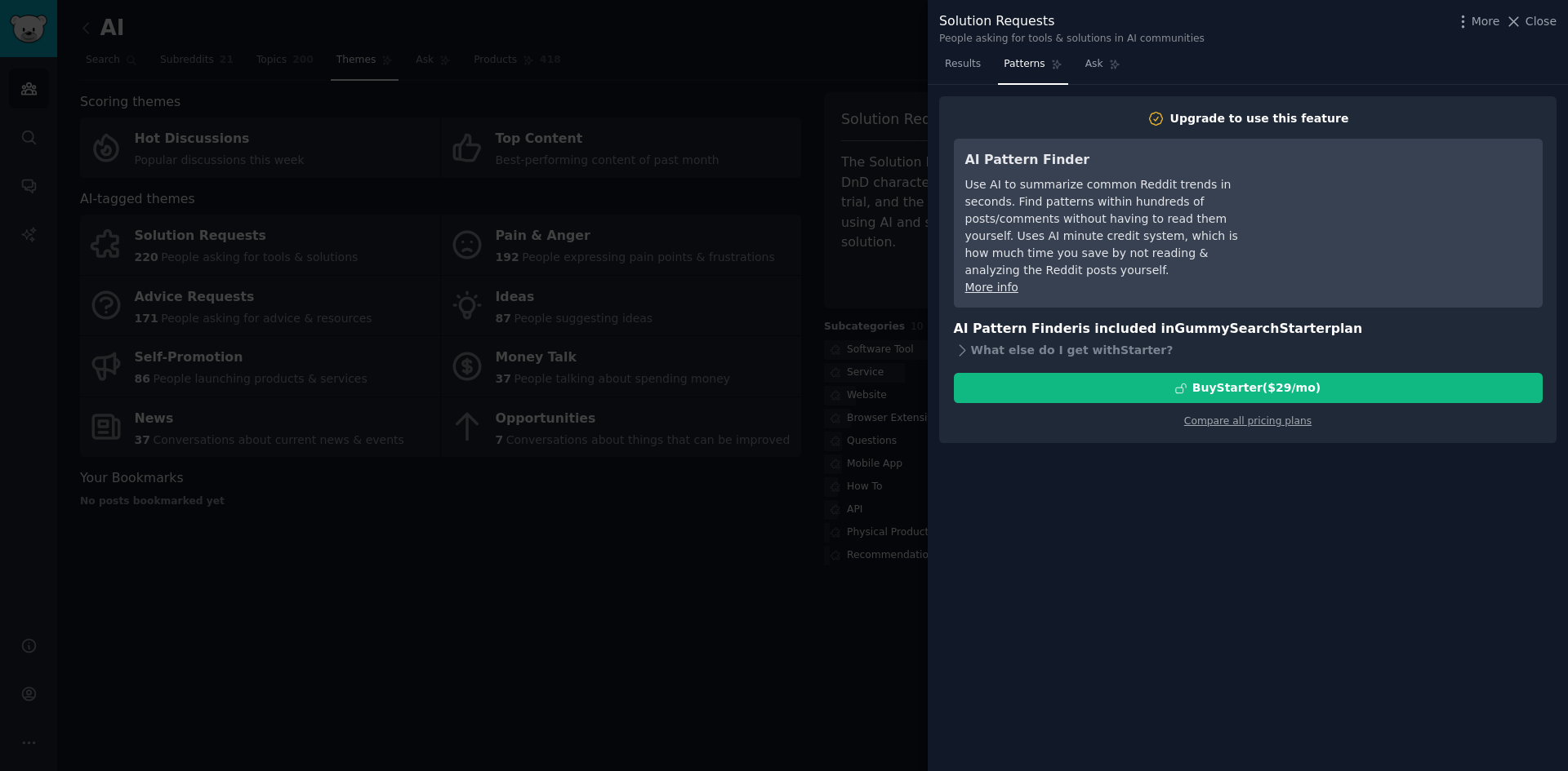
click at [802, 254] on div at bounding box center [784, 385] width 1568 height 771
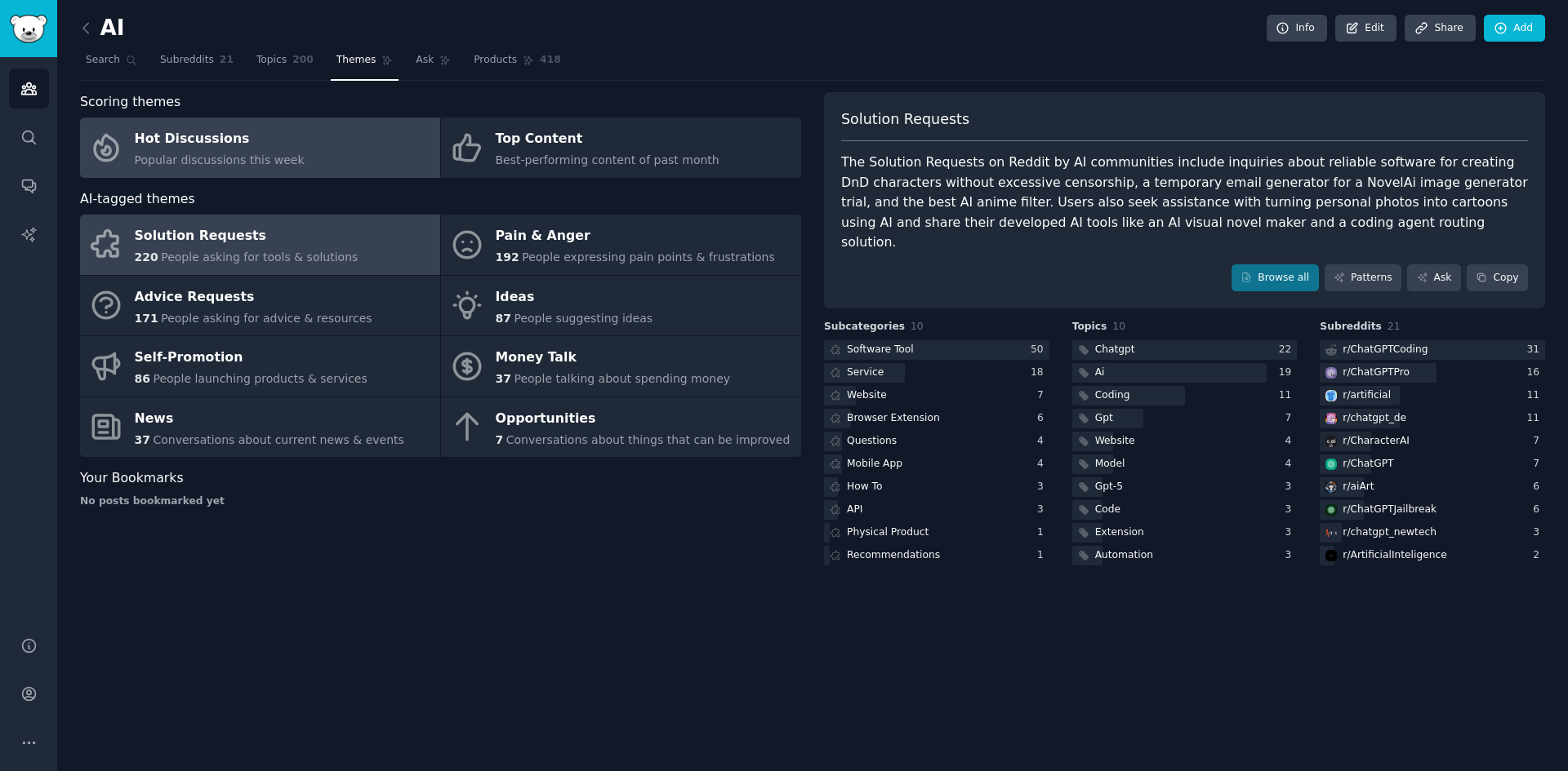
click at [254, 164] on span "Popular discussions this week" at bounding box center [220, 159] width 170 height 13
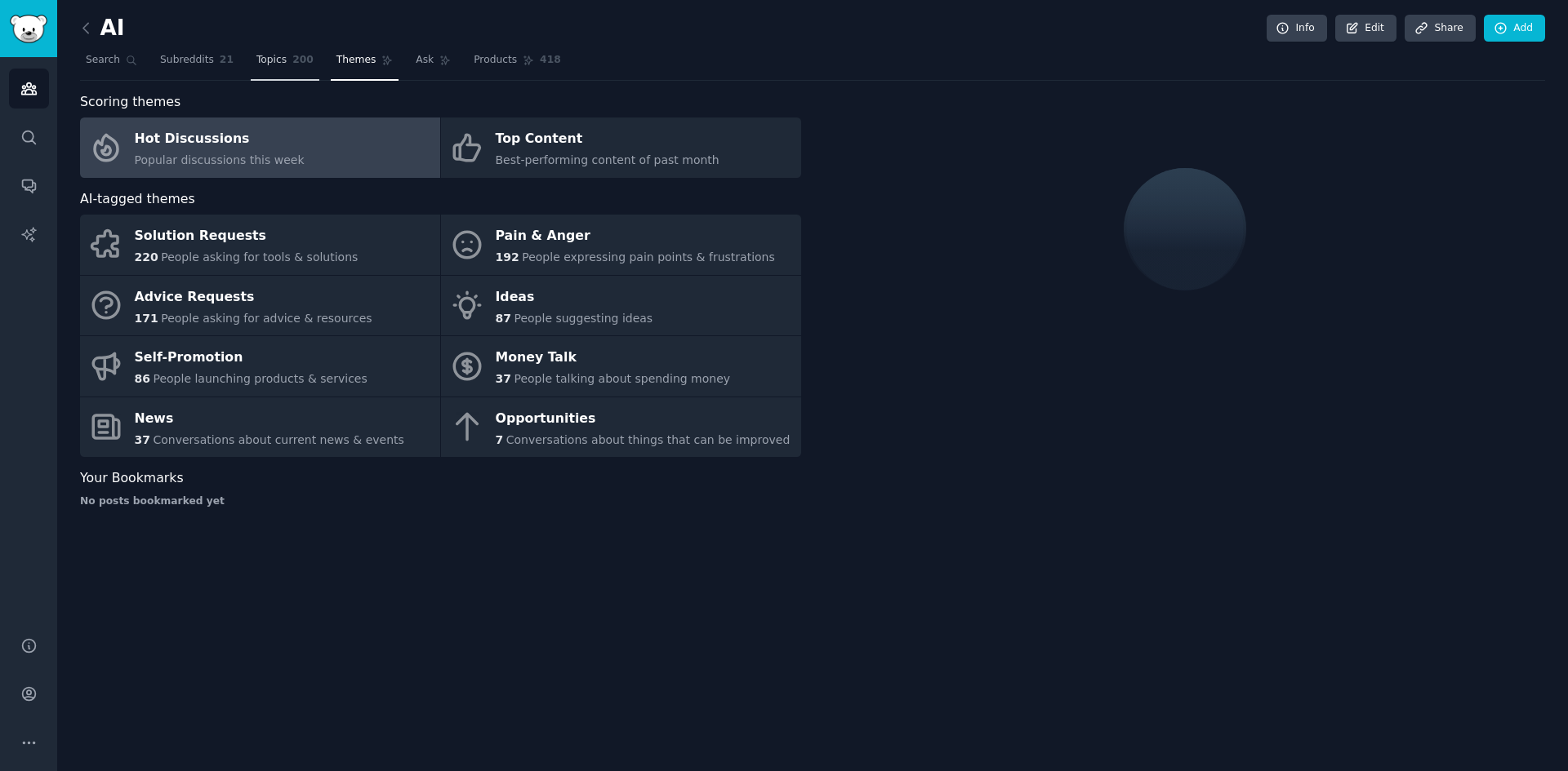
click at [263, 58] on span "Topics" at bounding box center [271, 60] width 30 height 15
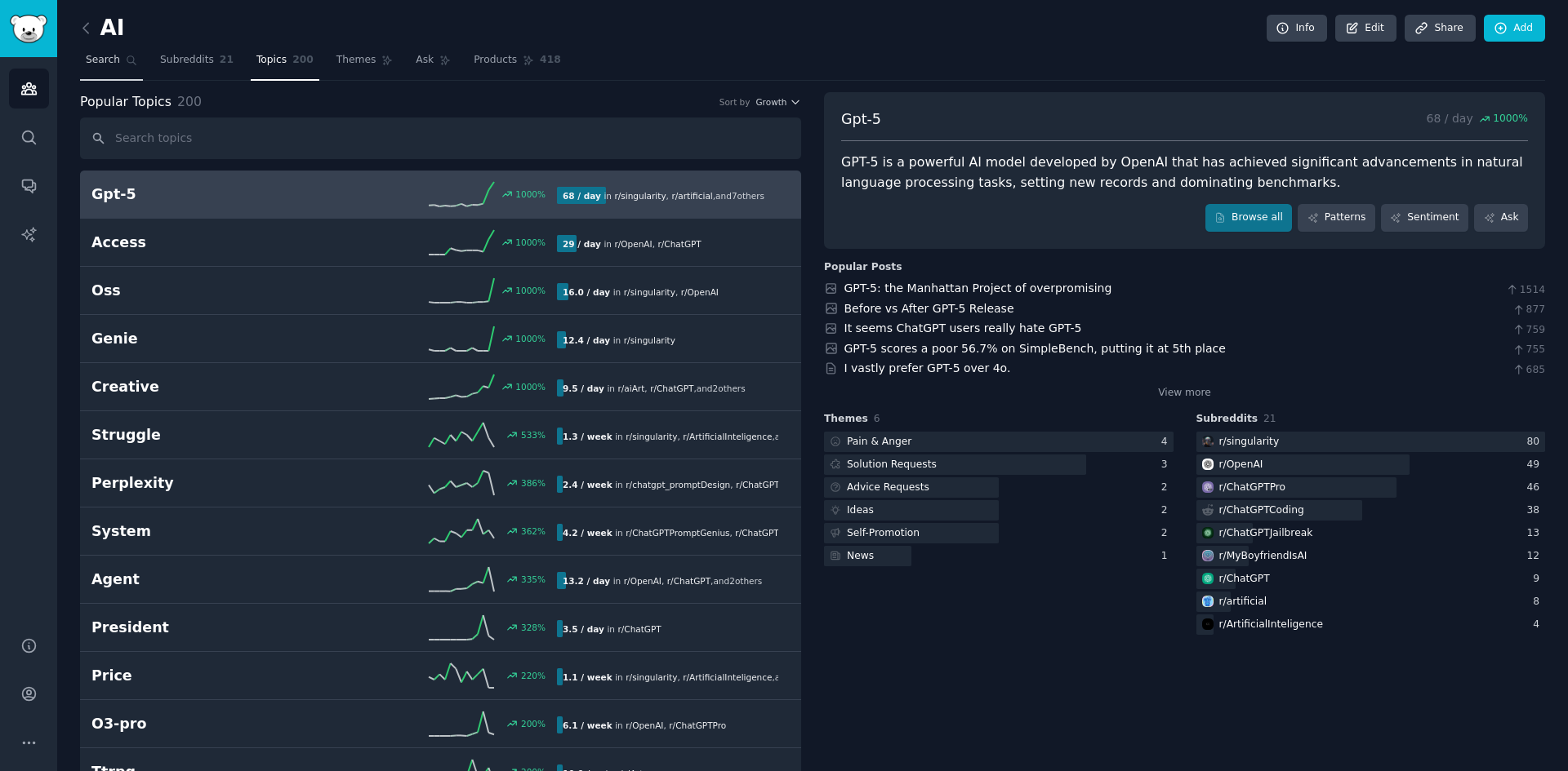
click at [99, 64] on span "Search" at bounding box center [103, 60] width 34 height 15
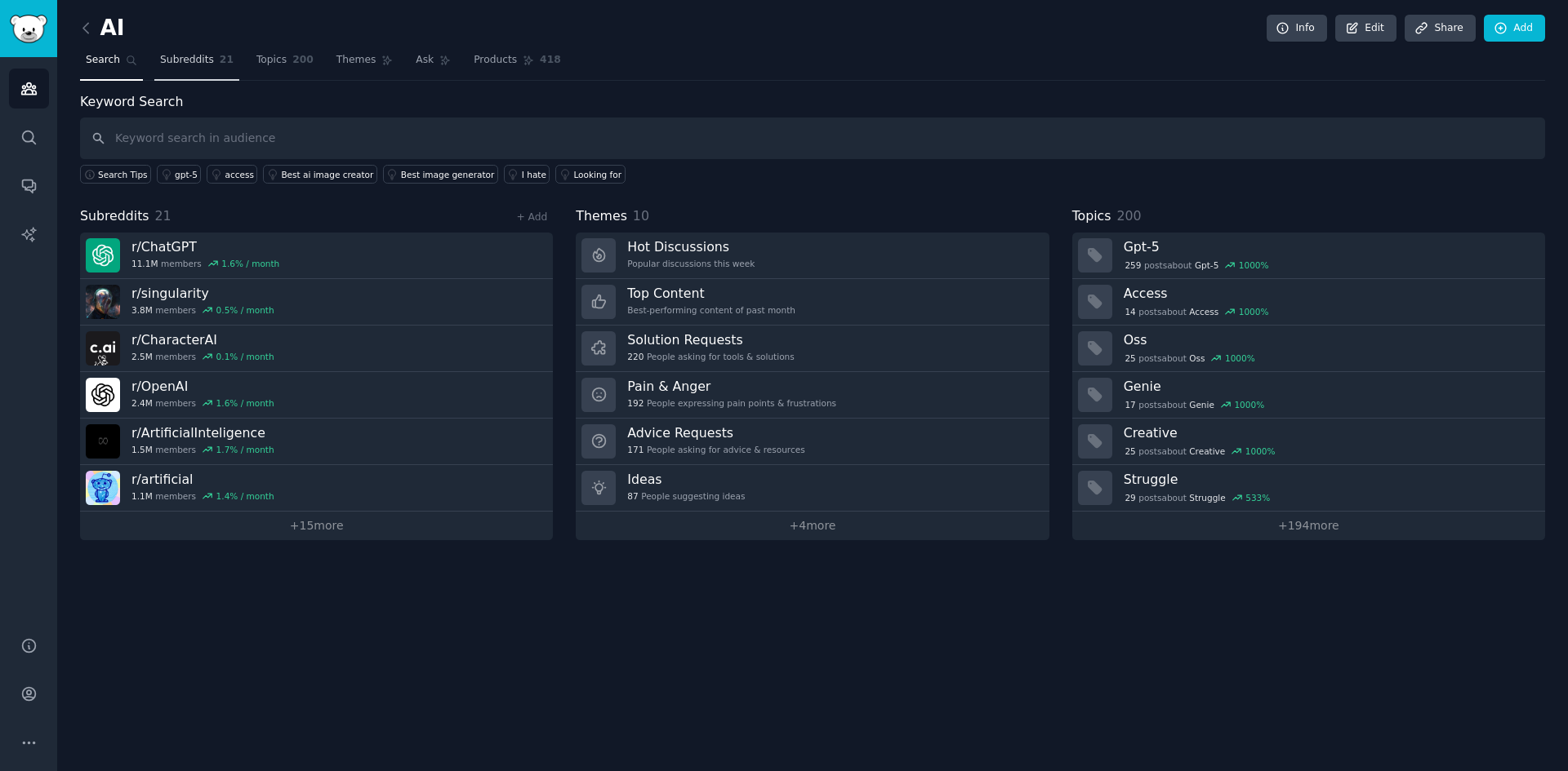
click at [174, 64] on span "Subreddits" at bounding box center [187, 60] width 54 height 15
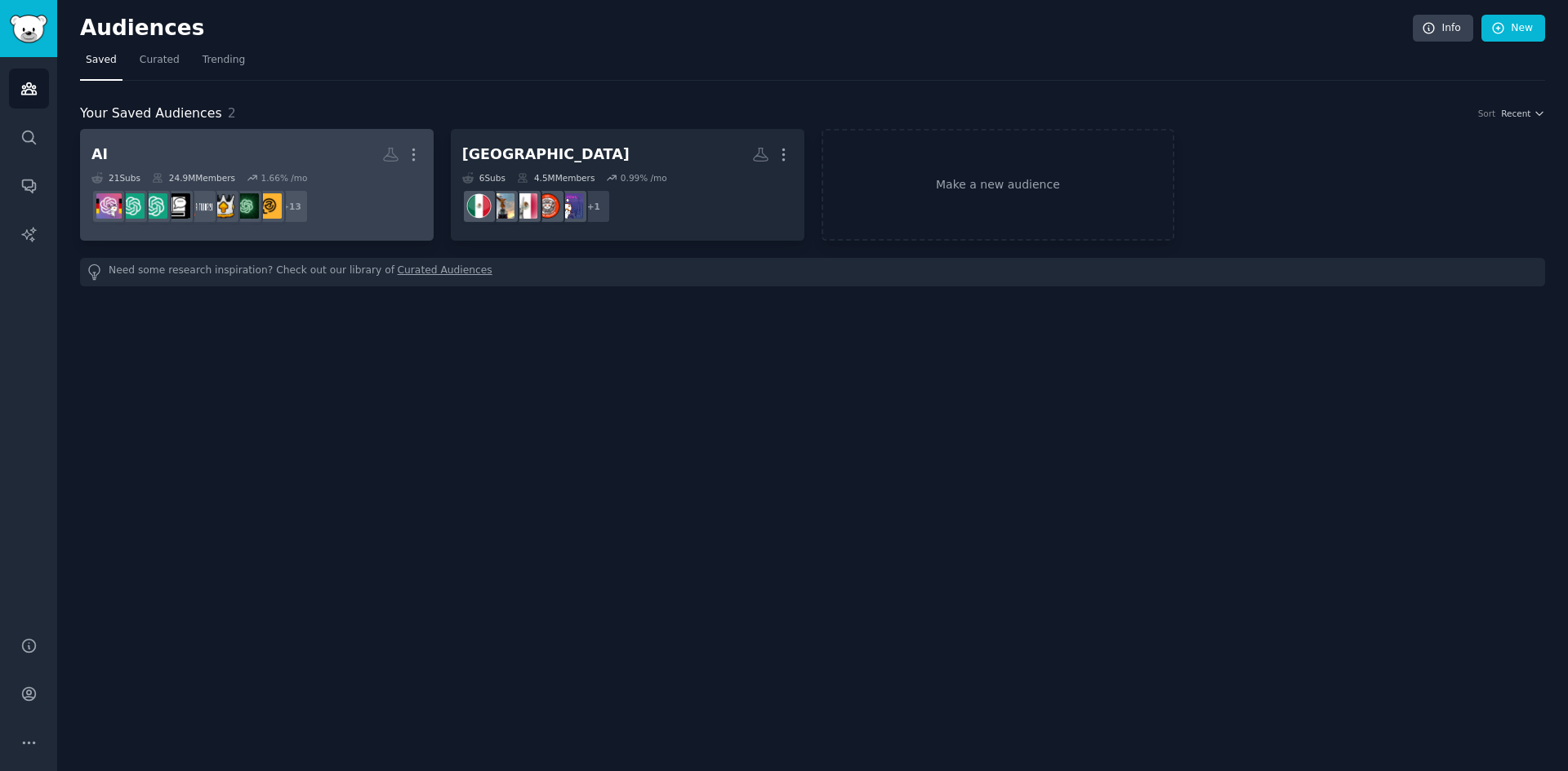
click at [310, 162] on h2 "AI More" at bounding box center [257, 154] width 330 height 28
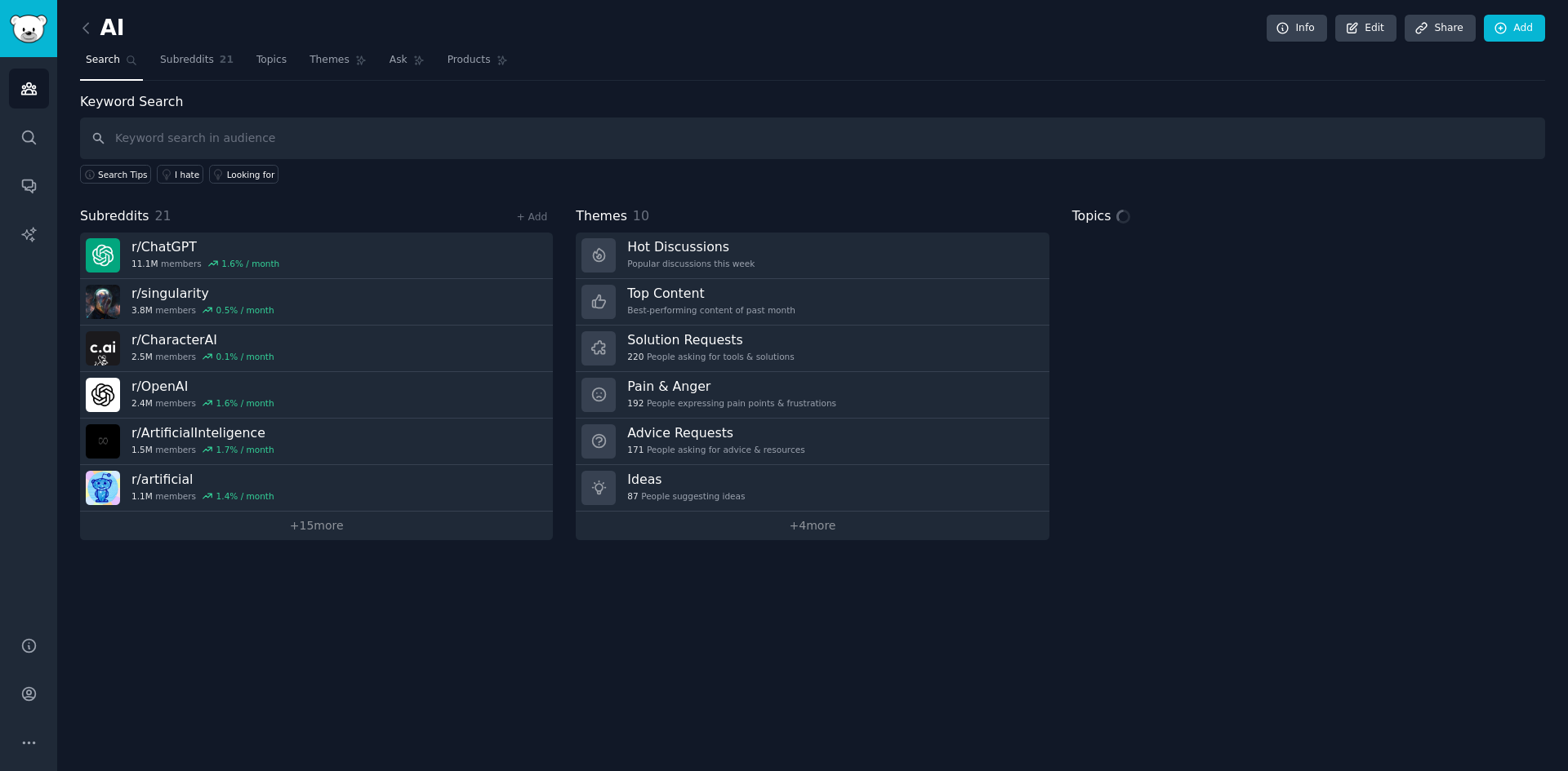
type input ""Research this market opportunity deeply: PAIN POINT: ChatGPT para padres de ad…"
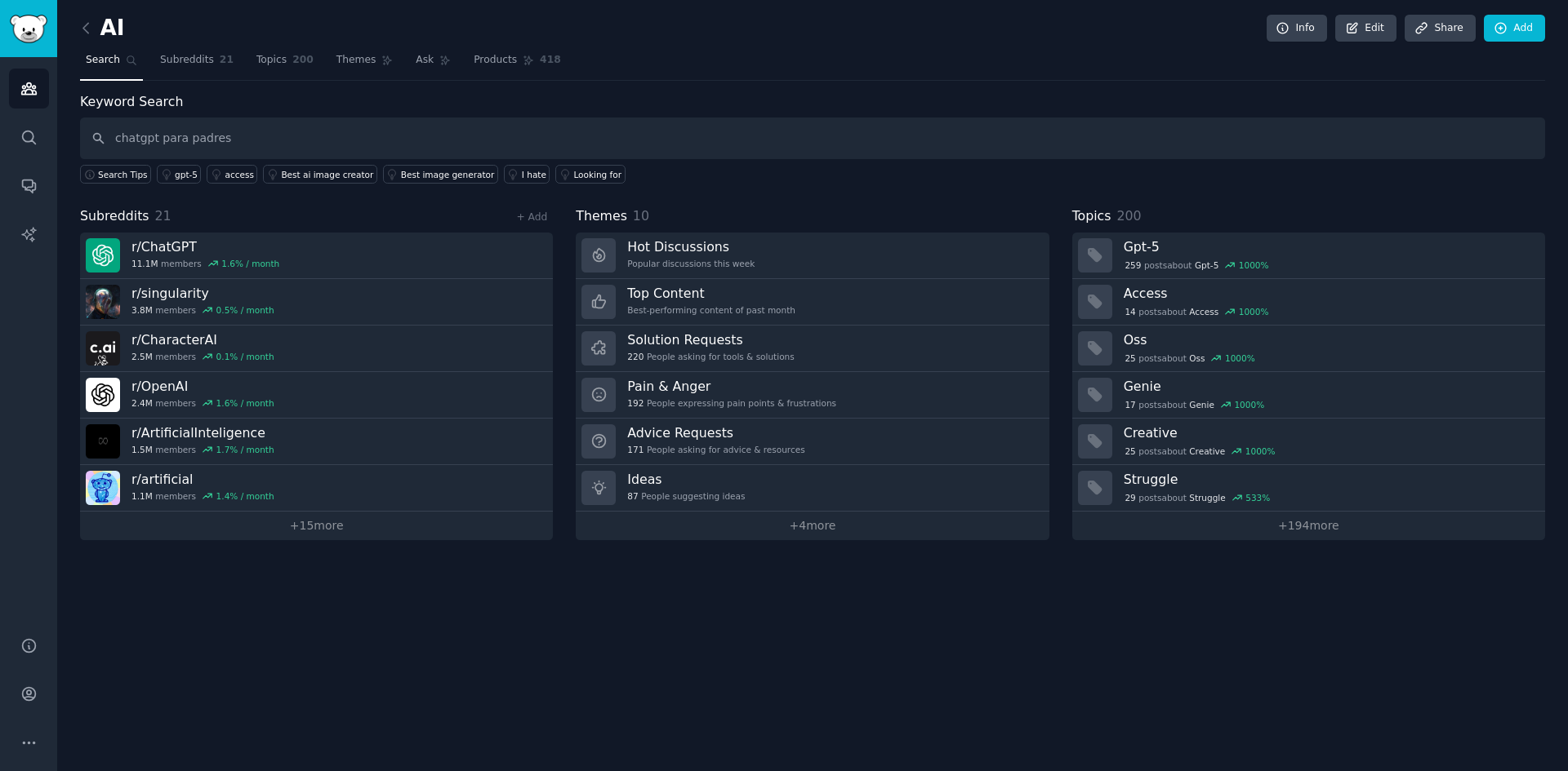
type input "chatgpt para padres"
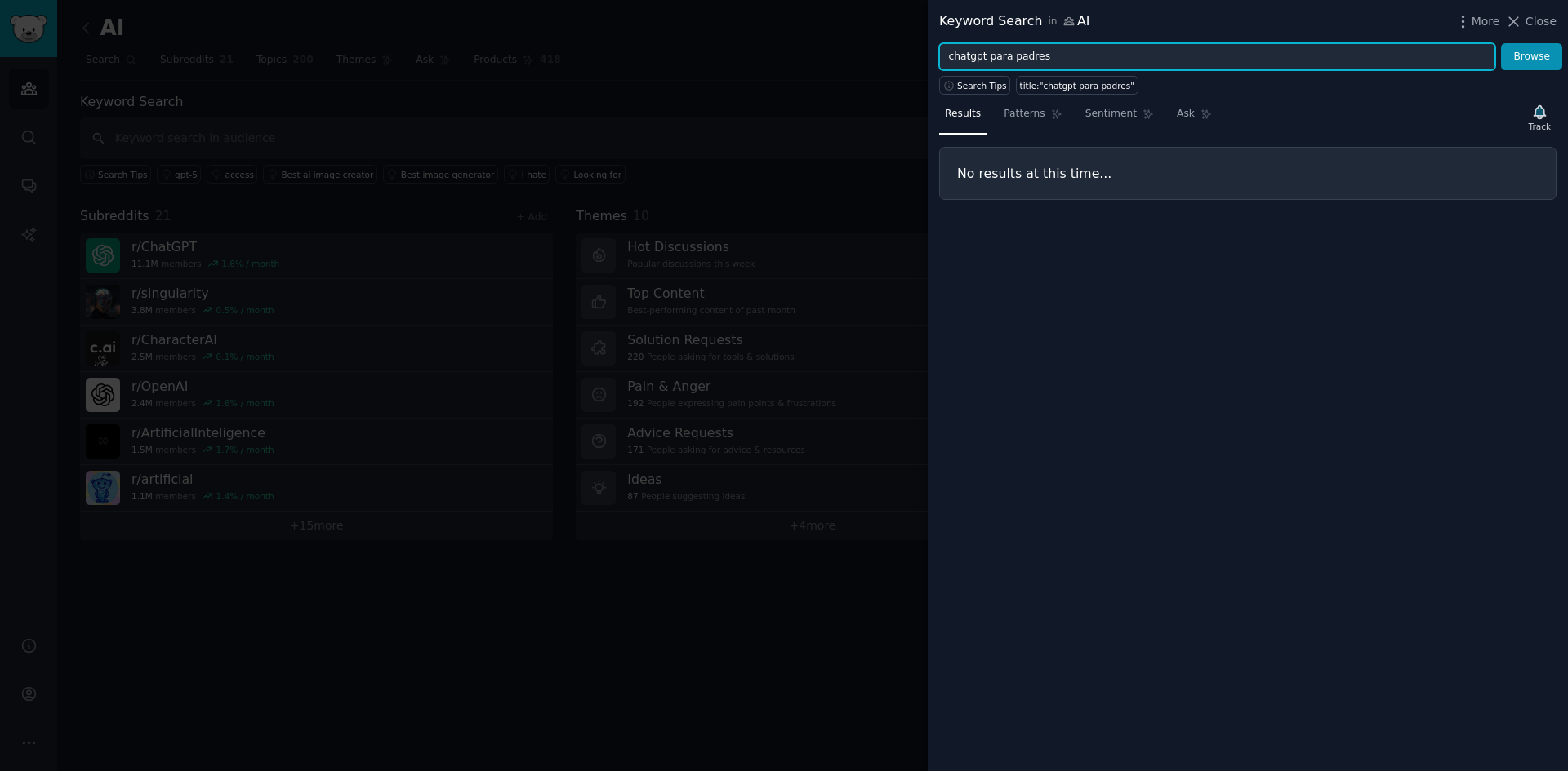
drag, startPoint x: 1034, startPoint y: 53, endPoint x: 937, endPoint y: 50, distance: 97.0
click at [937, 50] on div "chatgpt para padres Browse" at bounding box center [1247, 57] width 640 height 27
type input "s"
click at [1501, 43] on button "Browse" at bounding box center [1531, 57] width 62 height 27
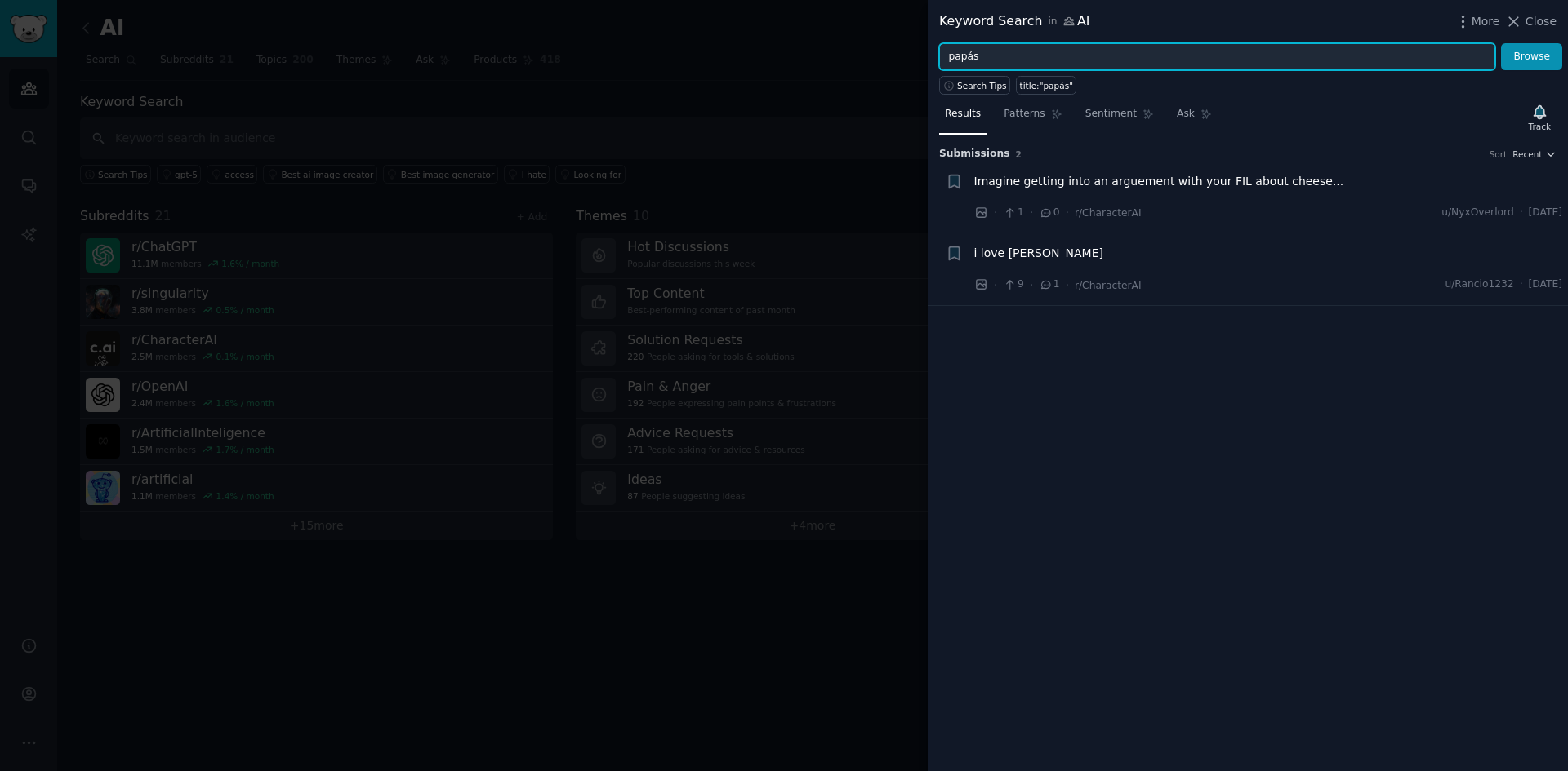
drag, startPoint x: 1000, startPoint y: 61, endPoint x: 915, endPoint y: 52, distance: 85.5
click at [915, 52] on div "Keyword Search in AI More Close papás Browse Search Tips title:"papás" Results …" at bounding box center [784, 385] width 1568 height 771
click at [1501, 43] on button "Browse" at bounding box center [1531, 57] width 62 height 27
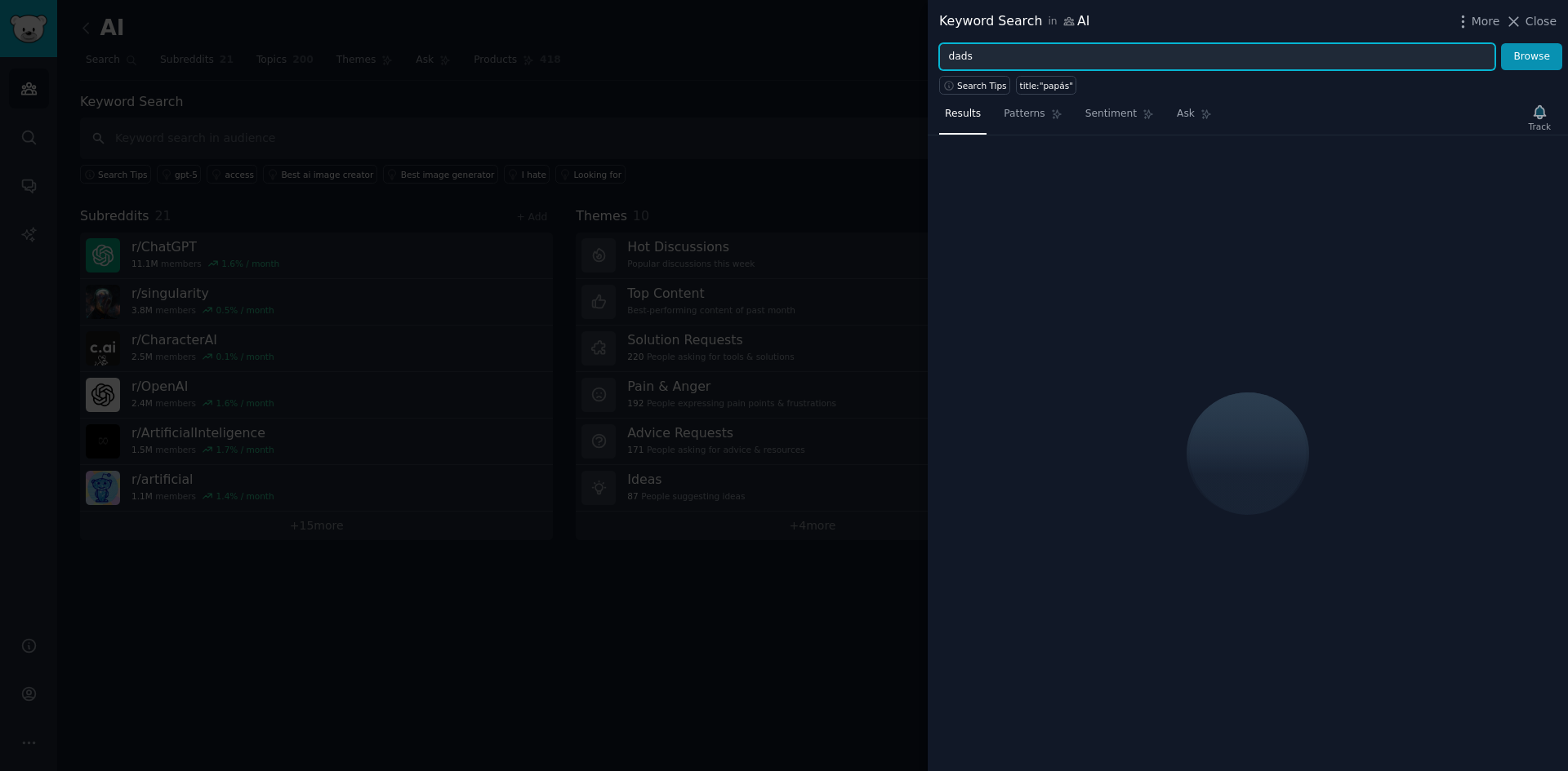
drag, startPoint x: 858, startPoint y: 47, endPoint x: 849, endPoint y: 47, distance: 9.0
click at [849, 47] on div "Keyword Search in AI More Close dads Browse Search Tips title:"papás" Results P…" at bounding box center [784, 385] width 1568 height 771
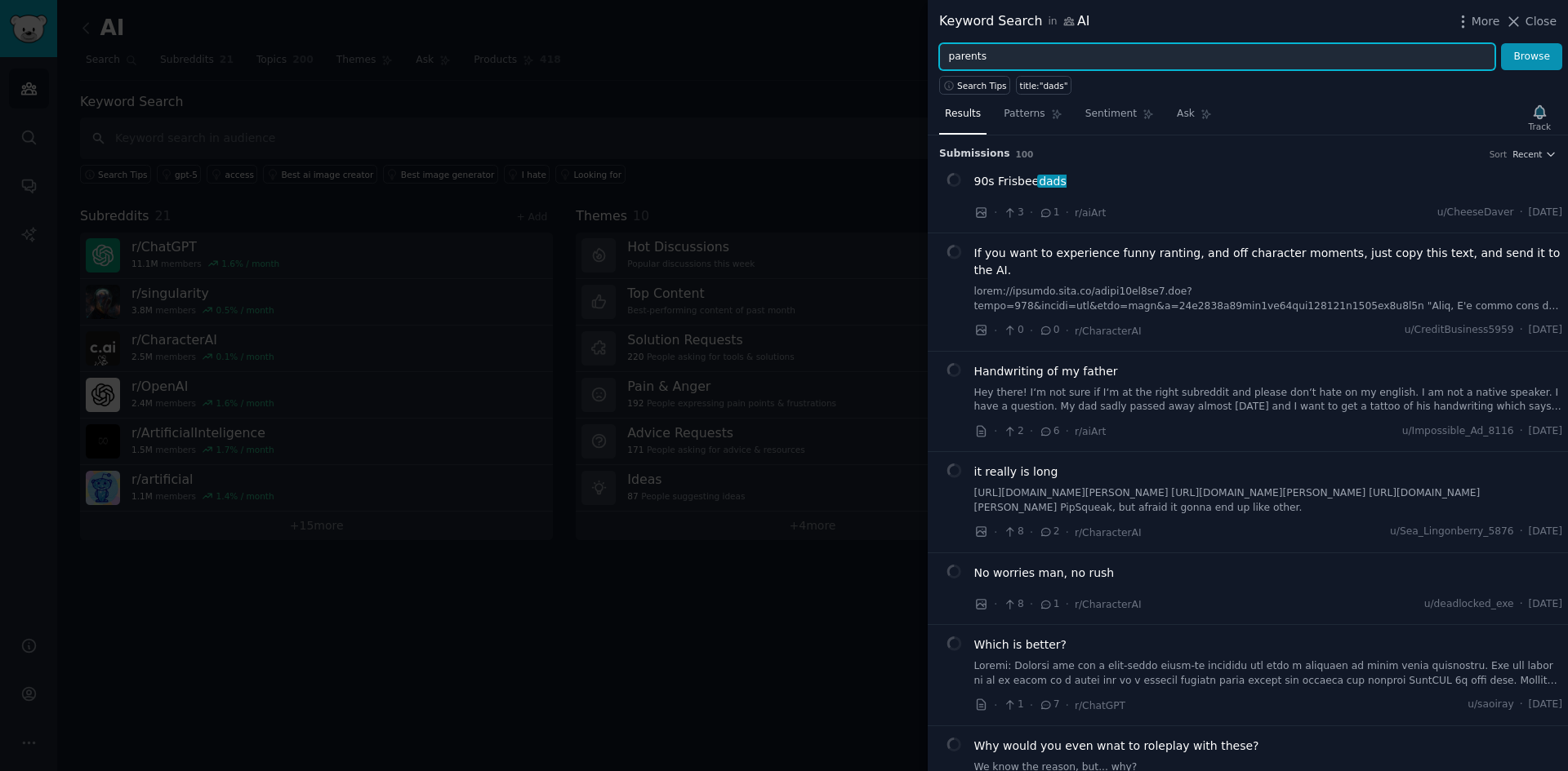
type input "parents"
click at [1501, 43] on button "Browse" at bounding box center [1531, 57] width 62 height 27
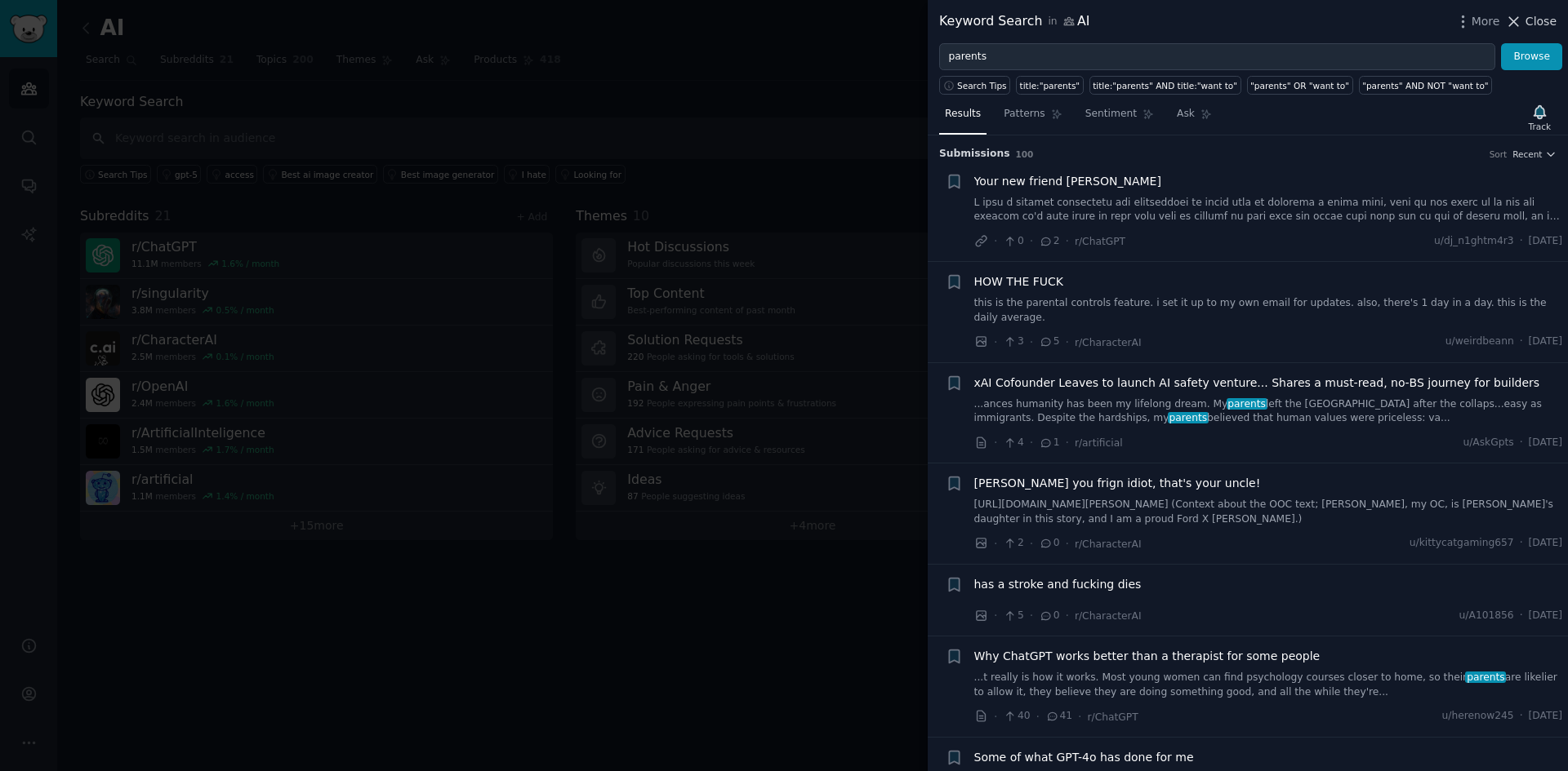
click at [1545, 18] on span "Close" at bounding box center [1541, 21] width 31 height 18
